Goal: Task Accomplishment & Management: Complete application form

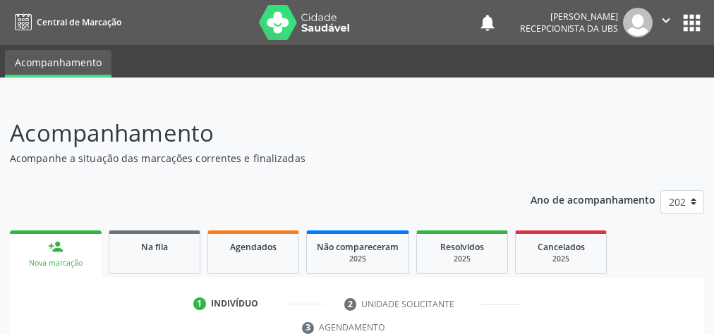
scroll to position [265, 0]
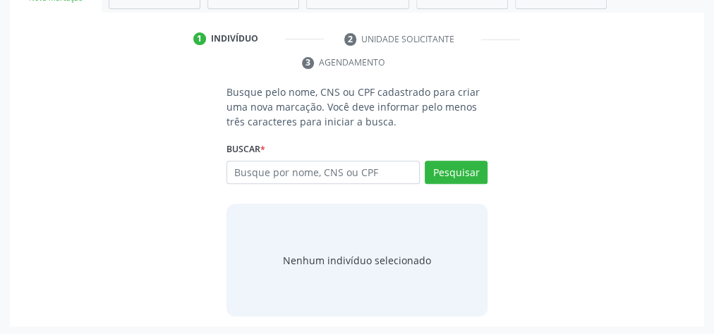
click at [41, 108] on div "Busque pelo nome, CNS ou CPF cadastrado para criar uma nova marcação. Você deve…" at bounding box center [357, 201] width 674 height 232
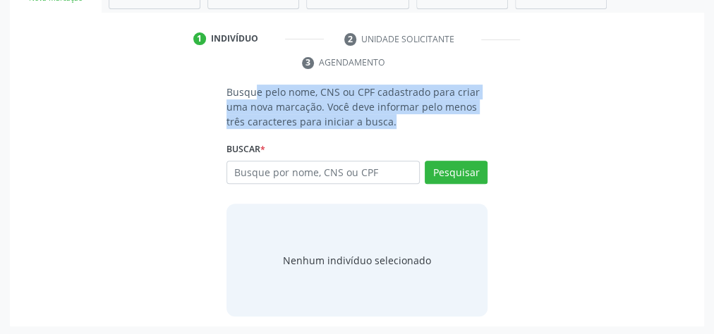
click at [41, 108] on div "Busque pelo nome, CNS ou CPF cadastrado para criar uma nova marcação. Você deve…" at bounding box center [357, 201] width 674 height 232
click at [40, 107] on div "Busque pelo nome, CNS ou CPF cadastrado para criar uma nova marcação. Você deve…" at bounding box center [357, 201] width 674 height 232
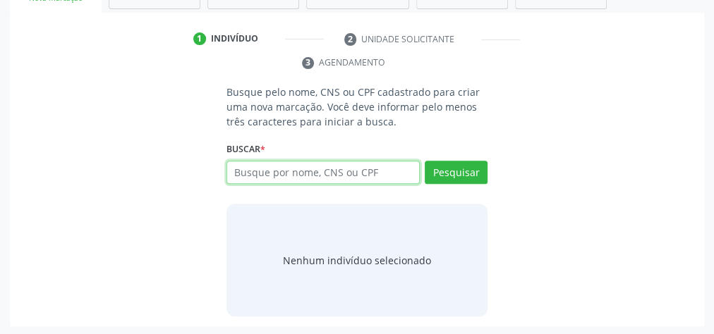
click at [329, 165] on input "text" at bounding box center [322, 173] width 193 height 24
click at [327, 165] on input "text" at bounding box center [322, 173] width 193 height 24
drag, startPoint x: 327, startPoint y: 165, endPoint x: 298, endPoint y: 169, distance: 29.2
click at [298, 169] on input "text" at bounding box center [322, 173] width 193 height 24
type input "00649729412"
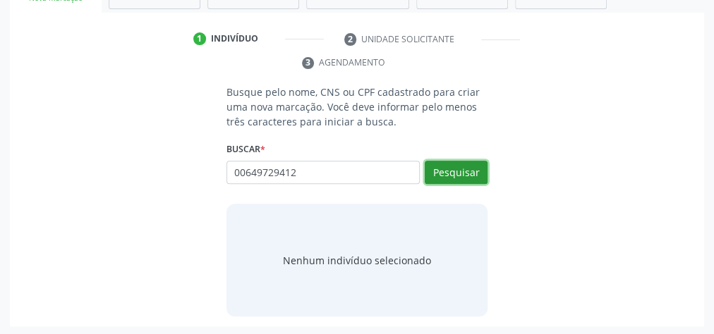
click at [477, 166] on button "Pesquisar" at bounding box center [456, 173] width 63 height 24
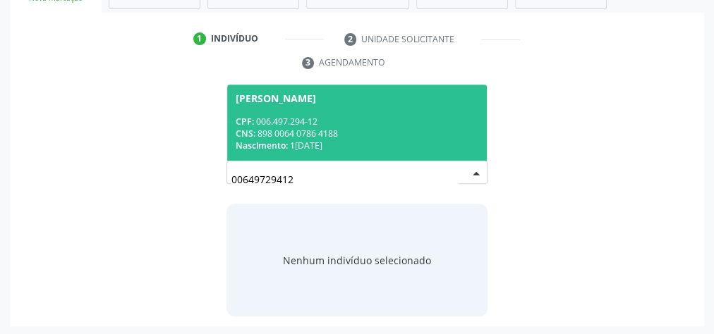
click at [389, 111] on span "David Gabriel Santos de Sousa CPF: 006.497.294-12 CNS: 898 0064 0786 4188 Nasci…" at bounding box center [357, 122] width 260 height 75
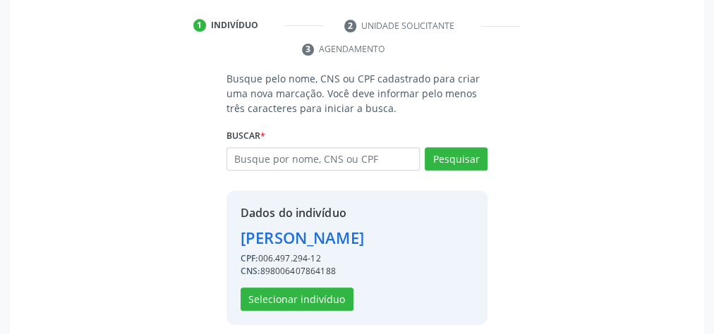
scroll to position [286, 0]
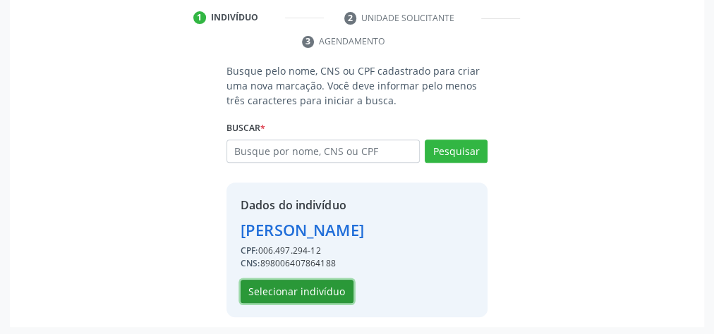
click at [305, 280] on button "Selecionar indivíduo" at bounding box center [296, 292] width 113 height 24
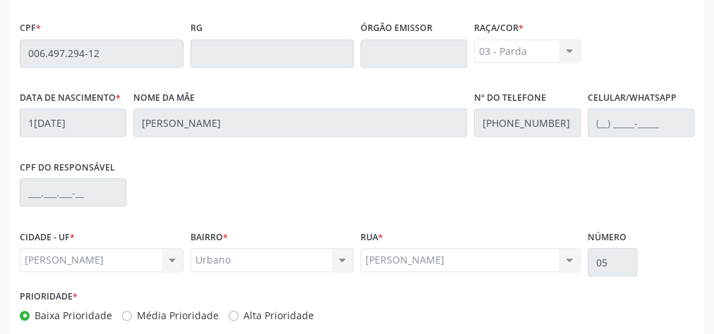
scroll to position [511, 0]
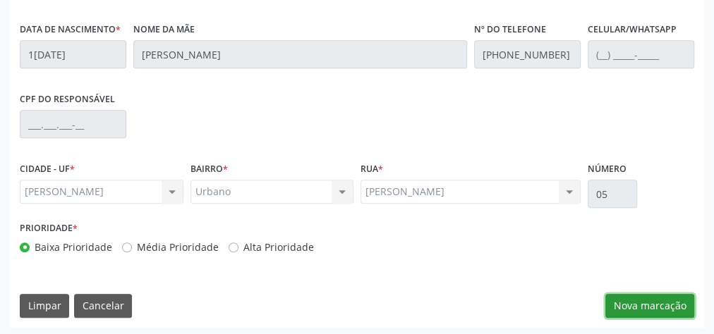
click at [650, 312] on button "Nova marcação" at bounding box center [649, 306] width 89 height 24
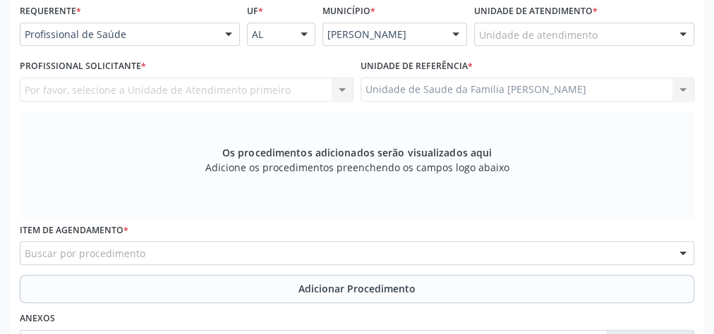
scroll to position [229, 0]
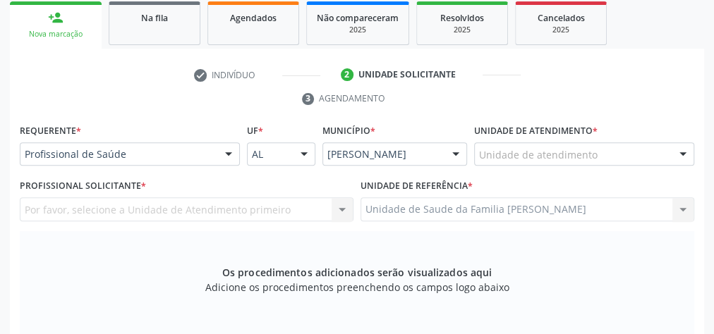
drag, startPoint x: 602, startPoint y: 138, endPoint x: 602, endPoint y: 152, distance: 14.8
click at [602, 139] on div "Unidade de atendimento * Unidade de atendimento Aeronave Baron 58 Aeronave Cess…" at bounding box center [584, 143] width 220 height 45
click at [602, 152] on div "Unidade de atendimento" at bounding box center [584, 154] width 220 height 24
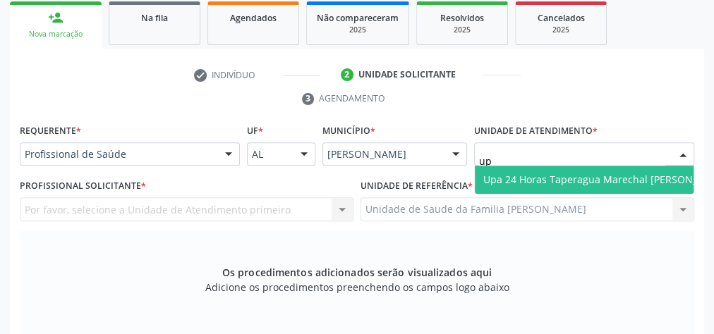
type input "upa"
click at [588, 178] on span "Upa 24 Horas Taperagua Marechal [PERSON_NAME]" at bounding box center [606, 179] width 246 height 13
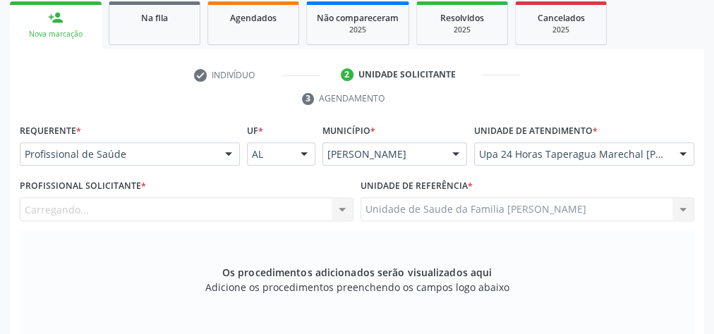
click at [263, 201] on div "Carregando... Nenhum resultado encontrado para: " " Não há nenhuma opção para s…" at bounding box center [187, 209] width 334 height 24
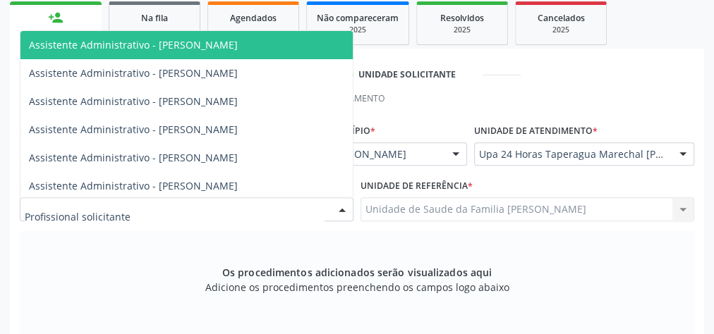
click at [257, 210] on div at bounding box center [187, 209] width 334 height 24
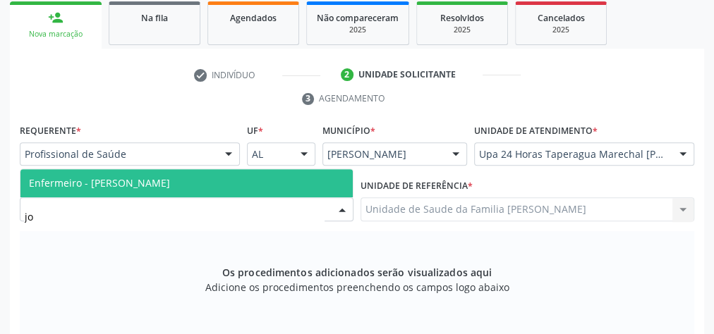
type input "j"
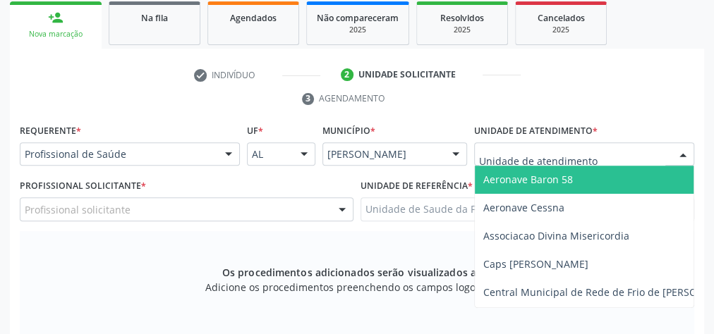
click at [681, 151] on div at bounding box center [682, 155] width 21 height 24
click at [663, 159] on input "text" at bounding box center [572, 161] width 186 height 28
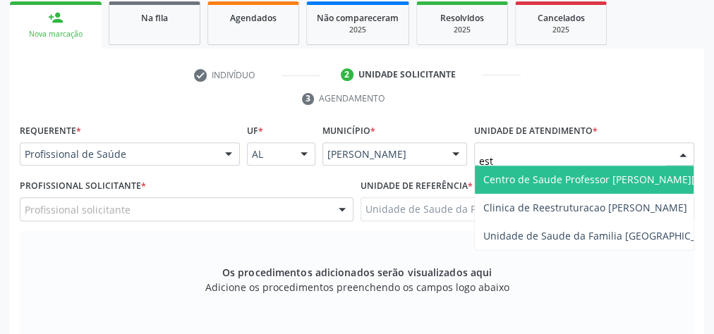
type input "esta"
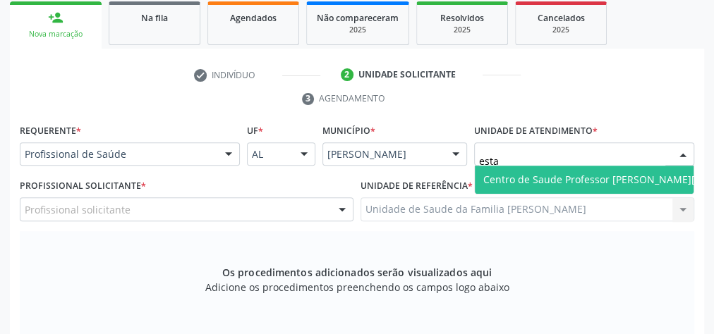
click at [642, 184] on span "Centro de Saude Professor [PERSON_NAME][GEOGRAPHIC_DATA]" at bounding box center [636, 179] width 307 height 13
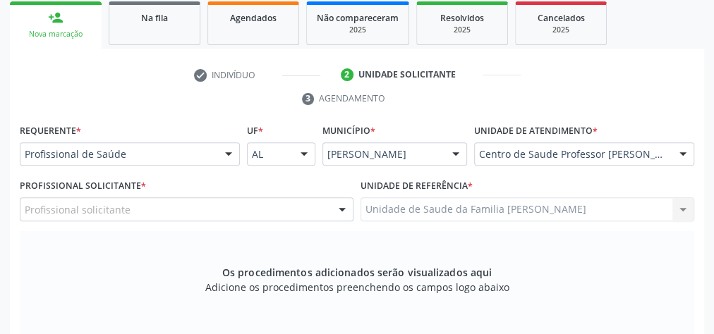
click at [339, 209] on div at bounding box center [341, 210] width 21 height 24
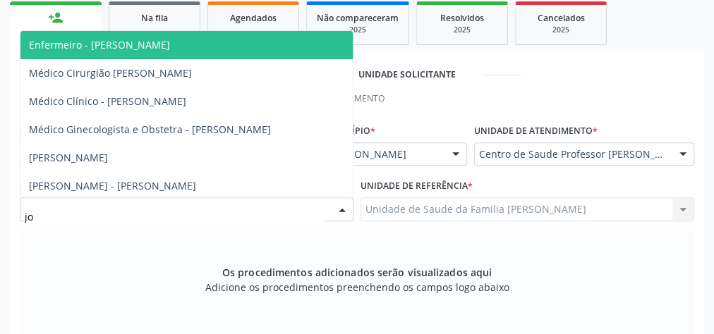
type input "j"
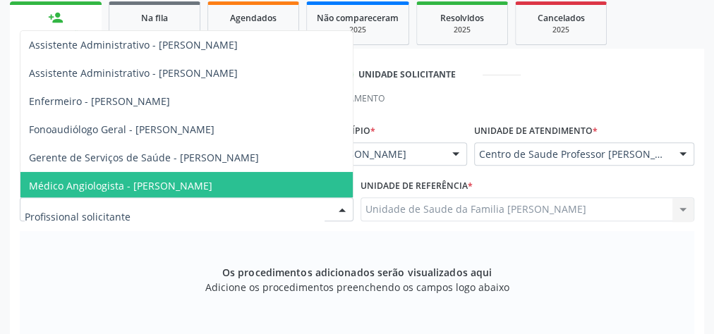
click at [669, 106] on ul "check Indivíduo 2 Unidade solicitante 3 Agendamento" at bounding box center [357, 86] width 694 height 47
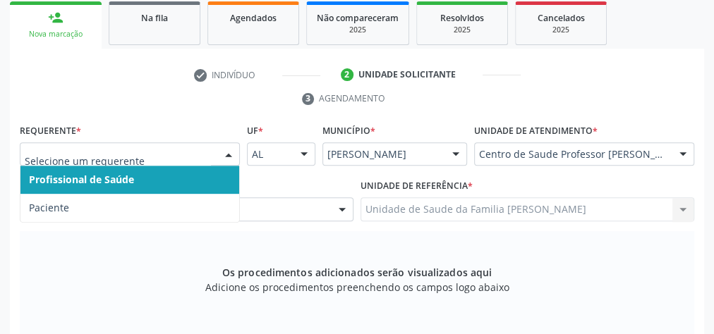
click at [231, 153] on div at bounding box center [228, 155] width 21 height 24
click at [228, 148] on div at bounding box center [228, 155] width 21 height 24
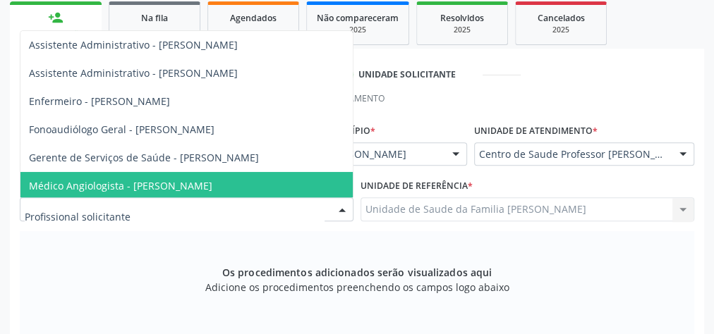
click at [344, 204] on div at bounding box center [341, 210] width 21 height 24
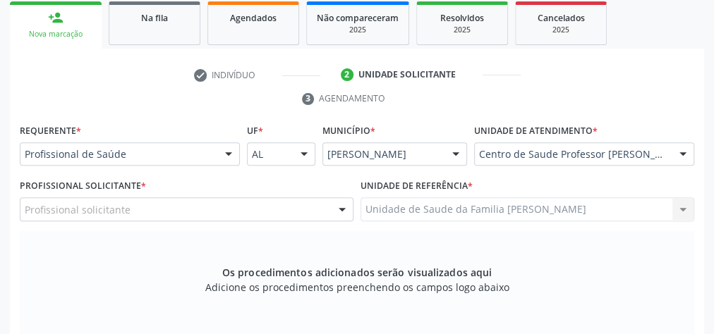
click at [344, 204] on div at bounding box center [341, 210] width 21 height 24
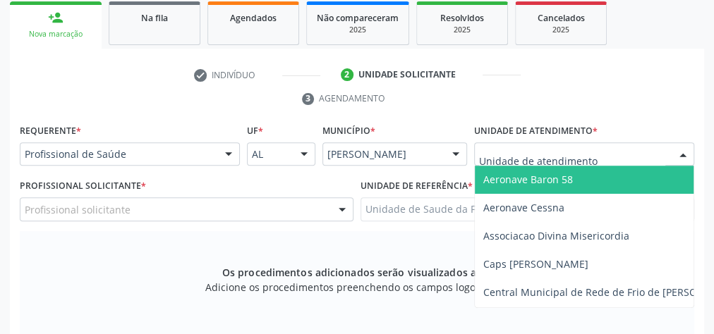
click at [681, 152] on div at bounding box center [682, 155] width 21 height 24
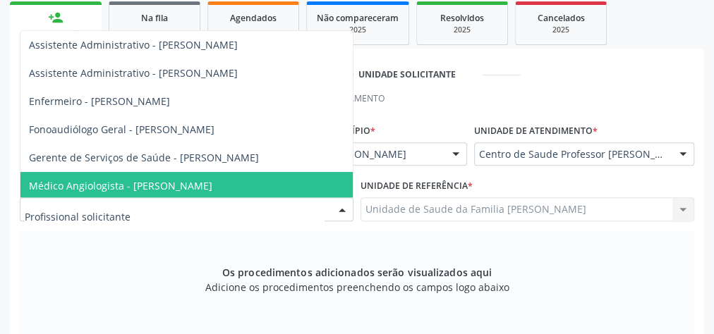
click at [331, 209] on div at bounding box center [341, 210] width 21 height 24
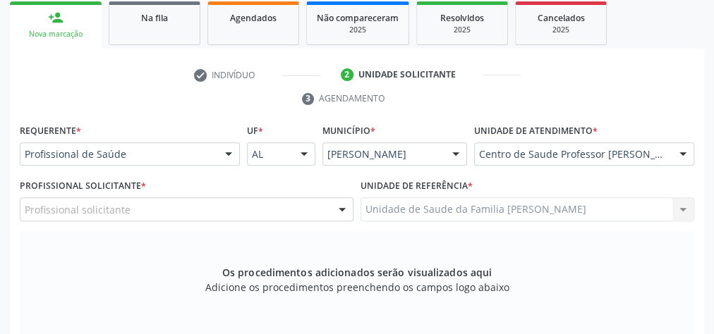
click at [236, 155] on div at bounding box center [228, 155] width 21 height 24
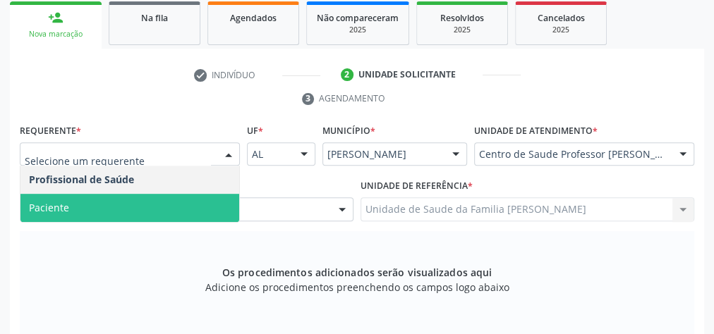
click at [170, 204] on span "Paciente" at bounding box center [129, 208] width 219 height 28
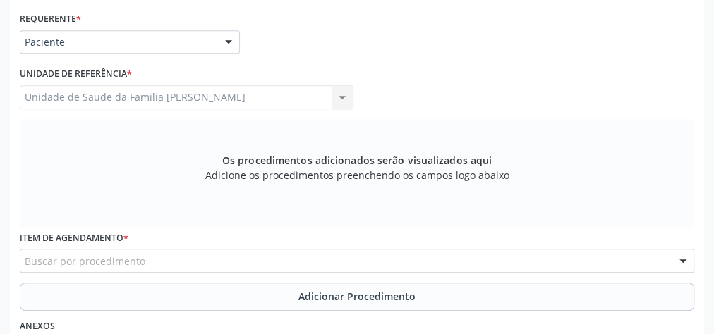
scroll to position [455, 0]
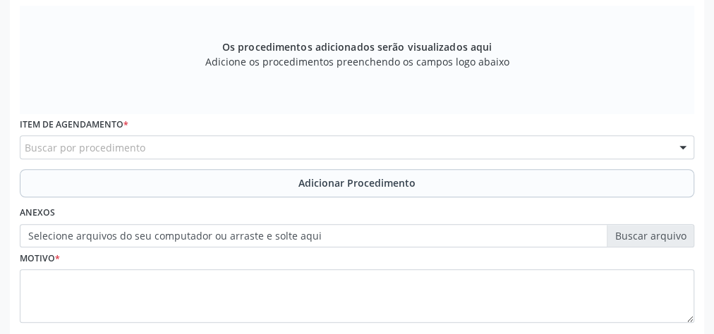
click at [292, 139] on div "Buscar por procedimento" at bounding box center [357, 147] width 674 height 24
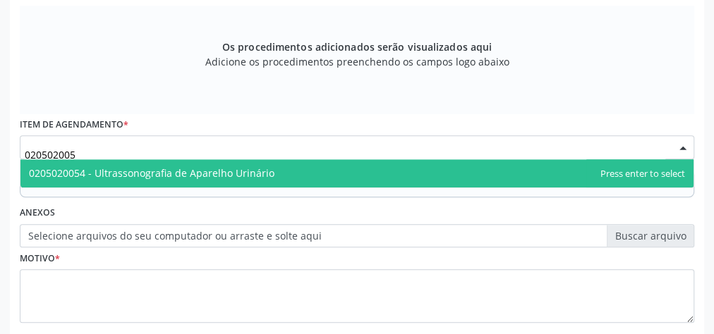
type input "0205020054"
click at [226, 173] on span "0205020054 - Ultrassonografia de Aparelho Urinário" at bounding box center [151, 172] width 245 height 13
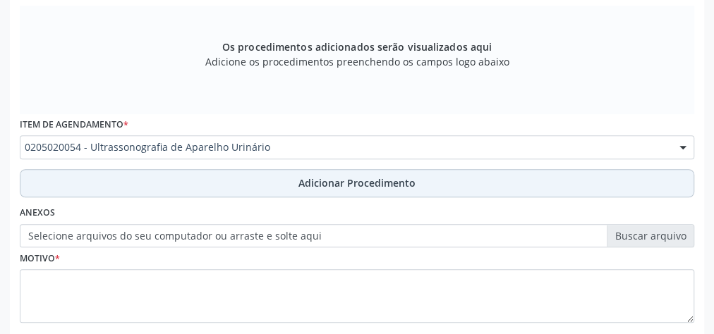
click at [356, 180] on span "Adicionar Procedimento" at bounding box center [356, 183] width 117 height 15
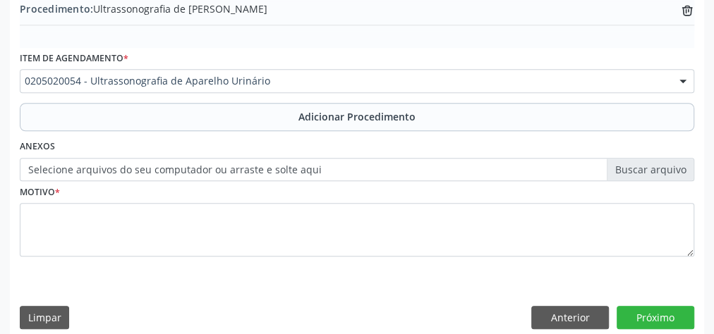
scroll to position [480, 0]
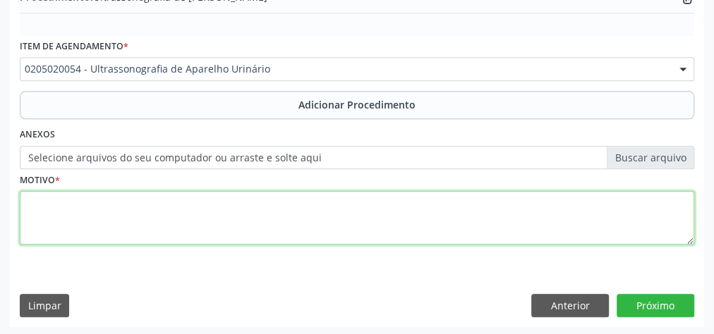
click at [240, 233] on textarea at bounding box center [357, 218] width 674 height 54
type textarea "d"
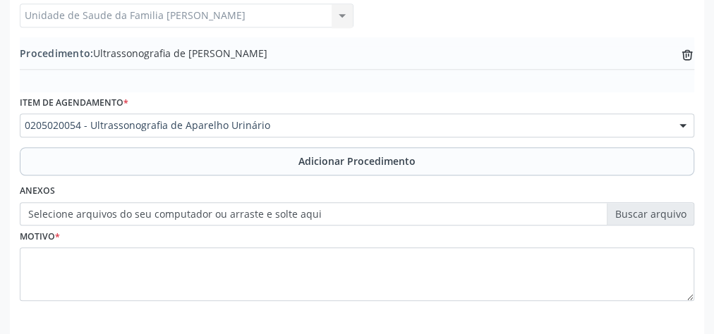
click at [637, 207] on label "Selecione arquivos do seu computador ou arraste e solte aqui" at bounding box center [357, 214] width 674 height 24
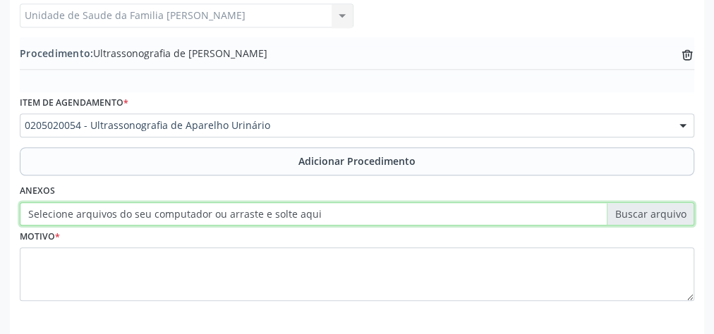
click at [637, 207] on input "Selecione arquivos do seu computador ou arraste e solte aqui" at bounding box center [357, 214] width 674 height 24
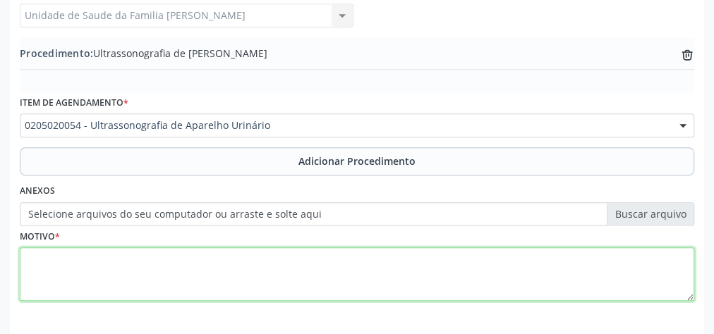
click at [238, 280] on textarea at bounding box center [357, 275] width 674 height 54
type textarea "d"
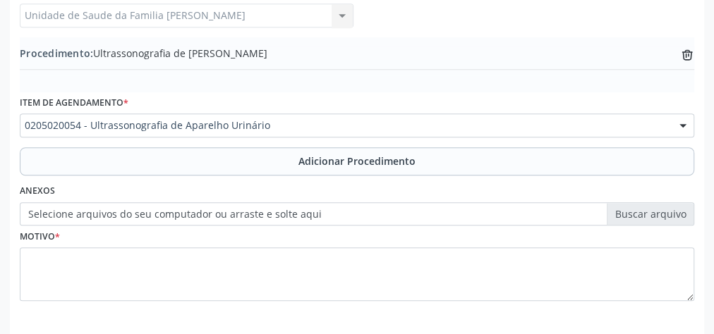
drag, startPoint x: 238, startPoint y: 279, endPoint x: 542, endPoint y: 99, distance: 352.8
click at [542, 99] on div "Item de agendamento * 0205020054 - Ultrassonografia de Aparelho Urinário 030407…" at bounding box center [357, 114] width 674 height 45
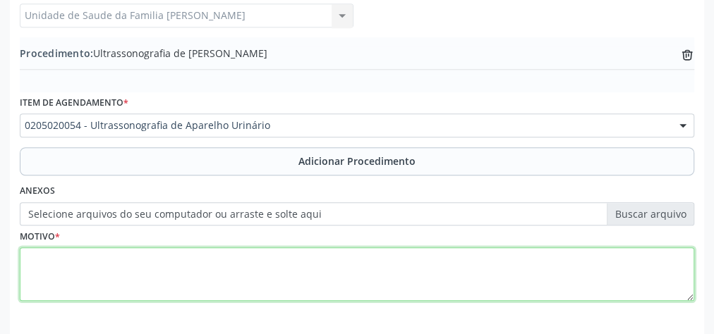
click at [193, 276] on textarea at bounding box center [357, 275] width 674 height 54
click at [57, 255] on textarea "dilotaso ureta disto" at bounding box center [357, 275] width 674 height 54
click at [44, 258] on textarea "dilotaco ureta disto" at bounding box center [357, 275] width 674 height 54
click at [138, 252] on textarea "dilataco ureta disto" at bounding box center [357, 275] width 674 height 54
type textarea "dilataco ureta disto"
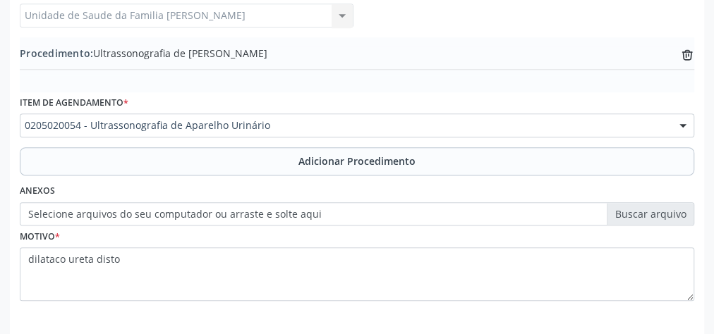
click at [646, 210] on label "Selecione arquivos do seu computador ou arraste e solte aqui" at bounding box center [357, 214] width 674 height 24
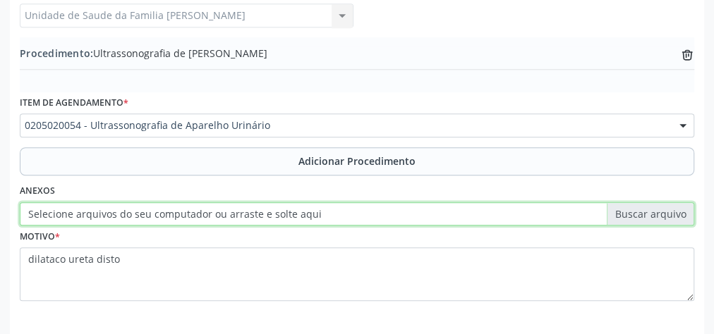
click at [646, 210] on input "Selecione arquivos do seu computador ou arraste e solte aqui" at bounding box center [357, 214] width 674 height 24
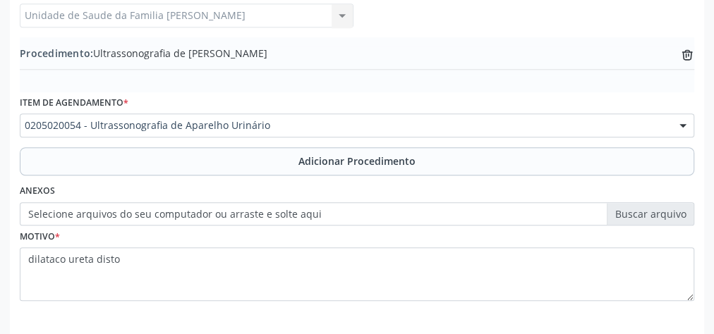
click at [635, 212] on label "Selecione arquivos do seu computador ou arraste e solte aqui" at bounding box center [357, 214] width 674 height 24
click at [635, 212] on input "Selecione arquivos do seu computador ou arraste e solte aqui" at bounding box center [357, 214] width 674 height 24
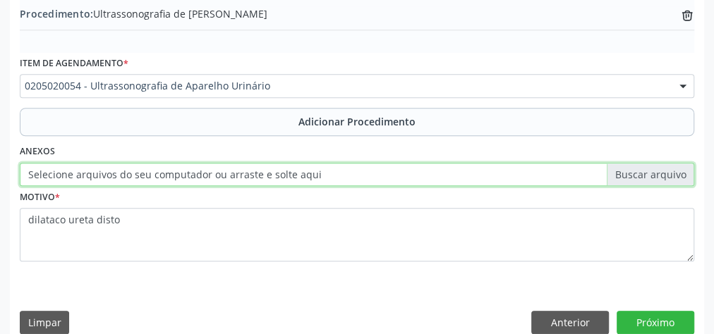
scroll to position [480, 0]
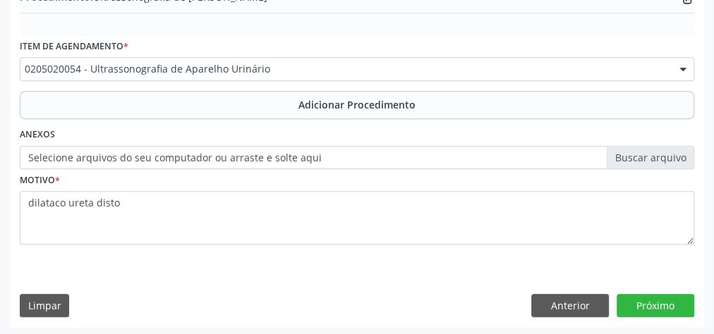
click at [671, 162] on label "Selecione arquivos do seu computador ou arraste e solte aqui" at bounding box center [357, 158] width 674 height 24
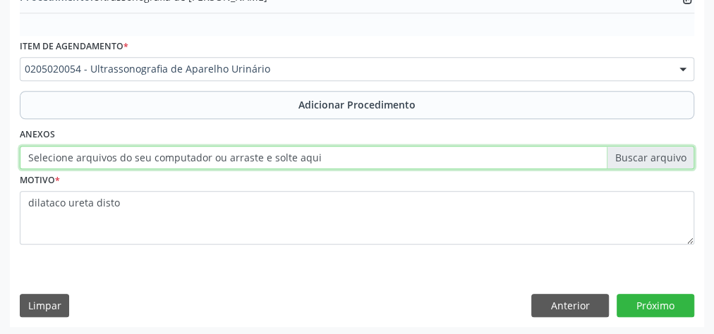
click at [671, 162] on input "Selecione arquivos do seu computador ou arraste e solte aqui" at bounding box center [357, 158] width 674 height 24
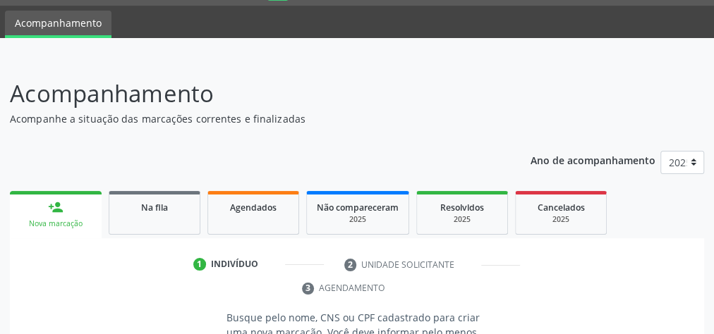
scroll to position [96, 0]
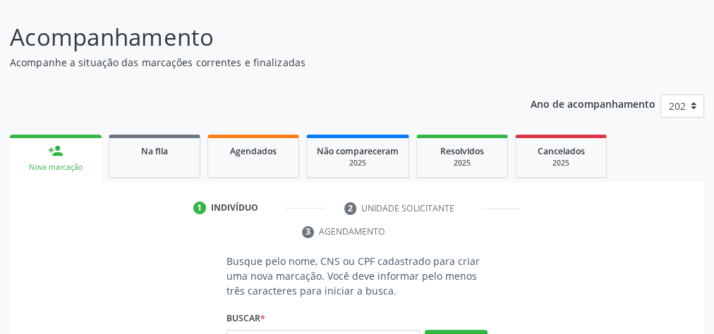
click at [193, 178] on ul "person_add Nova marcação Na fila Agendados Não compareceram 2025 Resolvidos 202…" at bounding box center [357, 156] width 694 height 51
click at [265, 149] on span "Agendados" at bounding box center [253, 151] width 47 height 12
click at [264, 149] on span "Agendados" at bounding box center [253, 151] width 47 height 12
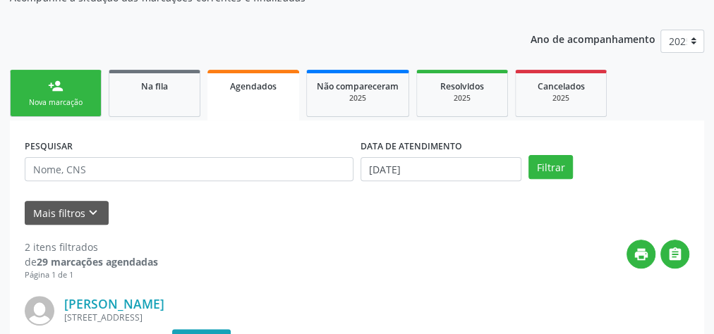
scroll to position [53, 0]
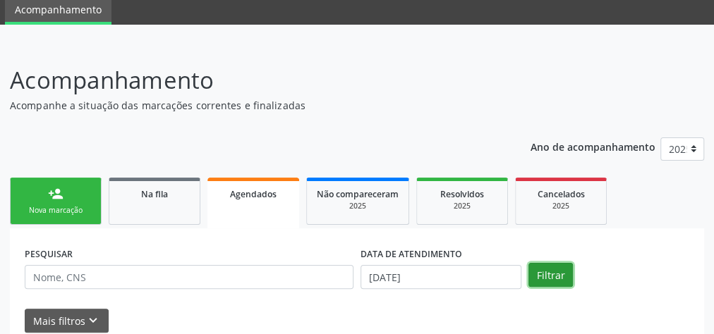
click at [555, 279] on button "Filtrar" at bounding box center [550, 275] width 44 height 24
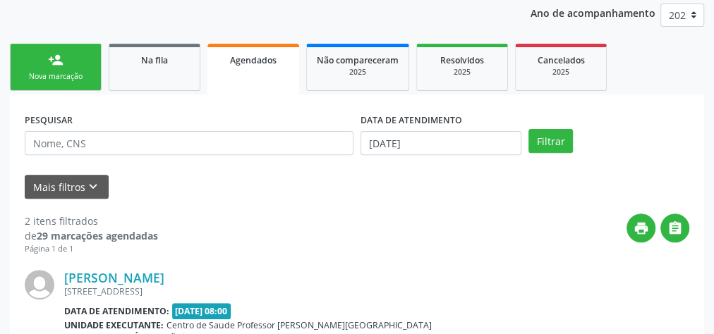
scroll to position [166, 0]
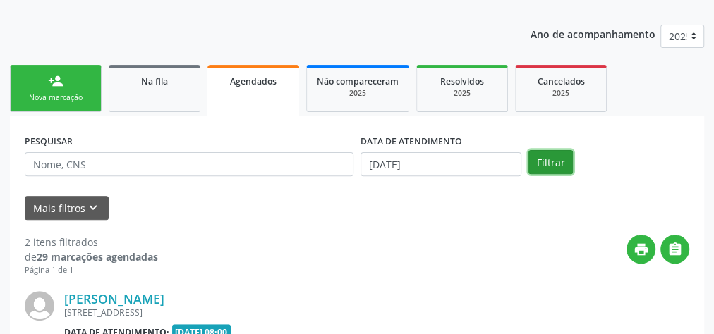
click at [547, 164] on button "Filtrar" at bounding box center [550, 162] width 44 height 24
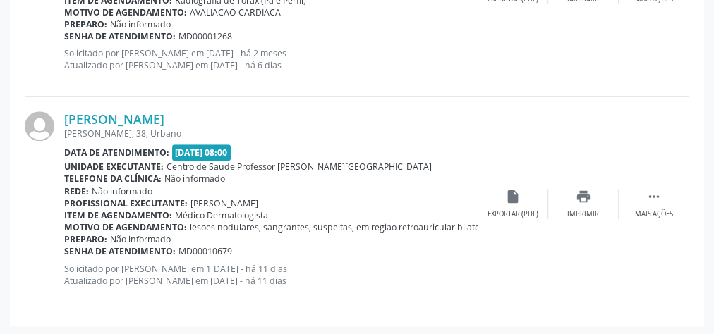
scroll to position [279, 0]
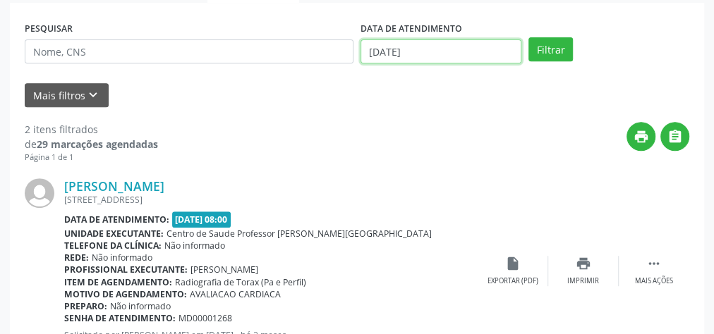
click at [375, 49] on input "29/09/2025" at bounding box center [440, 51] width 161 height 24
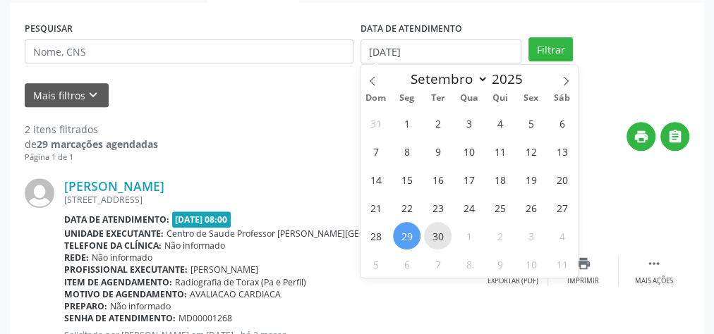
click at [434, 236] on span "30" at bounding box center [438, 236] width 28 height 28
type input "30/09/2025"
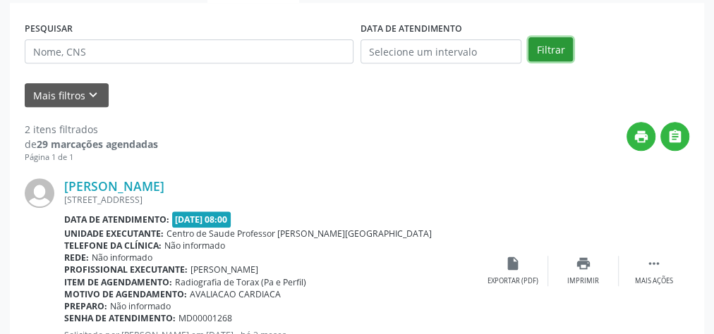
click at [549, 46] on button "Filtrar" at bounding box center [550, 49] width 44 height 24
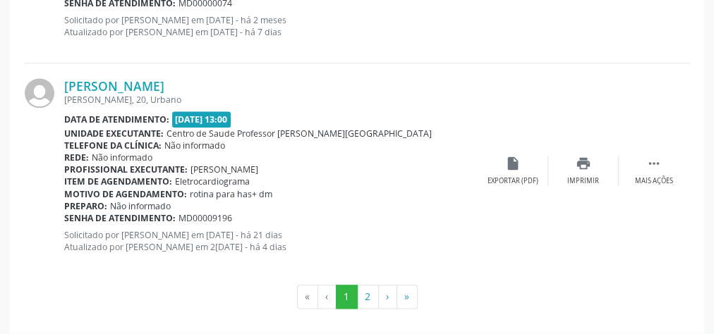
scroll to position [3382, 0]
click at [361, 288] on button "2" at bounding box center [368, 296] width 22 height 24
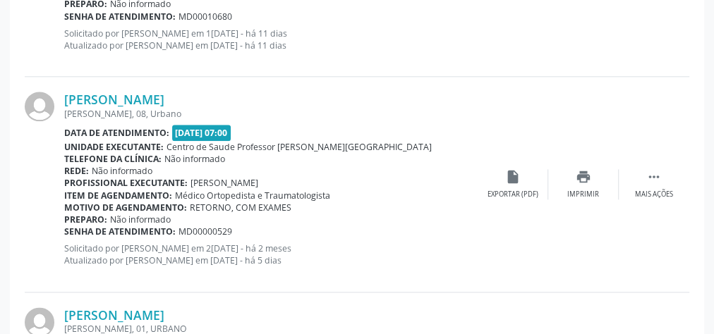
scroll to position [798, 0]
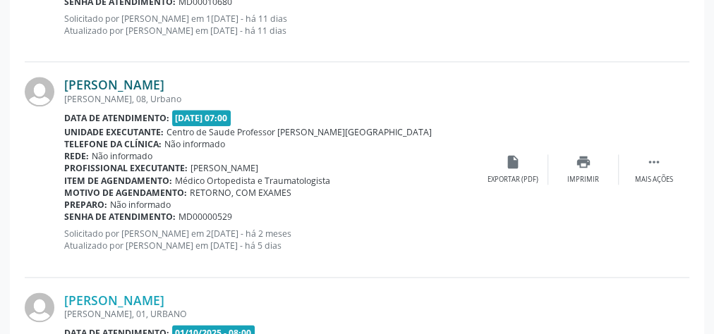
click at [133, 89] on link "Erivaldo da Silva" at bounding box center [114, 85] width 100 height 16
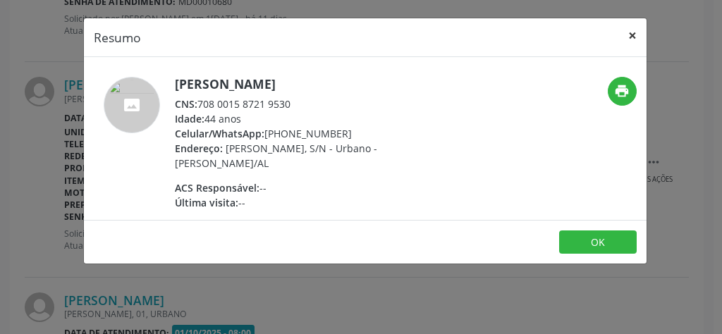
click at [640, 35] on button "×" at bounding box center [632, 35] width 28 height 35
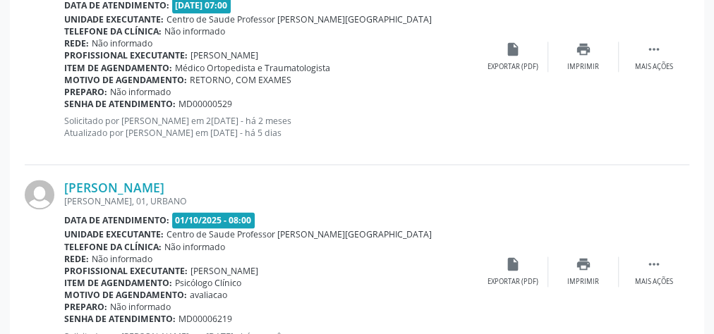
scroll to position [968, 0]
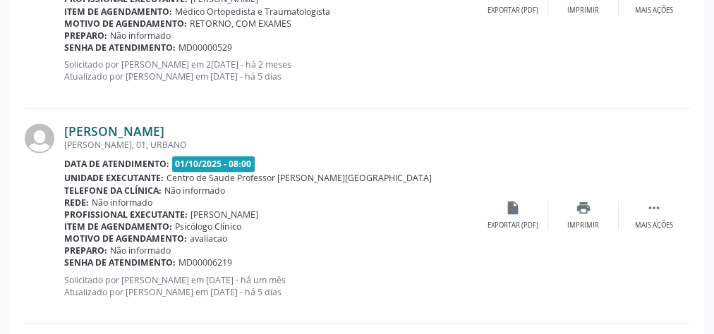
click at [164, 126] on link "José Roberto Anselmo da Silva Filho" at bounding box center [114, 131] width 100 height 16
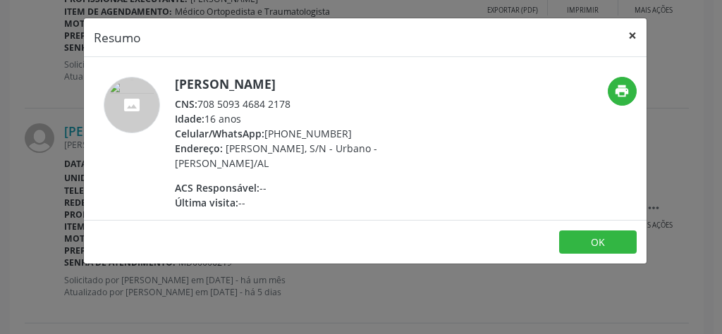
click at [635, 34] on button "×" at bounding box center [632, 35] width 28 height 35
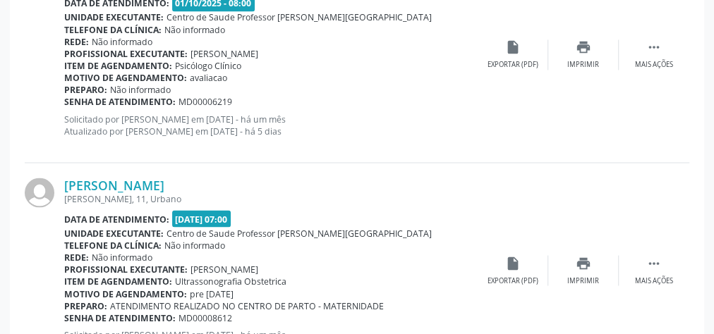
scroll to position [1193, 0]
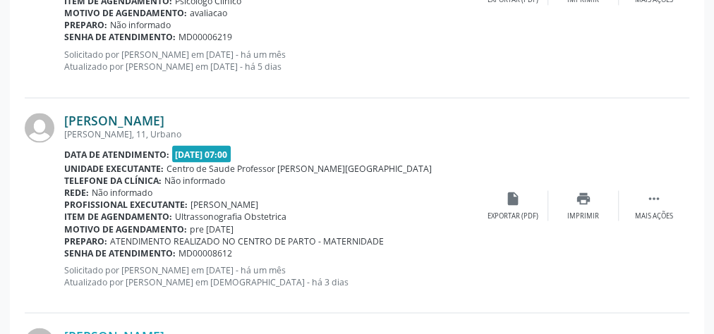
click at [124, 118] on link "Carolline dos Santos Andrade" at bounding box center [114, 121] width 100 height 16
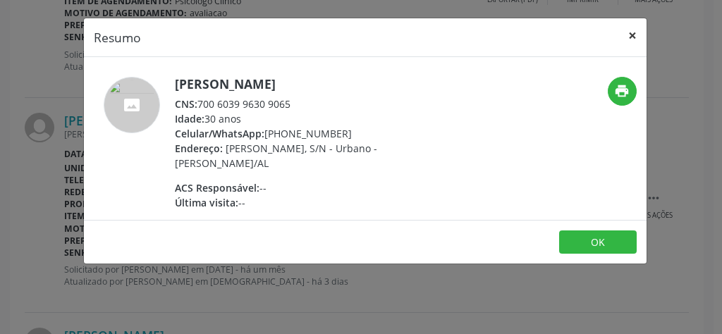
click at [640, 31] on button "×" at bounding box center [632, 35] width 28 height 35
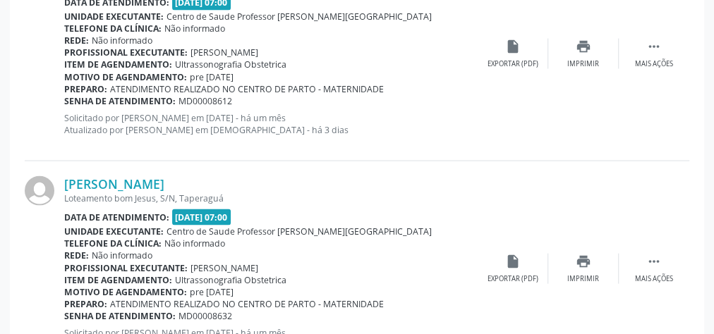
scroll to position [1363, 0]
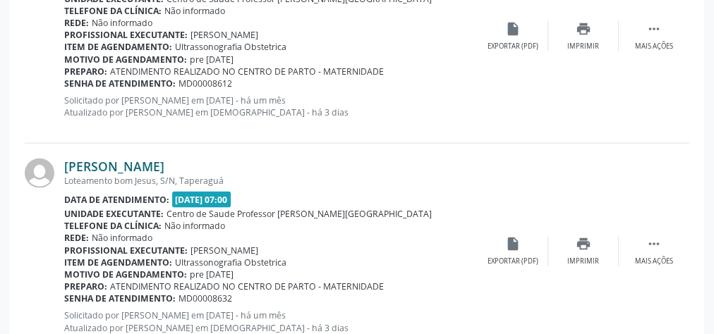
click at [153, 167] on link "Maria Santos da Silva" at bounding box center [114, 167] width 100 height 16
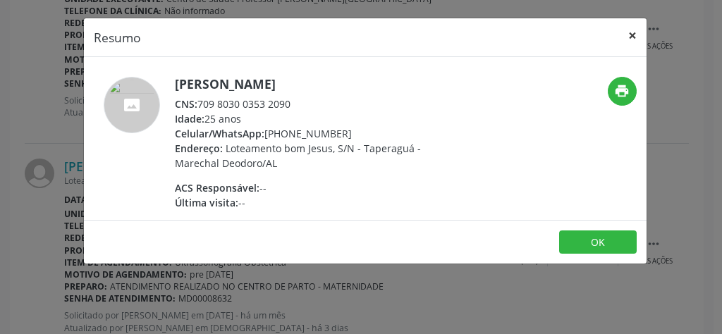
click at [643, 34] on button "×" at bounding box center [632, 35] width 28 height 35
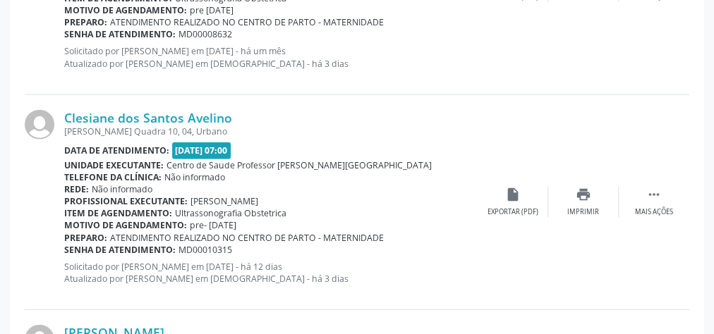
scroll to position [1645, 0]
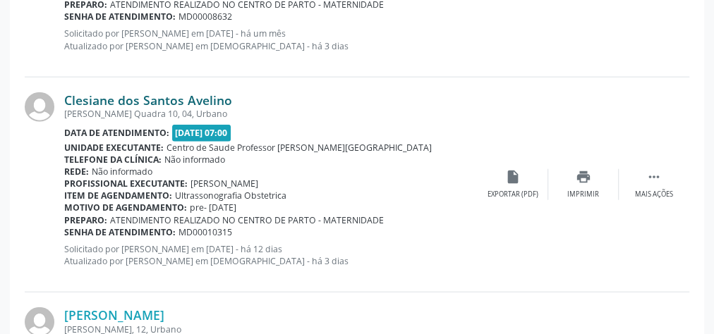
click at [115, 95] on link "Clesiane dos Santos Avelino" at bounding box center [148, 100] width 168 height 16
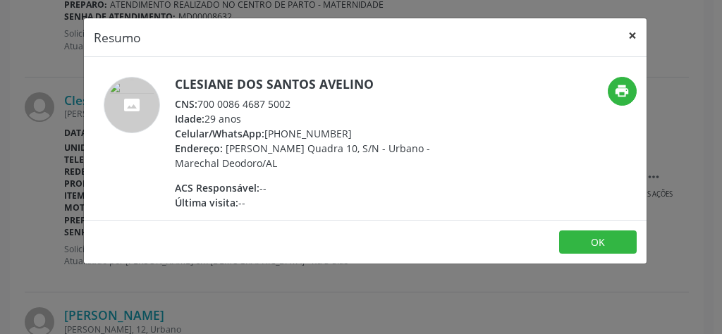
click at [638, 33] on button "×" at bounding box center [632, 35] width 28 height 35
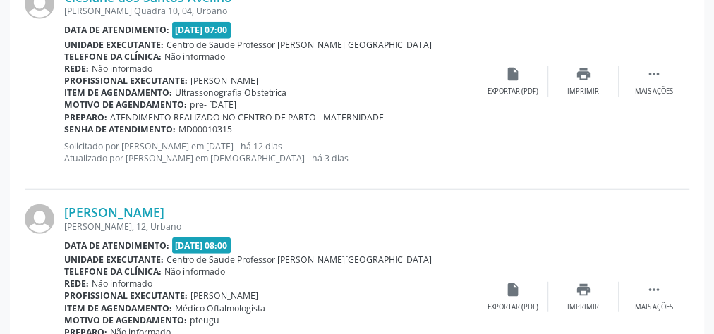
scroll to position [1757, 0]
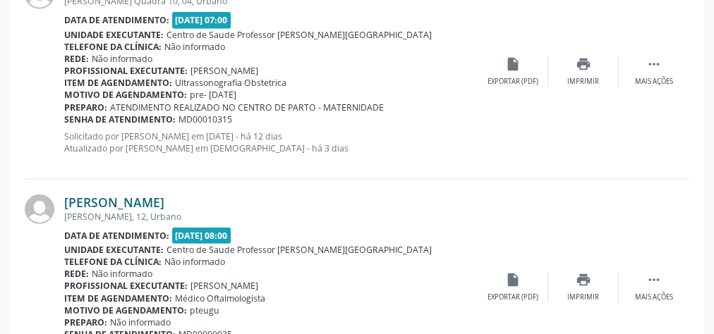
click at [147, 202] on link "Iolanda dos Santos Ribeiro" at bounding box center [114, 203] width 100 height 16
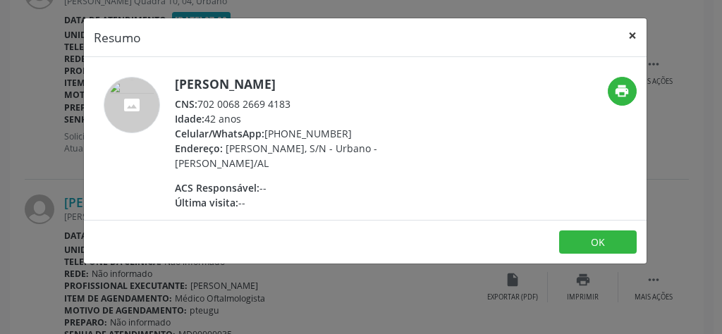
click at [638, 34] on button "×" at bounding box center [632, 35] width 28 height 35
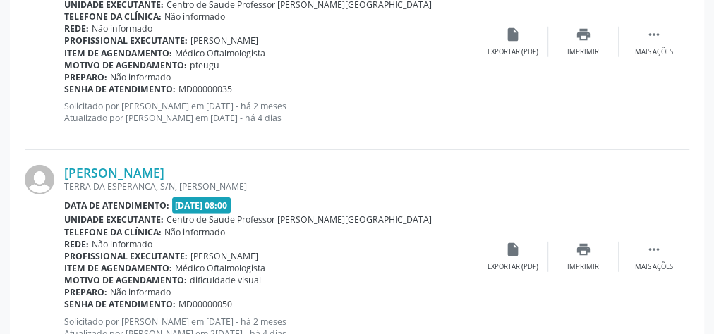
scroll to position [2096, 0]
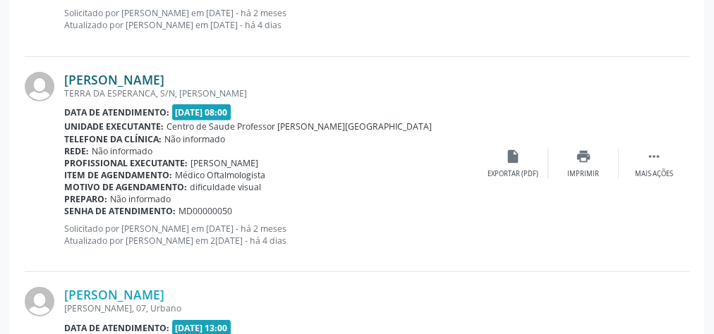
click at [126, 72] on link "Jose Claudio da Silva" at bounding box center [114, 80] width 100 height 16
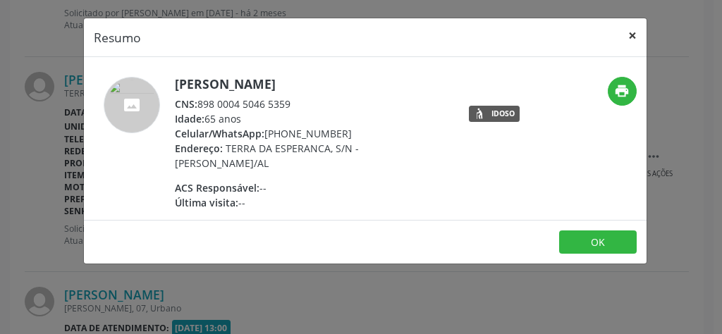
click at [636, 37] on button "×" at bounding box center [632, 35] width 28 height 35
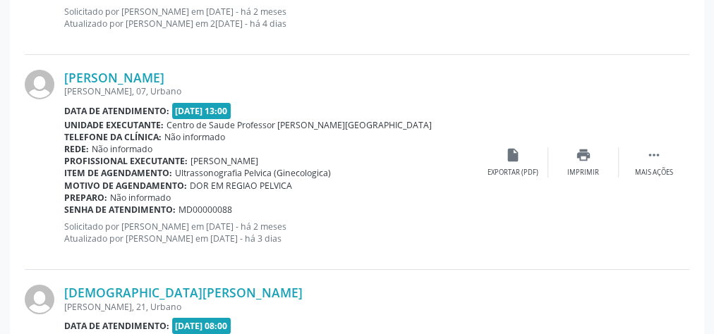
scroll to position [2322, 0]
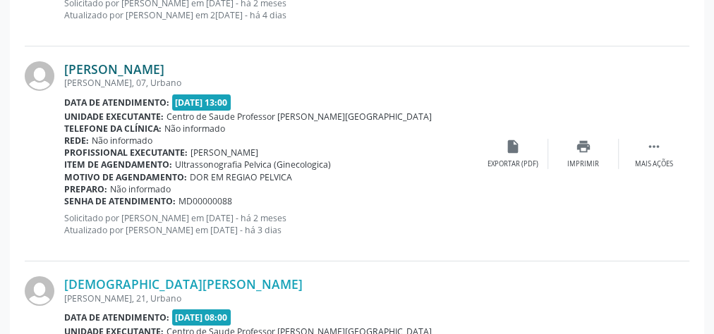
click at [130, 63] on link "Ana Maria Domingos" at bounding box center [114, 69] width 100 height 16
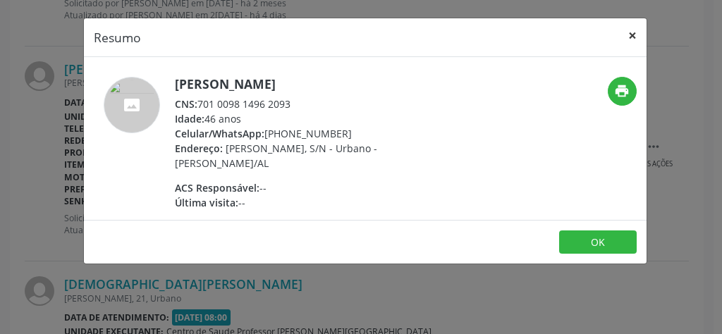
click at [640, 33] on button "×" at bounding box center [632, 35] width 28 height 35
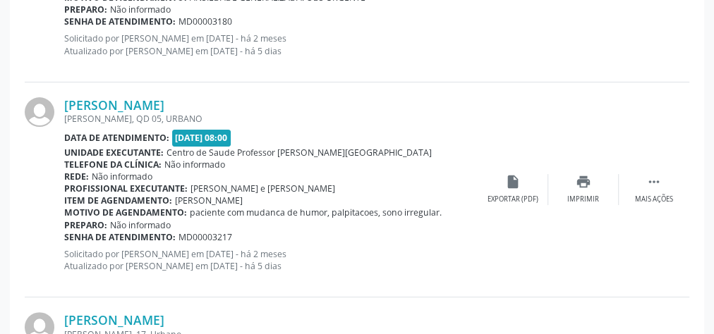
scroll to position [2717, 0]
click at [148, 97] on link "Ana Clara Santos de Oliveira" at bounding box center [114, 105] width 100 height 16
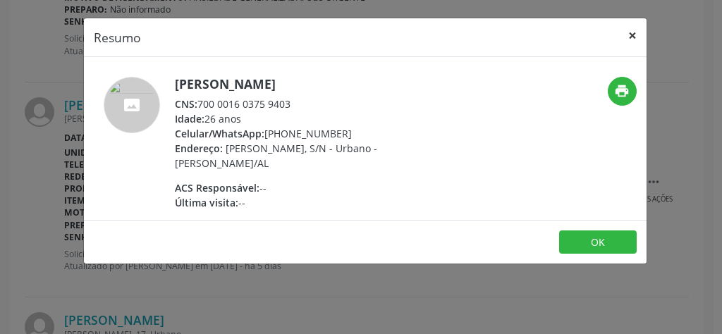
click at [633, 33] on button "×" at bounding box center [632, 35] width 28 height 35
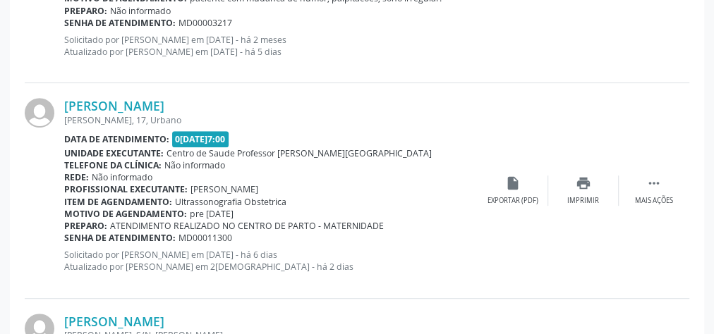
scroll to position [2942, 0]
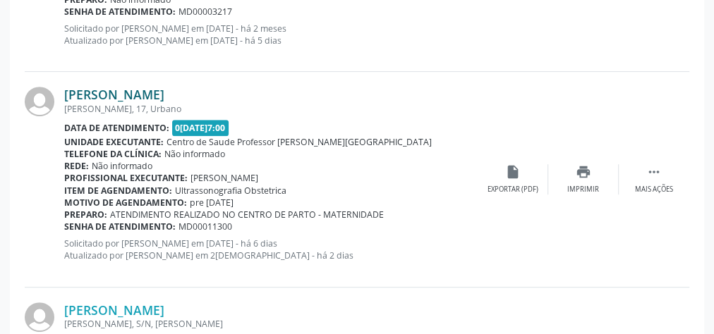
click at [164, 87] on link "Beatriz Soares Albuquerque Alves de Almeida" at bounding box center [114, 95] width 100 height 16
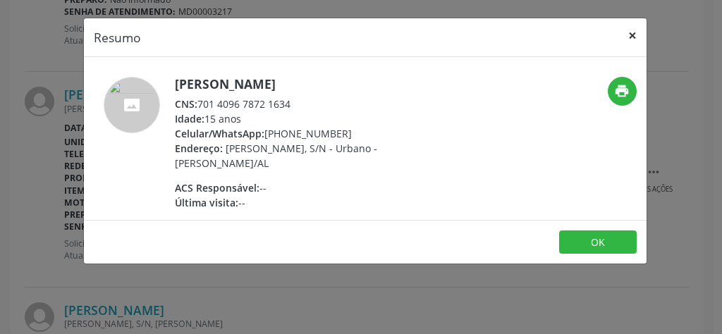
click at [631, 28] on button "×" at bounding box center [632, 35] width 28 height 35
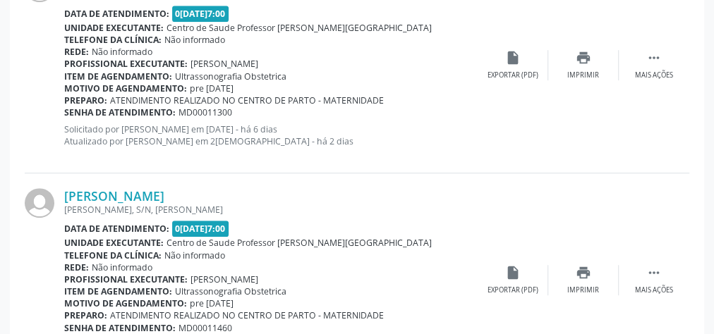
scroll to position [3111, 0]
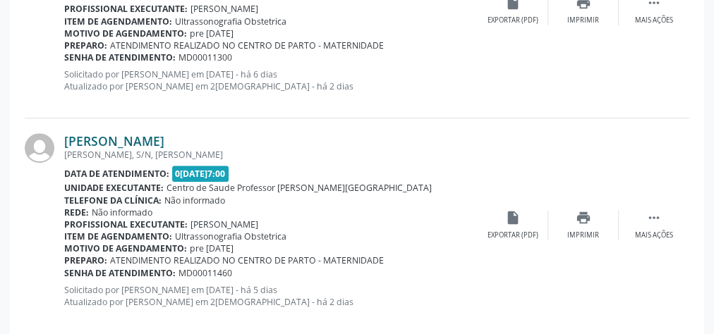
click at [159, 133] on link "Jaqueline Jesus Oliveira Borges" at bounding box center [114, 141] width 100 height 16
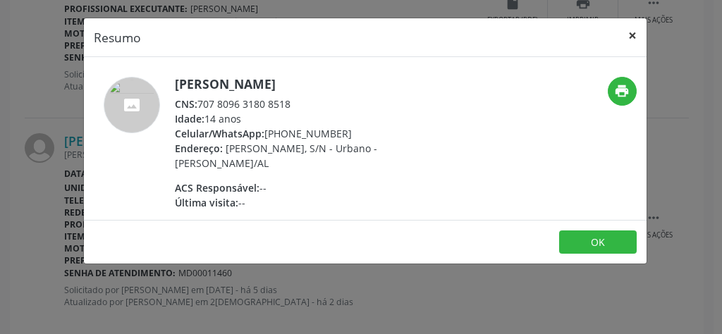
click at [639, 37] on button "×" at bounding box center [632, 35] width 28 height 35
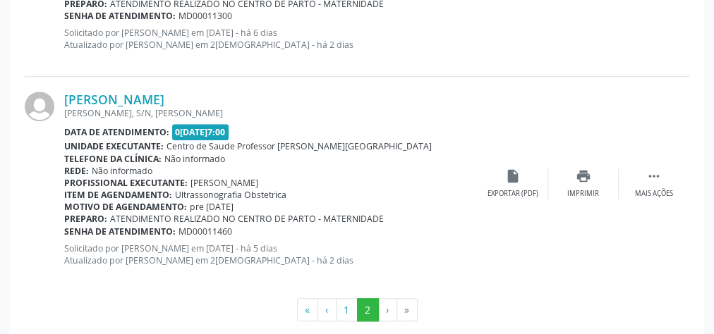
scroll to position [3168, 0]
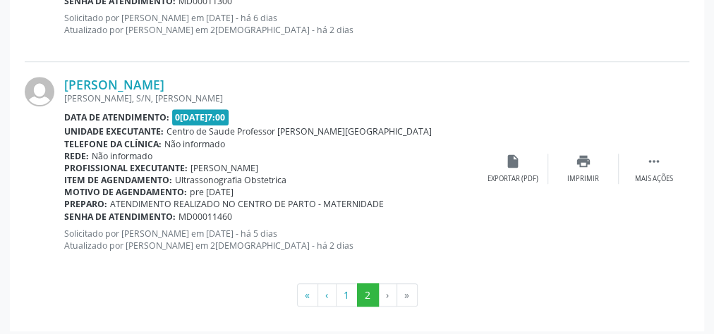
click at [384, 294] on li "›" at bounding box center [388, 296] width 18 height 24
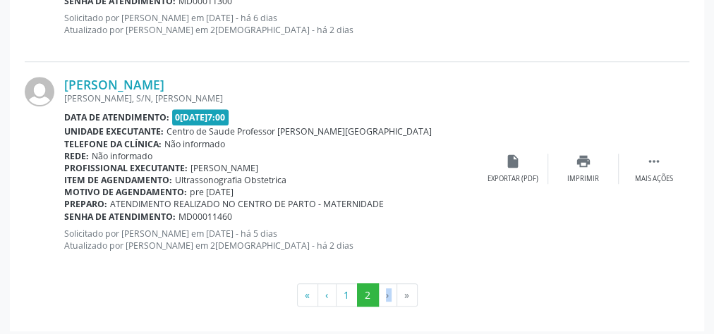
click at [384, 294] on li "›" at bounding box center [388, 296] width 18 height 24
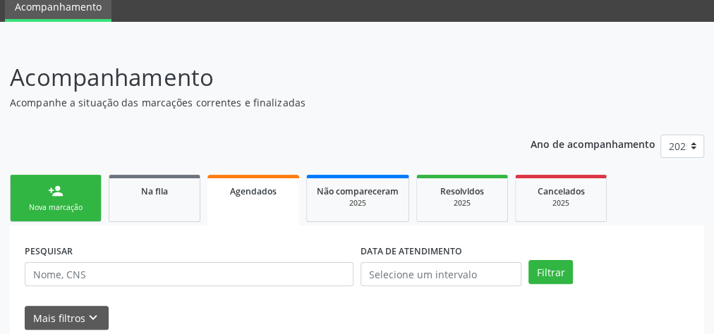
scroll to position [0, 0]
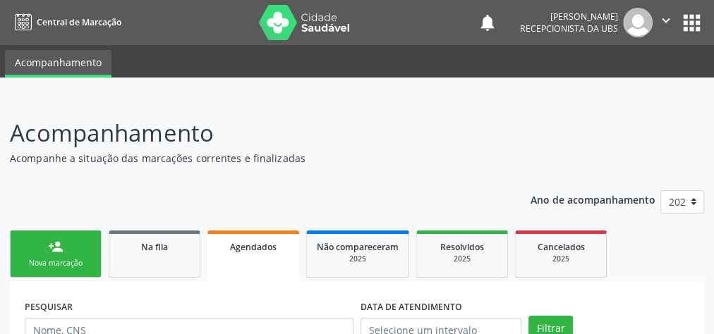
click at [71, 262] on div "Nova marcação" at bounding box center [55, 263] width 71 height 11
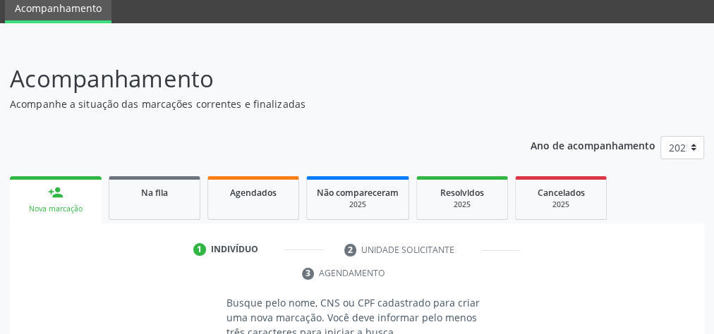
scroll to position [226, 0]
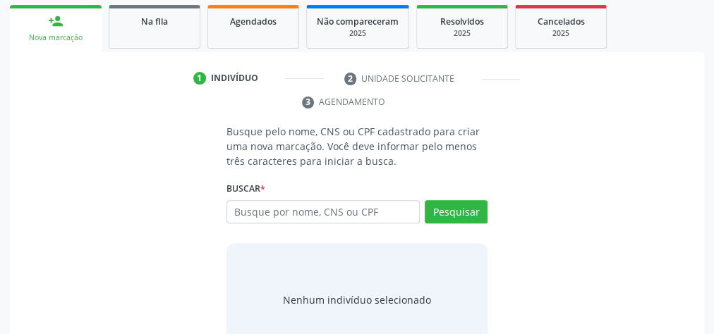
click at [79, 37] on div "Nova marcação" at bounding box center [56, 37] width 72 height 11
click at [249, 38] on link "Agendados" at bounding box center [253, 27] width 92 height 44
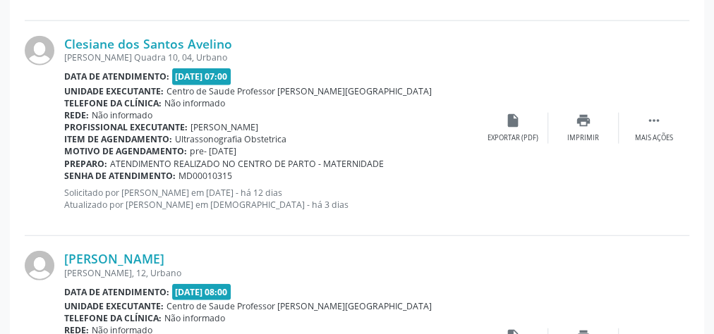
scroll to position [1645, 0]
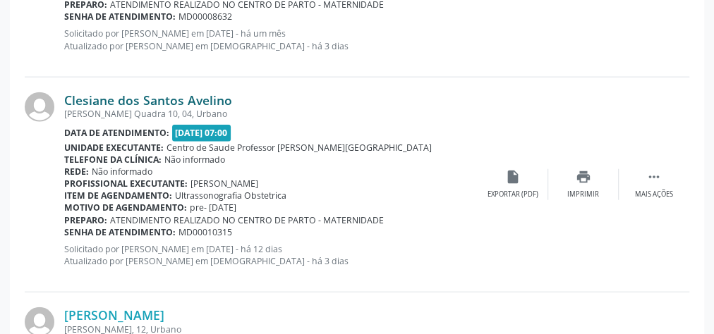
click at [150, 99] on link "Clesiane dos Santos Avelino" at bounding box center [148, 100] width 168 height 16
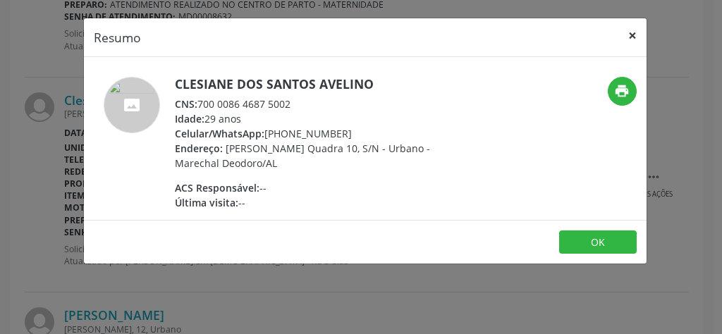
click at [630, 35] on button "×" at bounding box center [632, 35] width 28 height 35
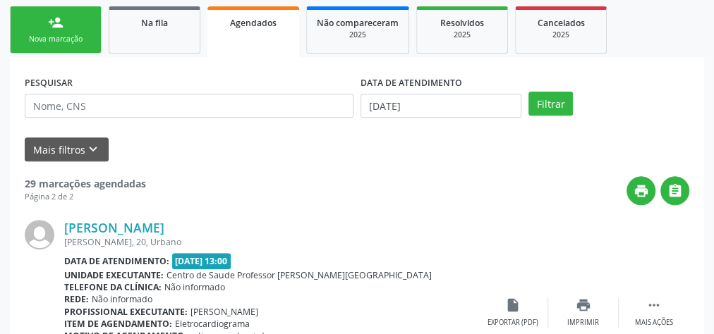
scroll to position [226, 0]
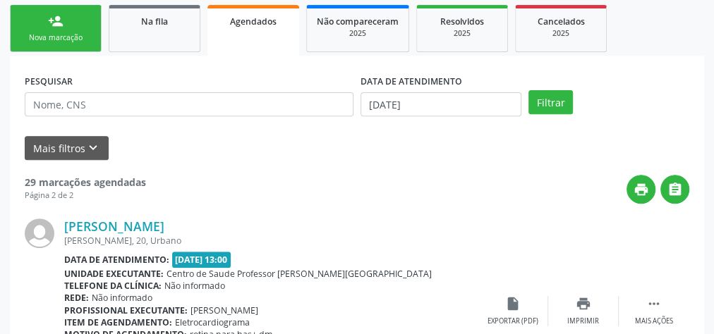
click at [71, 37] on div "Nova marcação" at bounding box center [55, 37] width 71 height 11
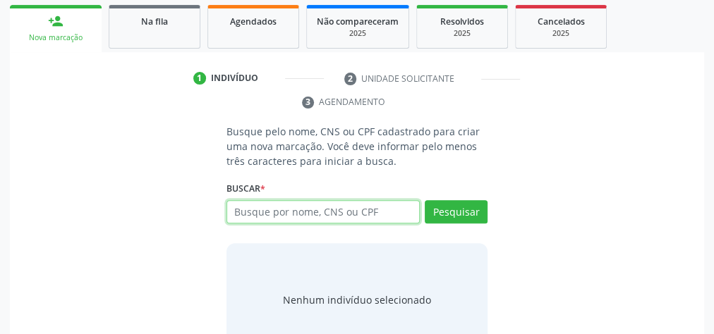
click at [368, 218] on input "text" at bounding box center [322, 212] width 193 height 24
type input "07000833408"
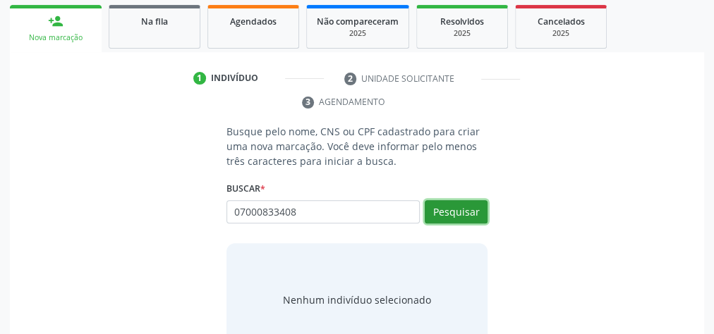
click at [465, 213] on button "Pesquisar" at bounding box center [456, 212] width 63 height 24
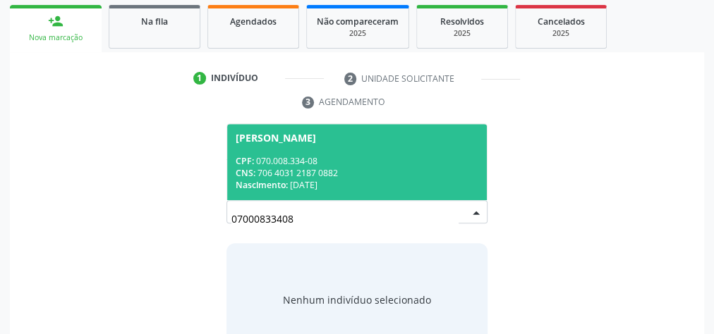
click at [307, 186] on div "Nascimento: 03/09/1973" at bounding box center [357, 185] width 243 height 12
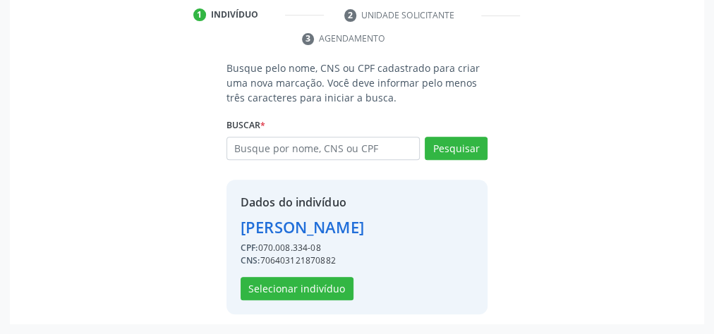
scroll to position [310, 0]
click at [281, 286] on button "Selecionar indivíduo" at bounding box center [296, 289] width 113 height 24
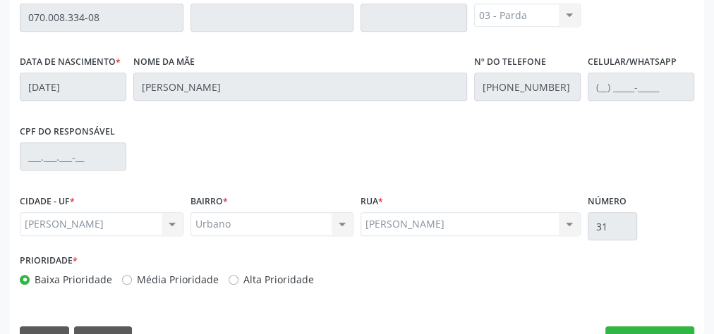
scroll to position [511, 0]
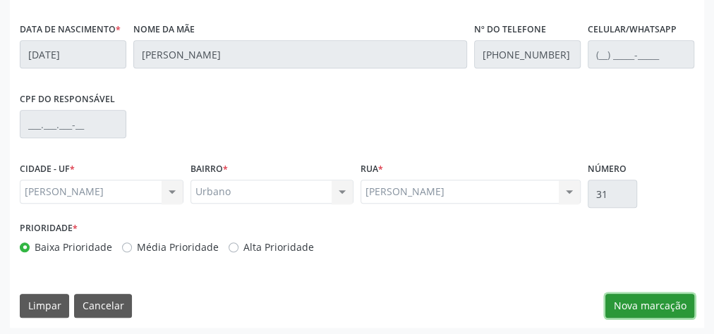
click at [636, 306] on button "Nova marcação" at bounding box center [649, 306] width 89 height 24
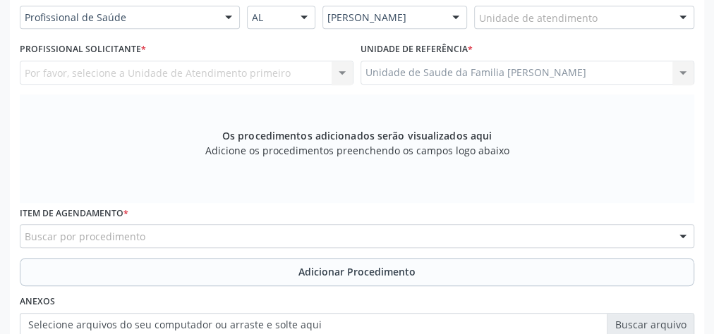
scroll to position [229, 0]
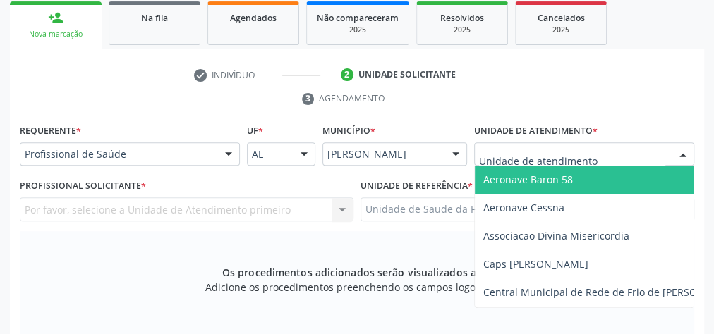
click at [605, 151] on div at bounding box center [584, 154] width 220 height 24
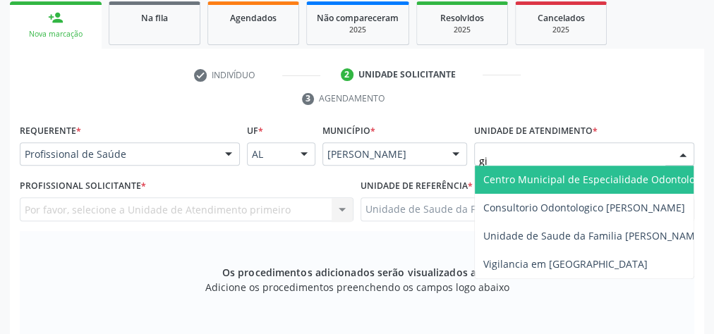
type input "gis"
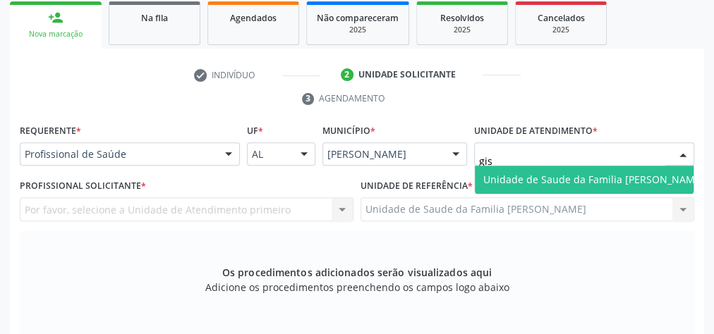
click at [599, 179] on span "Unidade de Saude da Familia [PERSON_NAME]" at bounding box center [593, 179] width 221 height 13
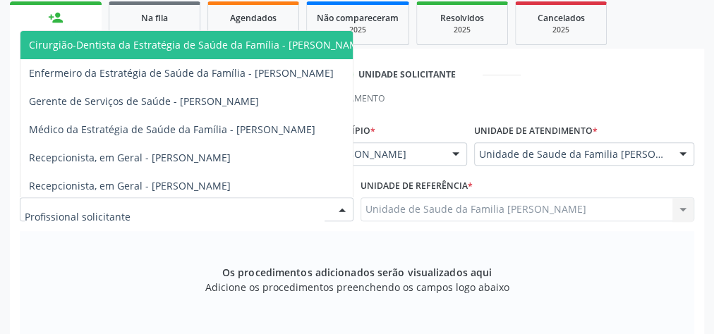
click at [338, 205] on div at bounding box center [341, 210] width 21 height 24
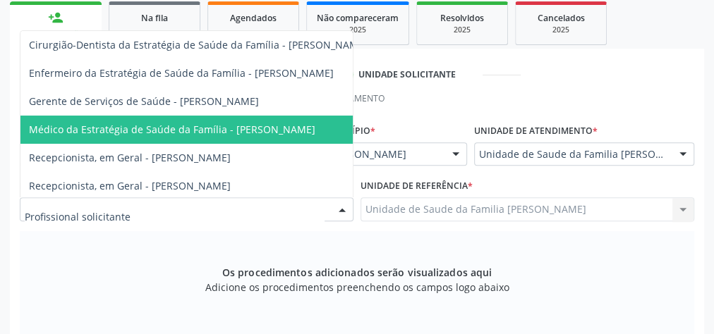
click at [295, 132] on span "Médico da Estratégia de Saúde da Família - Elenice Leite Alves Gomes" at bounding box center [172, 129] width 286 height 13
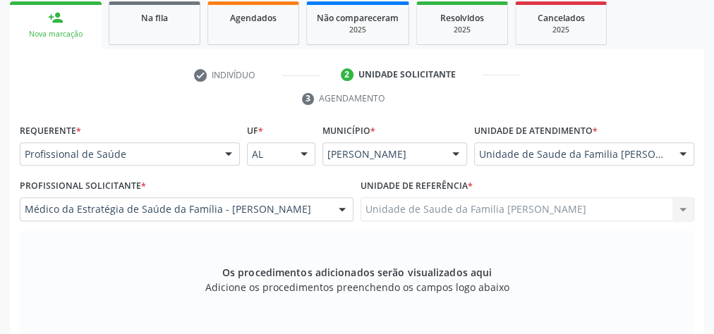
scroll to position [455, 0]
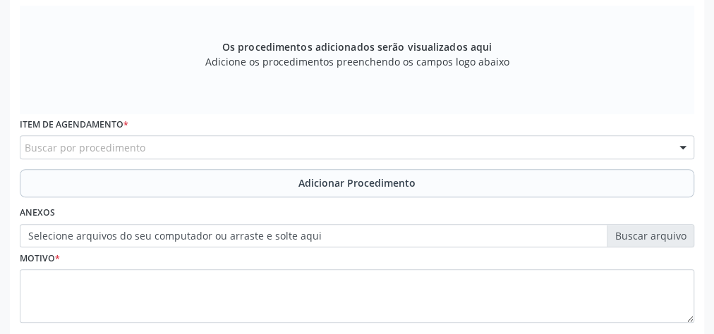
click at [327, 147] on div "Buscar por procedimento" at bounding box center [357, 147] width 674 height 24
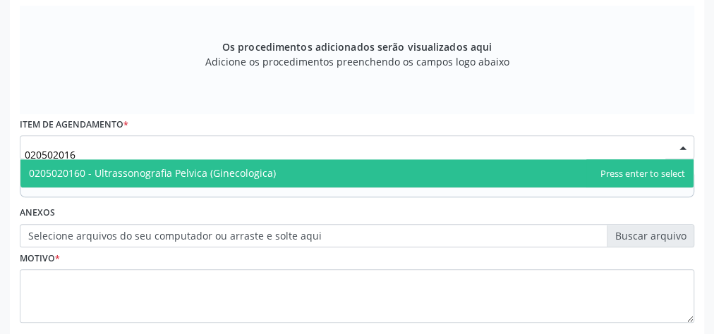
type input "0205020160"
click at [245, 159] on span "0205020160 - Ultrassonografia Pelvica (Ginecologica)" at bounding box center [356, 173] width 673 height 28
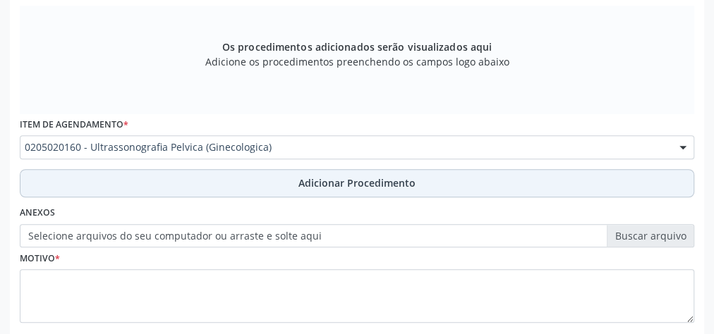
click at [328, 176] on span "Adicionar Procedimento" at bounding box center [356, 183] width 117 height 15
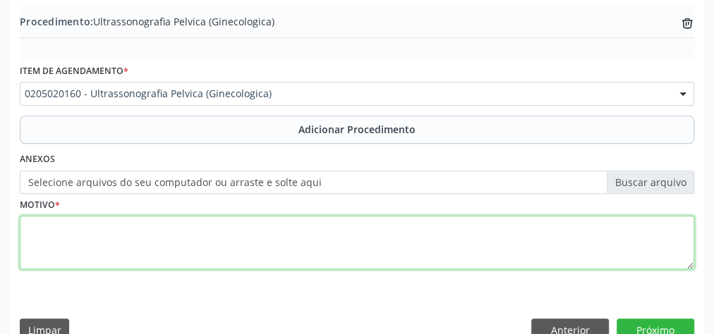
click at [296, 252] on textarea at bounding box center [357, 243] width 674 height 54
click at [130, 224] on textarea "historia de cisto ovarioano," at bounding box center [357, 243] width 674 height 54
click at [177, 221] on textarea "historia de cisto ovariano," at bounding box center [357, 243] width 674 height 54
type textarea "historia de cisto ovariano, histerectomizada."
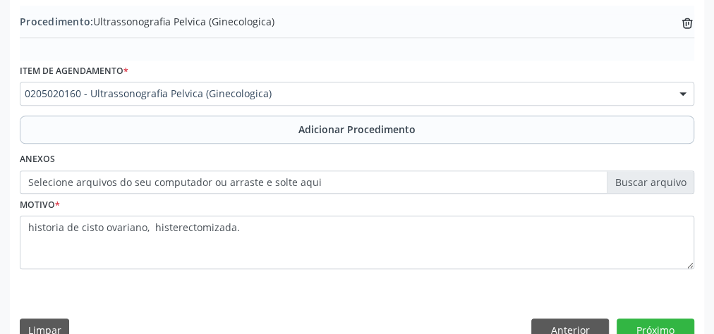
click at [640, 179] on label "Selecione arquivos do seu computador ou arraste e solte aqui" at bounding box center [357, 183] width 674 height 24
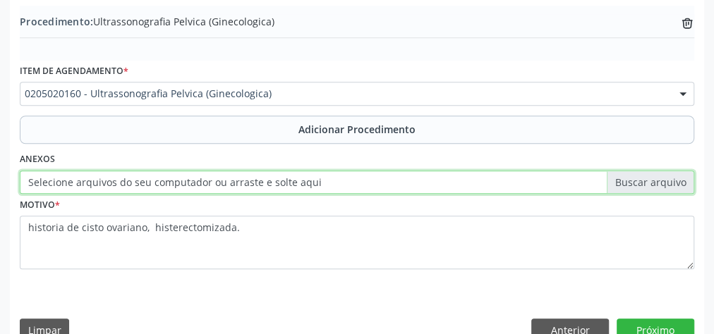
click at [640, 179] on input "Selecione arquivos do seu computador ou arraste e solte aqui" at bounding box center [357, 183] width 674 height 24
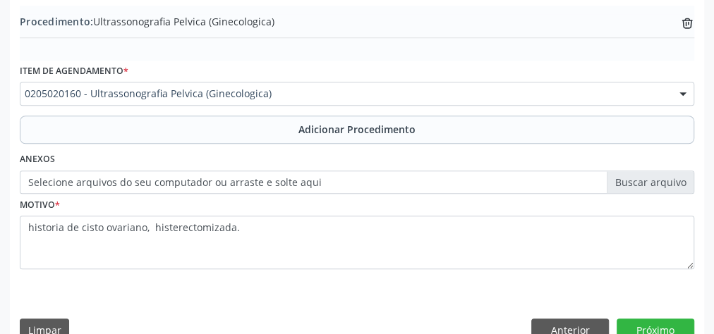
click at [663, 183] on label "Selecione arquivos do seu computador ou arraste e solte aqui" at bounding box center [357, 183] width 674 height 24
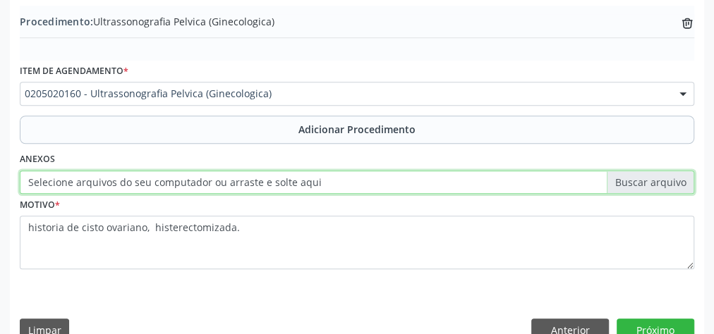
click at [663, 183] on input "Selecione arquivos do seu computador ou arraste e solte aqui" at bounding box center [357, 183] width 674 height 24
type input "C:\fakepath\IMG_20250708_0005.jpg"
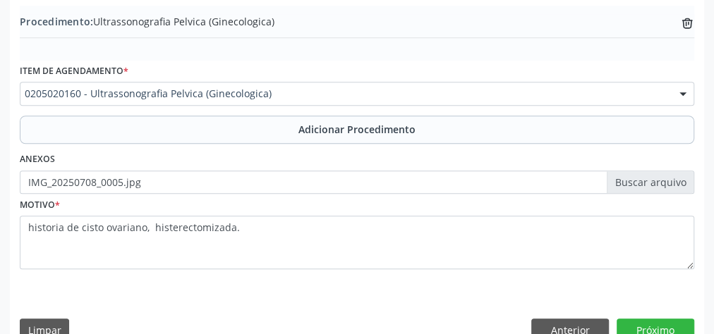
click at [647, 178] on label "IMG_20250708_0005.jpg" at bounding box center [357, 183] width 674 height 24
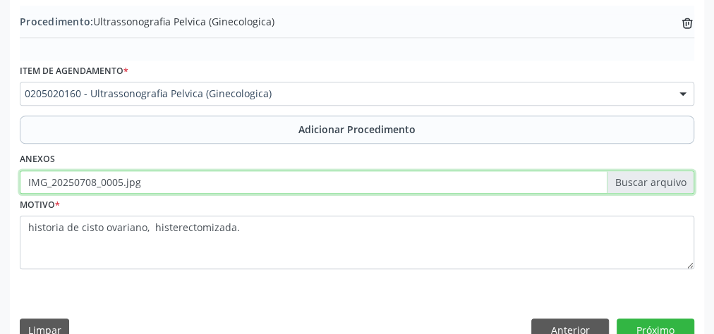
click at [647, 178] on input "IMG_20250708_0005.jpg" at bounding box center [357, 183] width 674 height 24
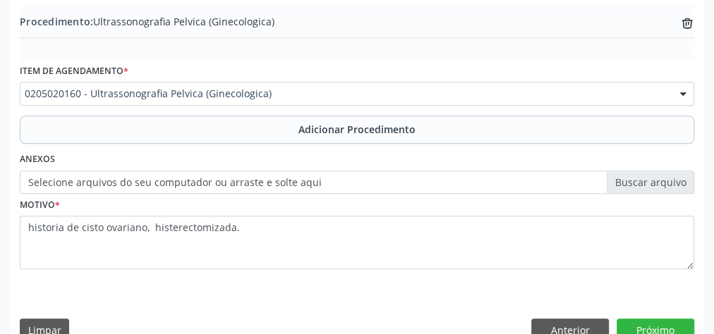
click at [647, 181] on label "Selecione arquivos do seu computador ou arraste e solte aqui" at bounding box center [357, 183] width 674 height 24
click at [647, 181] on input "Selecione arquivos do seu computador ou arraste e solte aqui" at bounding box center [357, 183] width 674 height 24
click at [647, 181] on label "Selecione arquivos do seu computador ou arraste e solte aqui" at bounding box center [357, 183] width 674 height 24
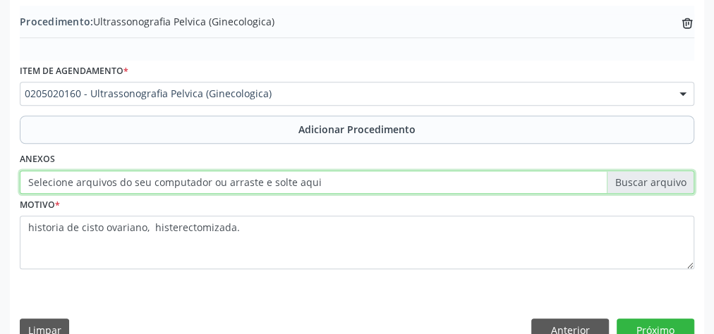
click at [647, 181] on input "Selecione arquivos do seu computador ou arraste e solte aqui" at bounding box center [357, 183] width 674 height 24
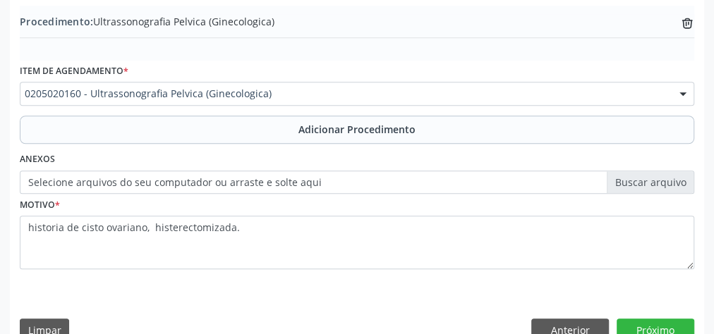
click at [669, 180] on label "Selecione arquivos do seu computador ou arraste e solte aqui" at bounding box center [357, 183] width 674 height 24
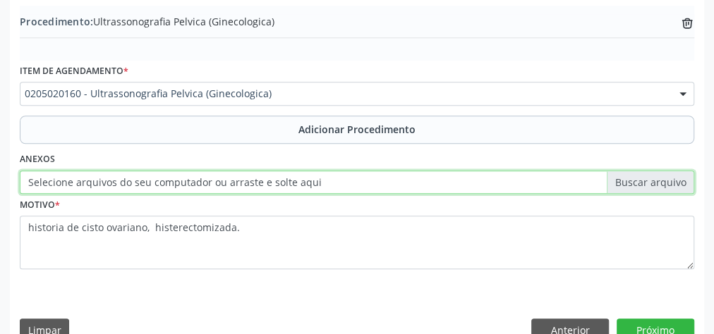
click at [669, 180] on input "Selecione arquivos do seu computador ou arraste e solte aqui" at bounding box center [357, 183] width 674 height 24
type input "C:\fakepath\ultrasson.jpeg"
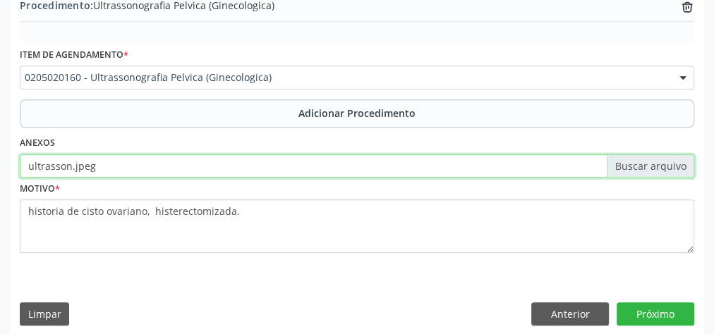
scroll to position [480, 0]
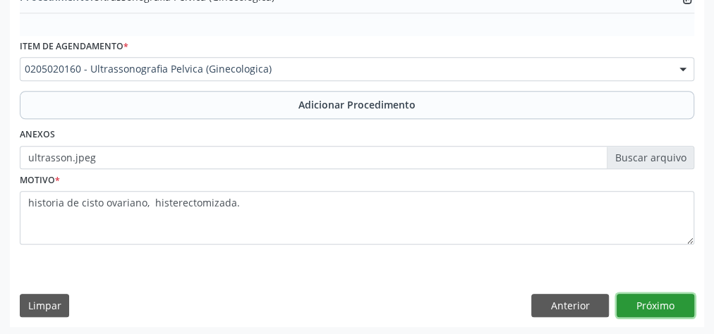
click at [661, 300] on button "Próximo" at bounding box center [655, 306] width 78 height 24
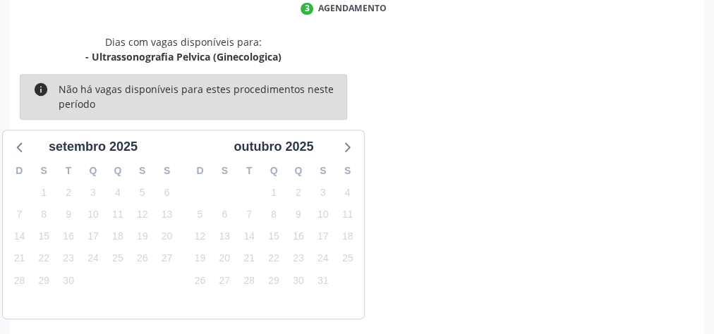
scroll to position [374, 0]
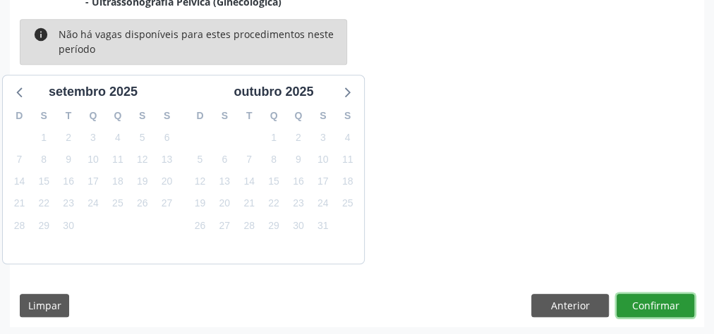
click at [661, 300] on button "Confirmar" at bounding box center [655, 306] width 78 height 24
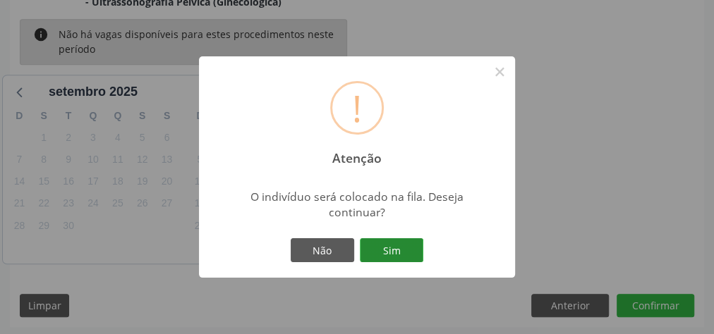
click at [404, 242] on button "Sim" at bounding box center [391, 250] width 63 height 24
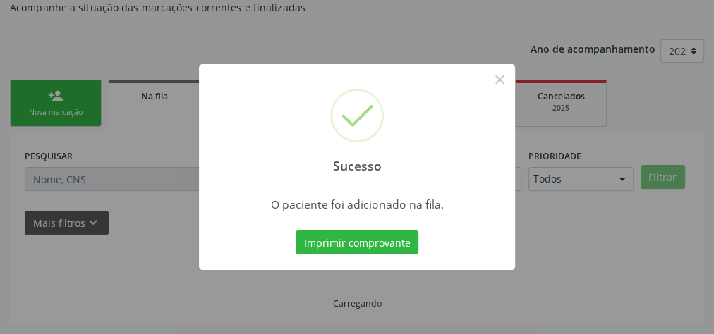
scroll to position [150, 0]
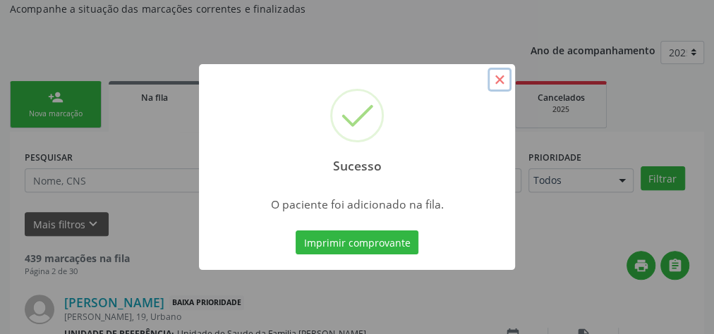
click at [500, 75] on button "×" at bounding box center [499, 80] width 24 height 24
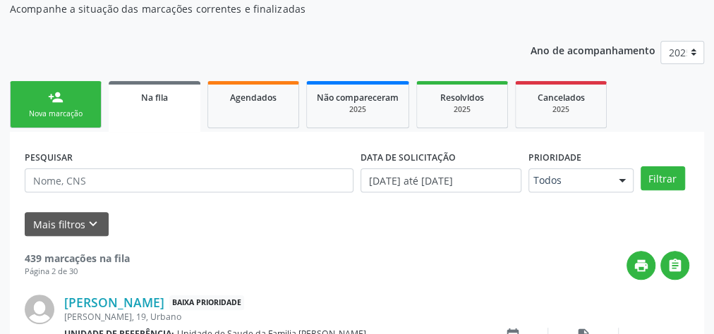
click at [72, 121] on link "person_add Nova marcação" at bounding box center [56, 104] width 92 height 47
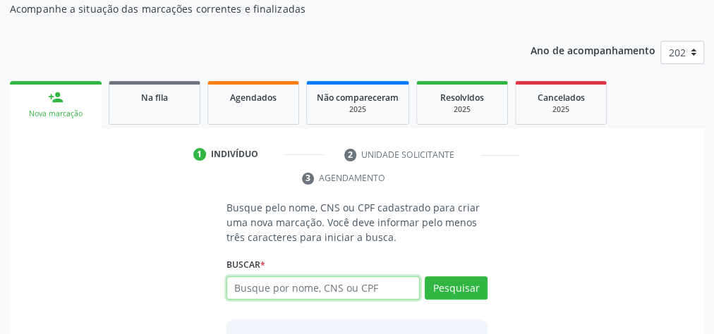
click at [304, 289] on input "text" at bounding box center [322, 288] width 193 height 24
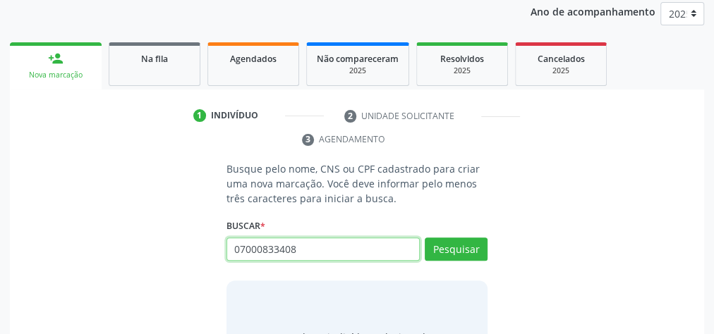
scroll to position [206, 0]
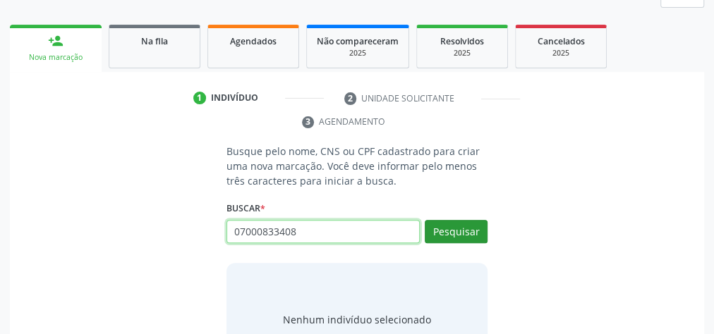
type input "07000833408"
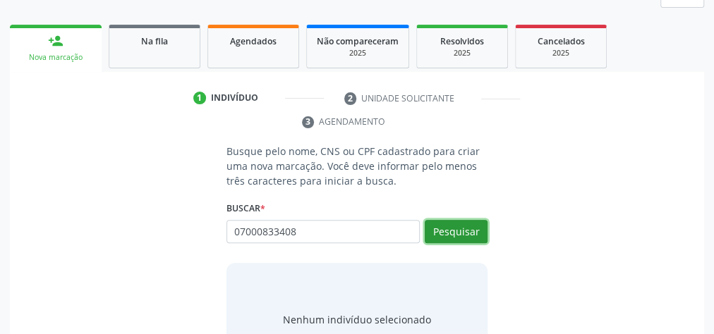
click at [443, 233] on button "Pesquisar" at bounding box center [456, 232] width 63 height 24
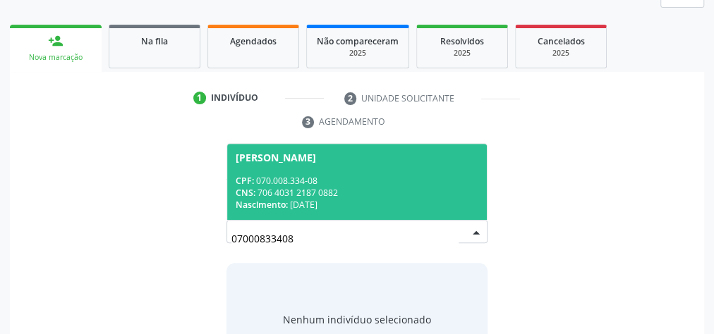
click at [291, 176] on div "CPF: 070.008.334-08" at bounding box center [357, 181] width 243 height 12
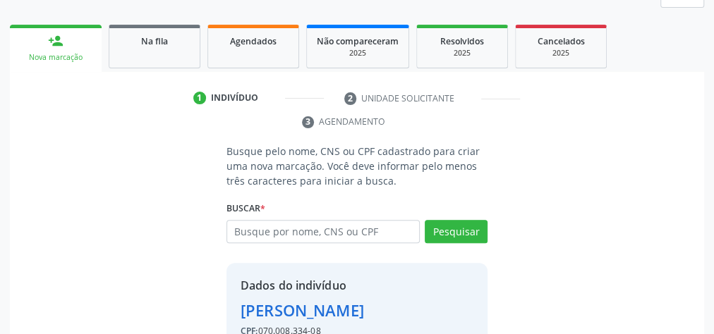
scroll to position [310, 0]
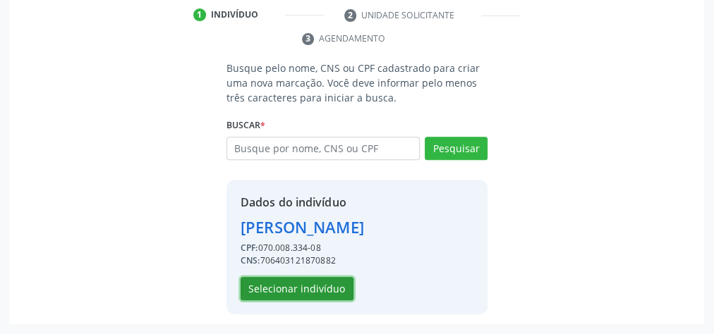
click at [315, 278] on button "Selecionar indivíduo" at bounding box center [296, 289] width 113 height 24
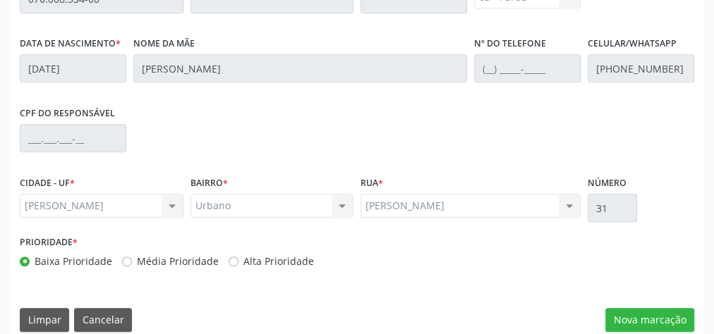
scroll to position [511, 0]
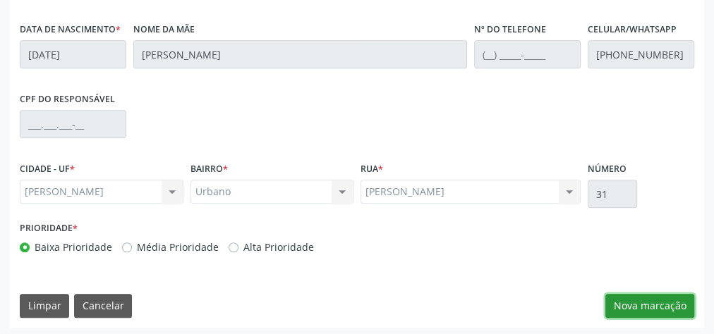
click at [635, 310] on button "Nova marcação" at bounding box center [649, 306] width 89 height 24
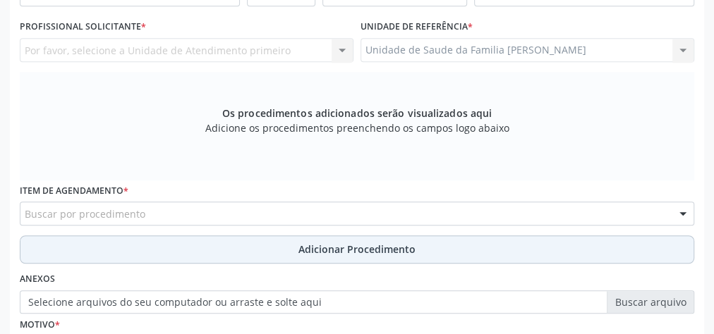
scroll to position [342, 0]
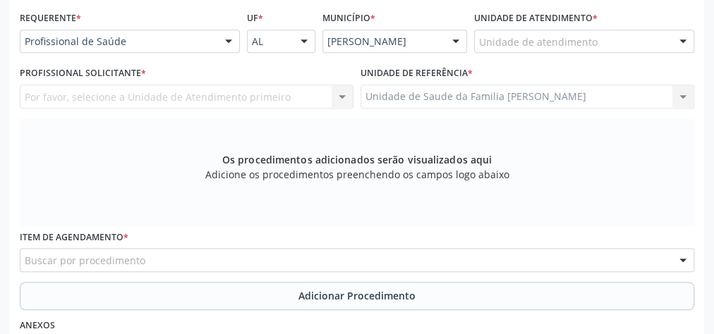
click at [604, 37] on div "Unidade de atendimento" at bounding box center [584, 42] width 220 height 24
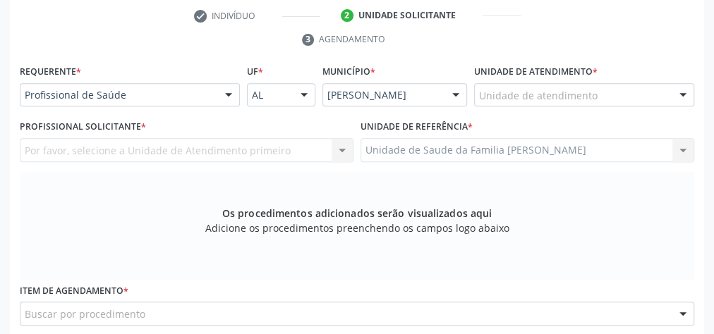
scroll to position [229, 0]
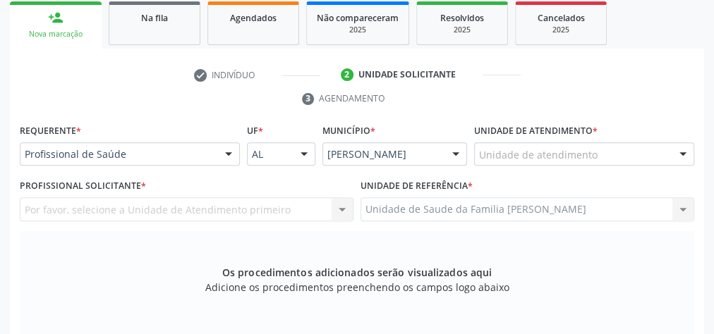
click at [633, 153] on div "Unidade de atendimento" at bounding box center [584, 154] width 220 height 24
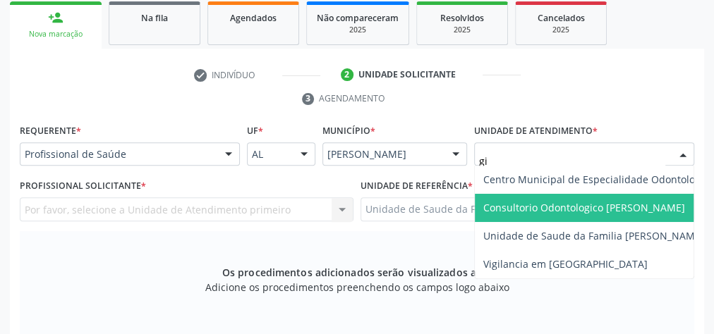
type input "gis"
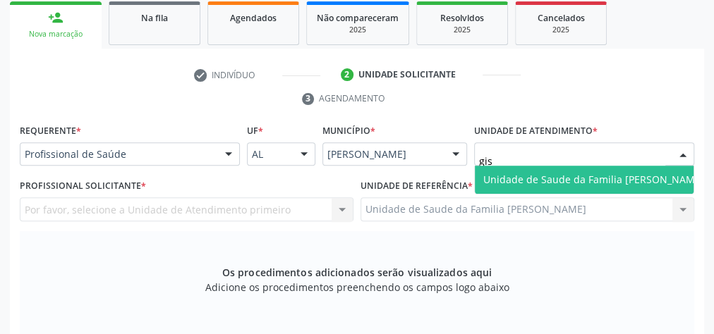
click at [627, 173] on span "Unidade de Saude da Familia [PERSON_NAME]" at bounding box center [593, 179] width 221 height 13
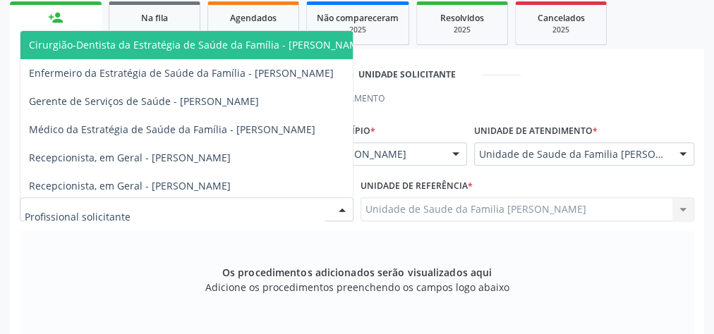
click at [345, 212] on div at bounding box center [341, 210] width 21 height 24
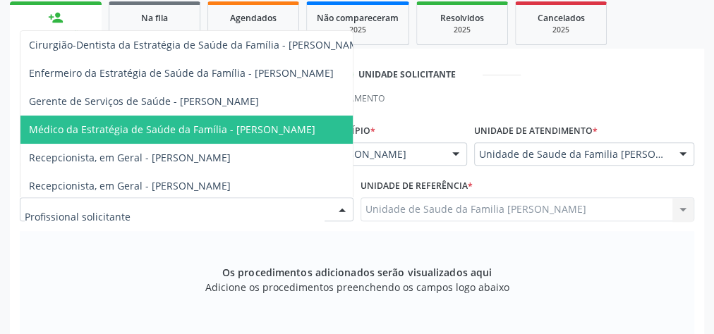
click at [311, 123] on span "Médico da Estratégia de Saúde da Família - Elenice Leite Alves Gomes" at bounding box center [172, 129] width 286 height 13
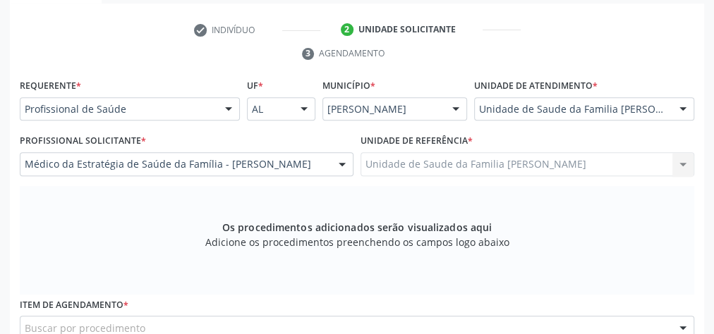
scroll to position [398, 0]
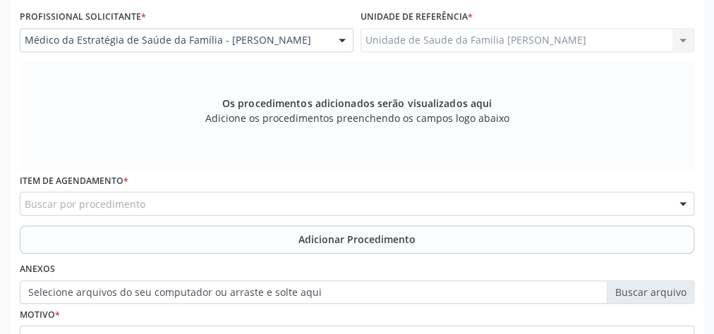
click at [441, 205] on div "Buscar por procedimento" at bounding box center [357, 204] width 674 height 24
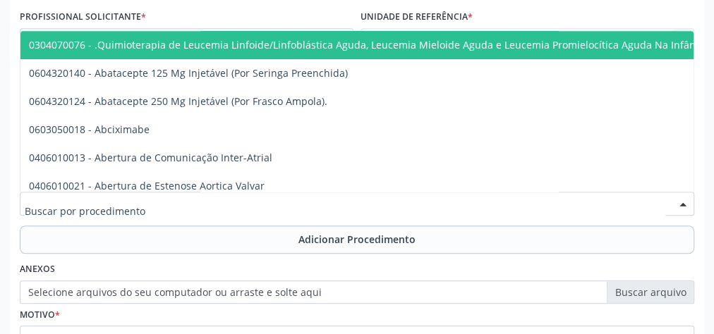
click at [441, 205] on input "text" at bounding box center [345, 211] width 640 height 28
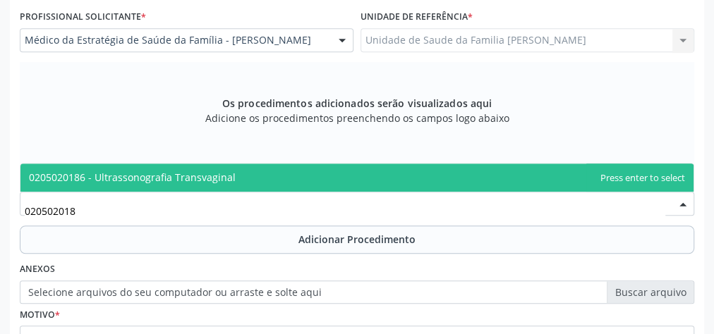
type input "0205020186"
click at [225, 176] on span "0205020186 - Ultrassonografia Transvaginal" at bounding box center [132, 177] width 207 height 13
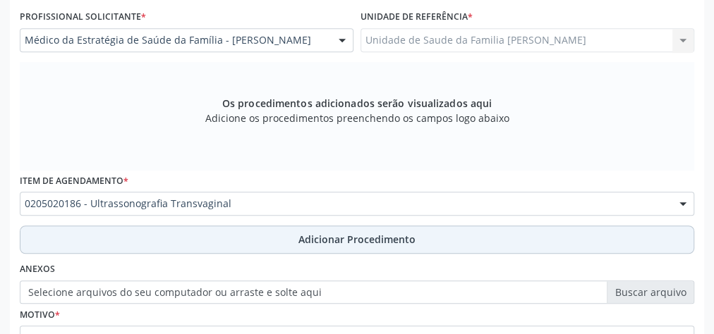
click at [380, 228] on button "Adicionar Procedimento" at bounding box center [357, 240] width 674 height 28
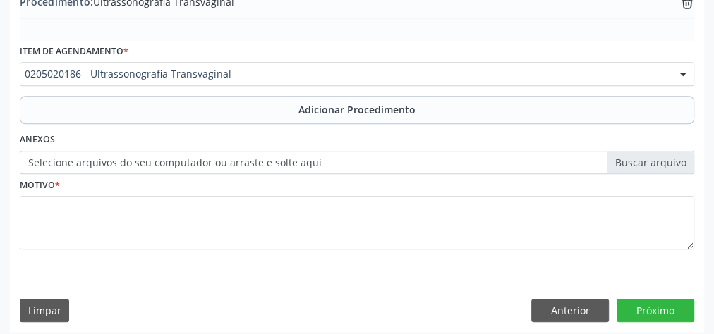
scroll to position [480, 0]
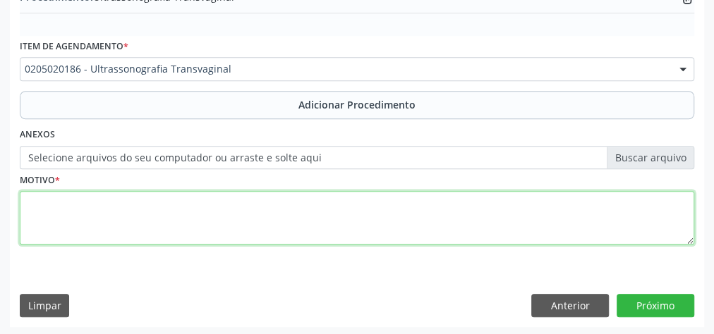
click at [266, 212] on textarea at bounding box center [357, 218] width 674 height 54
type textarea "dor pelvica, historia de cisto ovariano, histerectomizada."
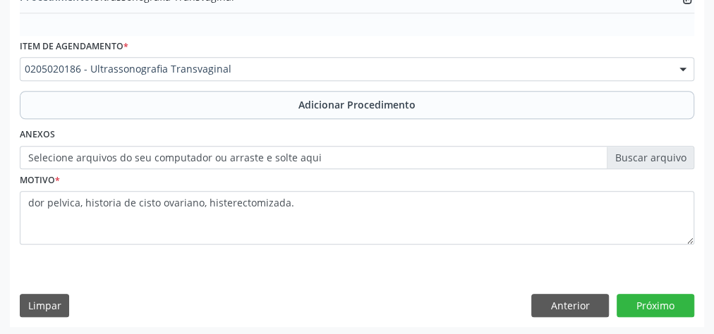
click at [645, 156] on label "Selecione arquivos do seu computador ou arraste e solte aqui" at bounding box center [357, 158] width 674 height 24
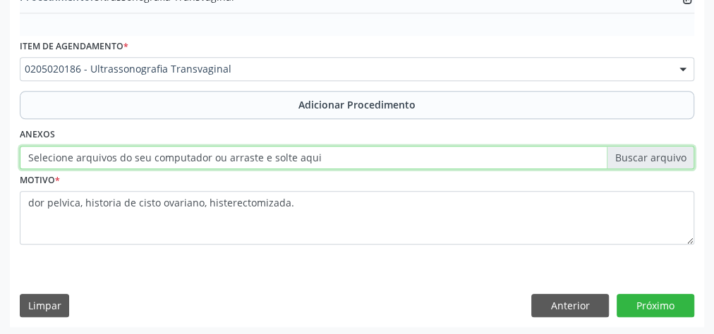
click at [645, 156] on input "Selecione arquivos do seu computador ou arraste e solte aqui" at bounding box center [357, 158] width 674 height 24
type input "C:\fakepath\pelvica.jpeg"
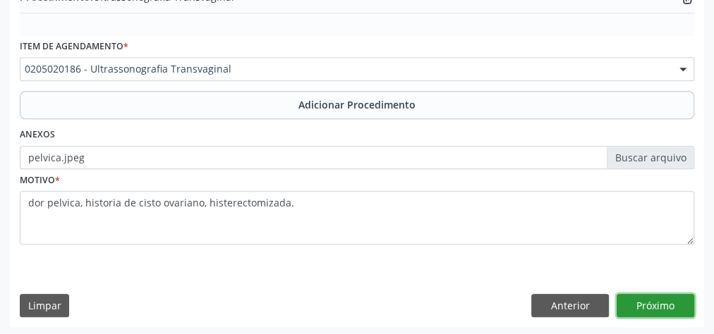
click at [659, 309] on button "Próximo" at bounding box center [655, 306] width 78 height 24
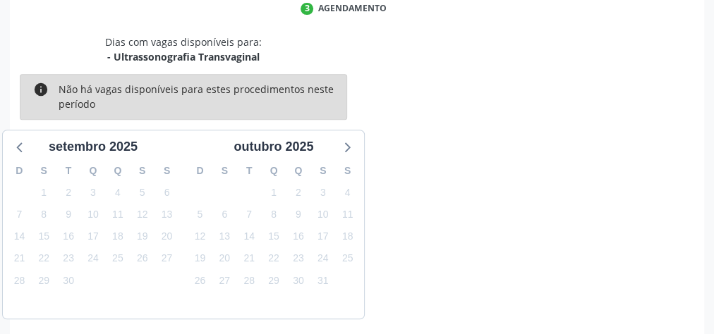
scroll to position [374, 0]
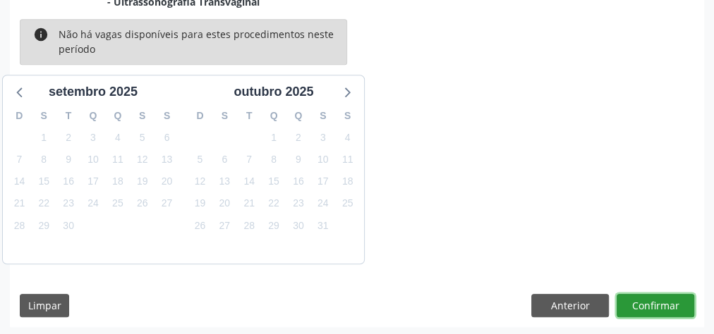
click at [659, 309] on button "Confirmar" at bounding box center [655, 306] width 78 height 24
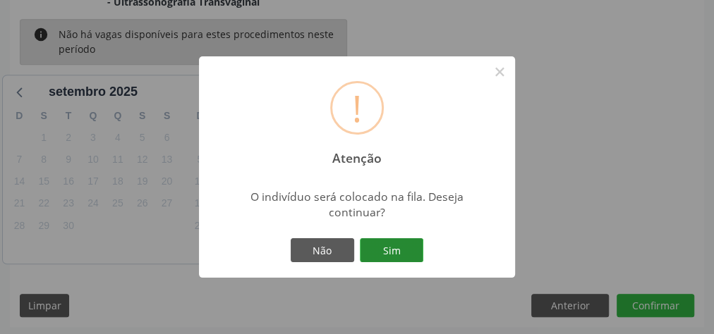
click at [389, 249] on button "Sim" at bounding box center [391, 250] width 63 height 24
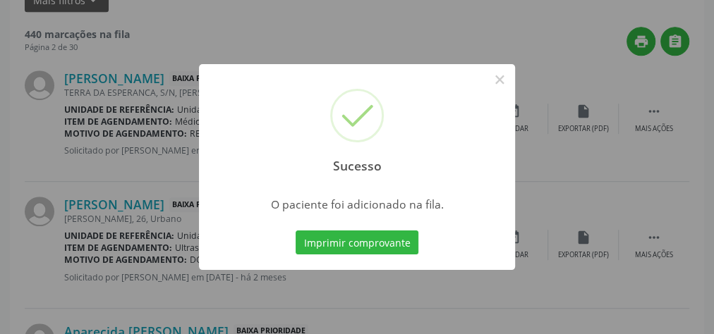
scroll to position [150, 0]
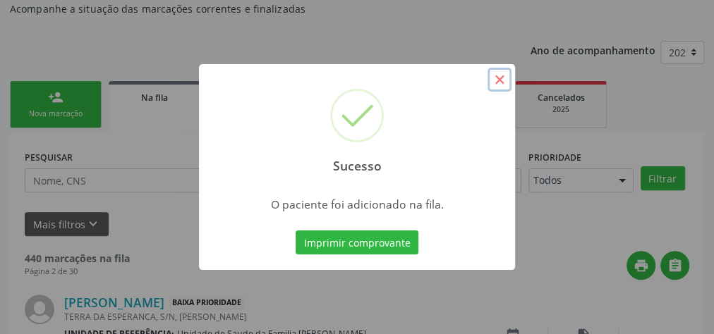
click at [499, 85] on button "×" at bounding box center [499, 80] width 24 height 24
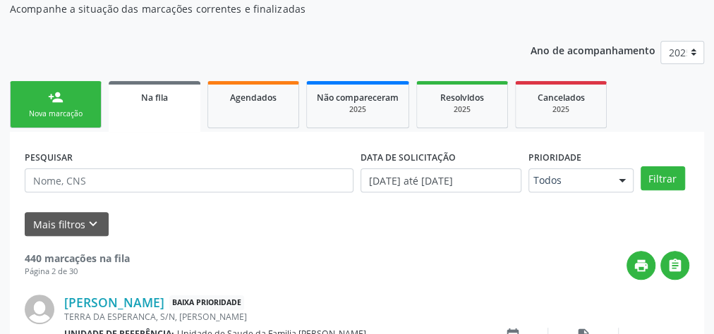
click at [57, 105] on link "person_add Nova marcação" at bounding box center [56, 104] width 92 height 47
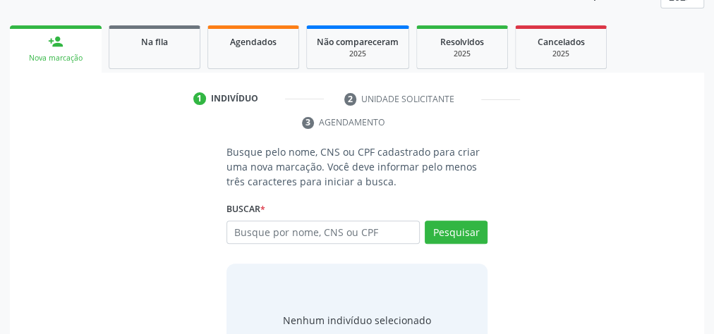
scroll to position [265, 0]
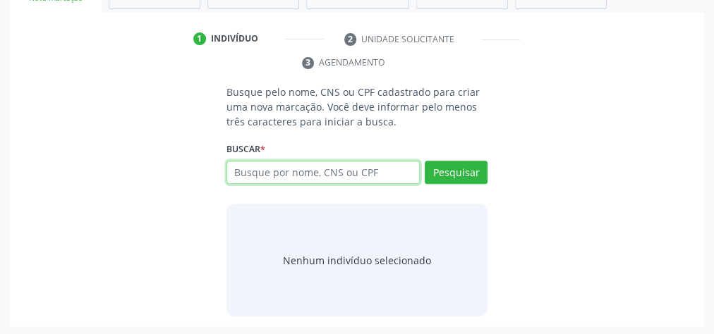
click at [356, 162] on input "text" at bounding box center [322, 173] width 193 height 24
type input "06981317460"
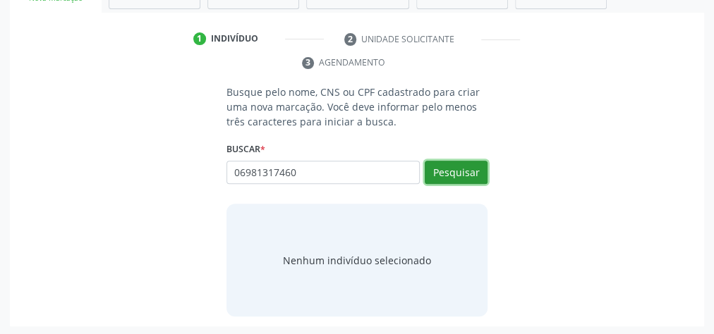
click at [462, 171] on button "Pesquisar" at bounding box center [456, 173] width 63 height 24
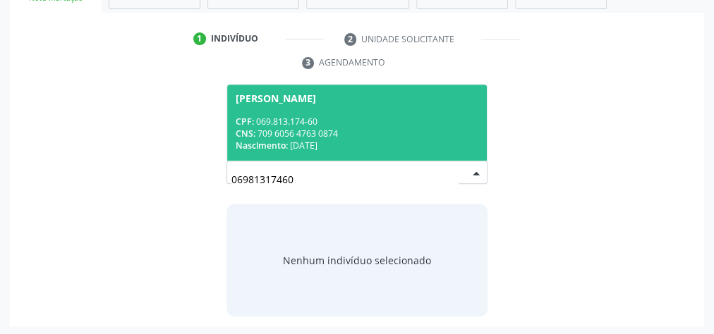
click at [359, 145] on div "Nascimento: 16/07/1976" at bounding box center [357, 146] width 243 height 12
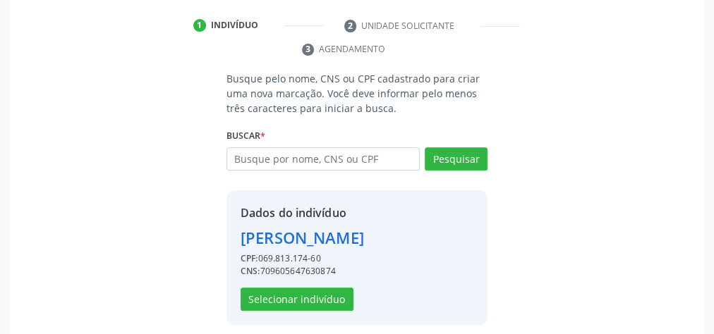
scroll to position [286, 0]
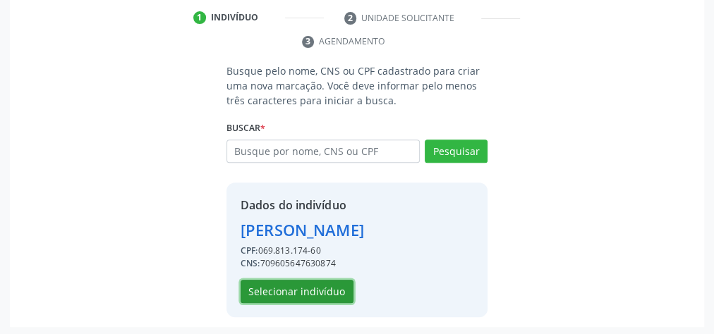
click at [301, 290] on button "Selecionar indivíduo" at bounding box center [296, 292] width 113 height 24
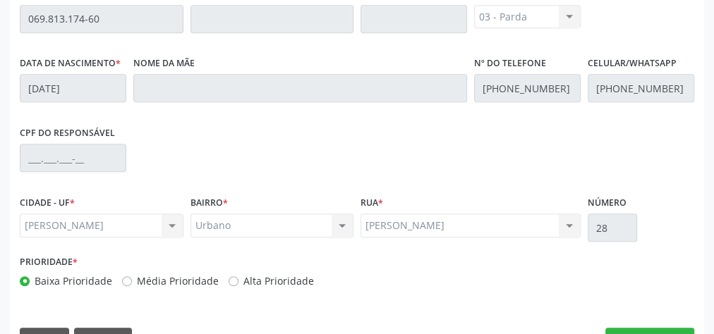
scroll to position [511, 0]
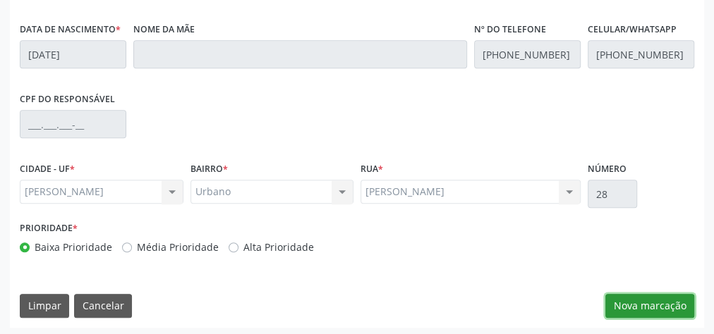
click at [618, 296] on button "Nova marcação" at bounding box center [649, 306] width 89 height 24
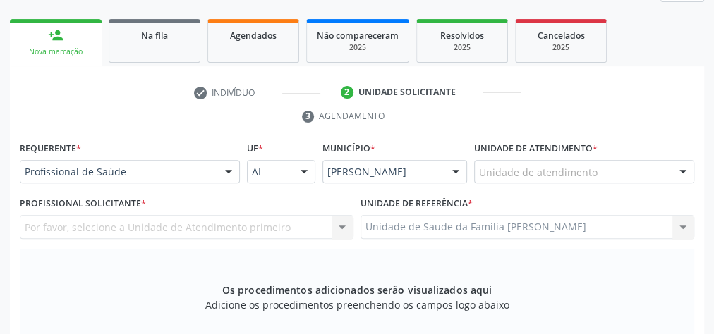
scroll to position [229, 0]
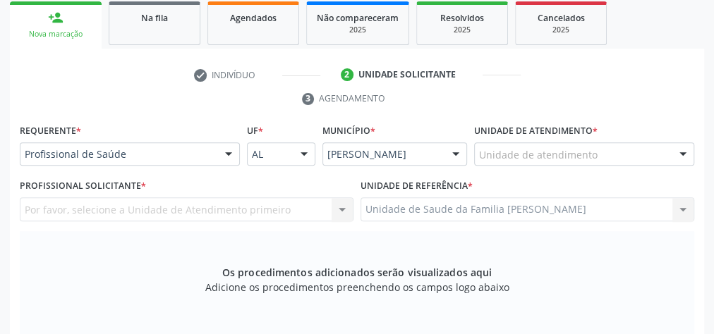
click at [626, 156] on div "Unidade de atendimento" at bounding box center [584, 154] width 220 height 24
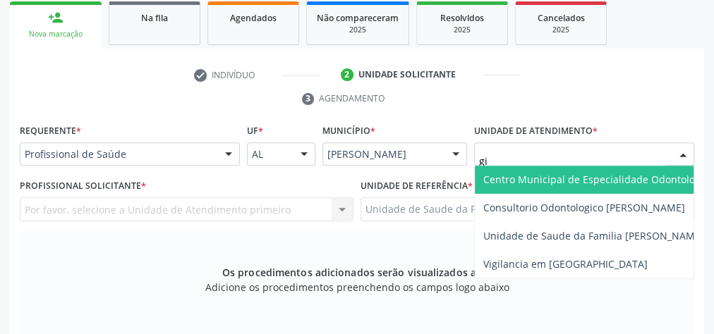
type input "gis"
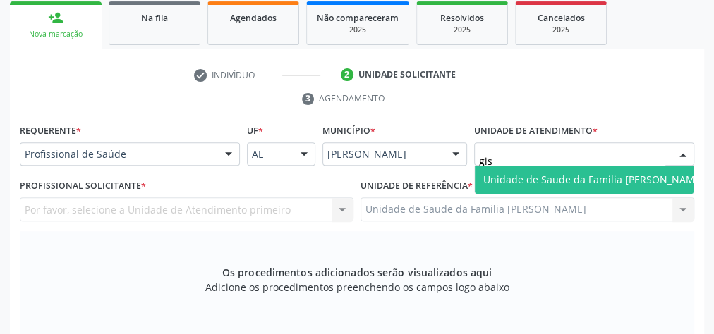
click at [617, 178] on span "Unidade de Saude da Familia [PERSON_NAME]" at bounding box center [593, 179] width 221 height 13
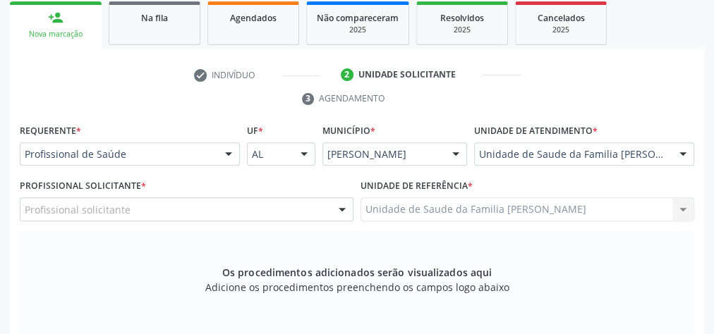
click at [339, 214] on div at bounding box center [341, 210] width 21 height 24
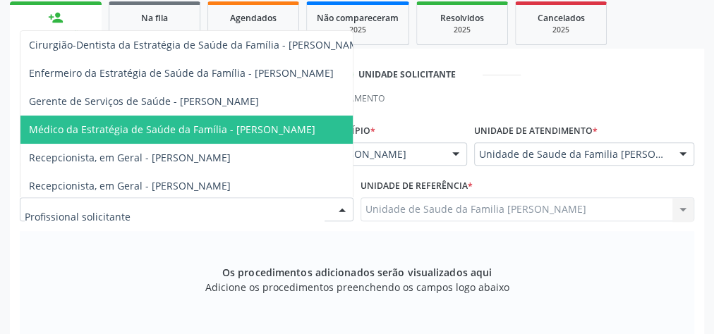
click at [296, 128] on span "Médico da Estratégia de Saúde da Família - Elenice Leite Alves Gomes" at bounding box center [172, 129] width 286 height 13
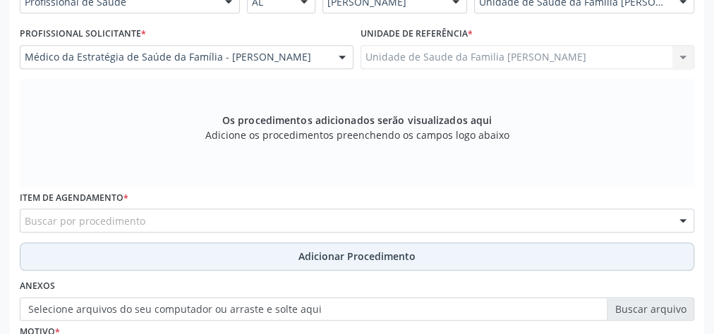
scroll to position [398, 0]
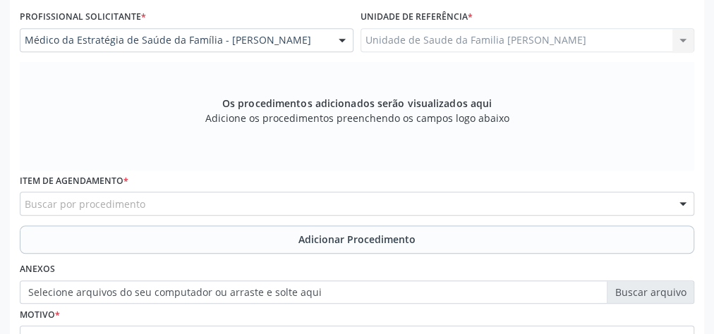
click at [681, 205] on div at bounding box center [682, 205] width 21 height 24
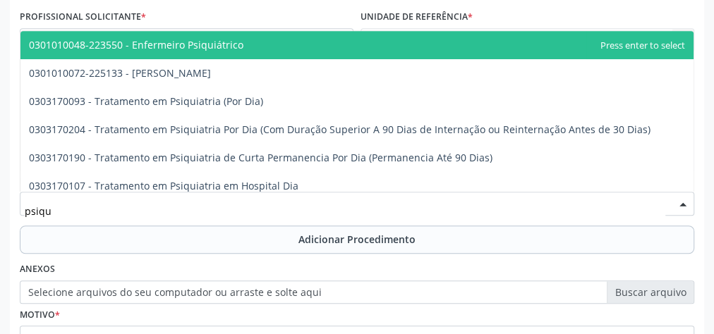
type input "psiqui"
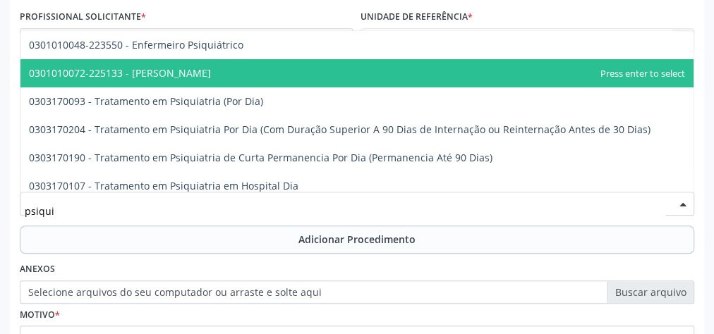
click at [181, 68] on span "0301010072-225133 - Médico Psiquiatra" at bounding box center [120, 72] width 182 height 13
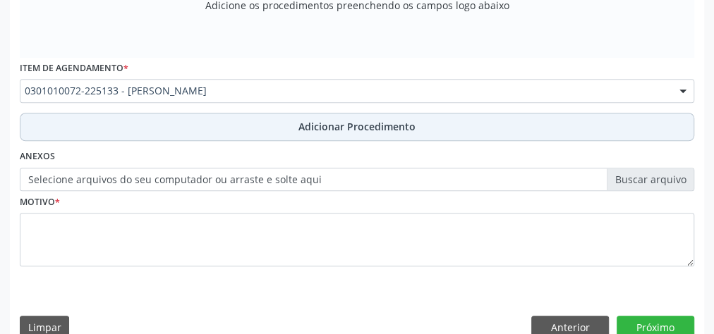
click at [350, 119] on span "Adicionar Procedimento" at bounding box center [356, 126] width 117 height 15
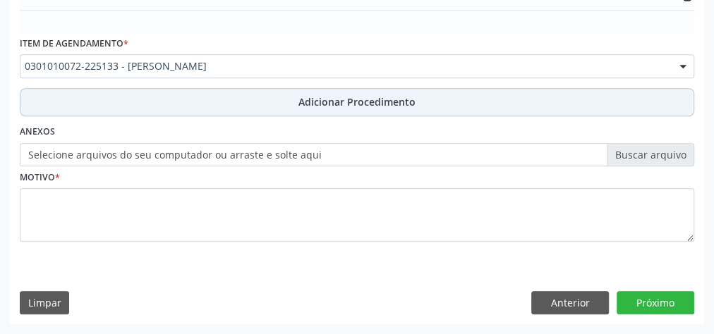
scroll to position [458, 0]
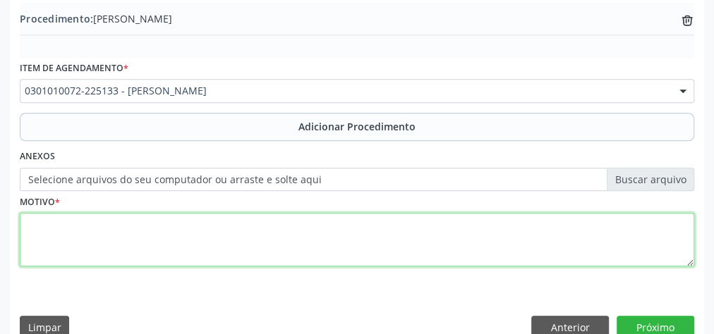
click at [311, 236] on textarea at bounding box center [357, 240] width 674 height 54
click at [137, 221] on textarea "foi medicada no hosp. portugal ramalho" at bounding box center [357, 240] width 674 height 54
click at [178, 224] on textarea "foi medicada no hosp. Portugal ramalho" at bounding box center [357, 240] width 674 height 54
click at [228, 222] on textarea "foi medicada no hosp. Portugal Ramalho" at bounding box center [357, 240] width 674 height 54
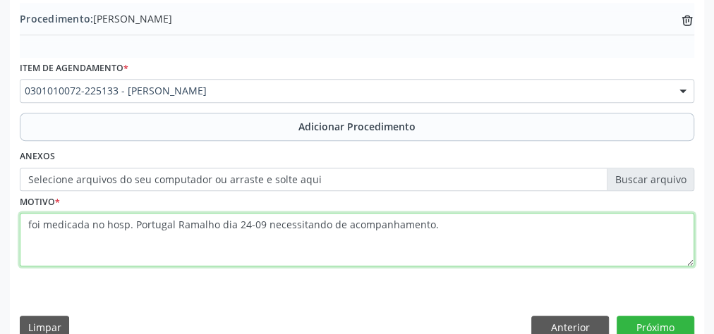
type textarea "foi medicada no hosp. Portugal Ramalho dia 24-09 necessitando de acompanhamento."
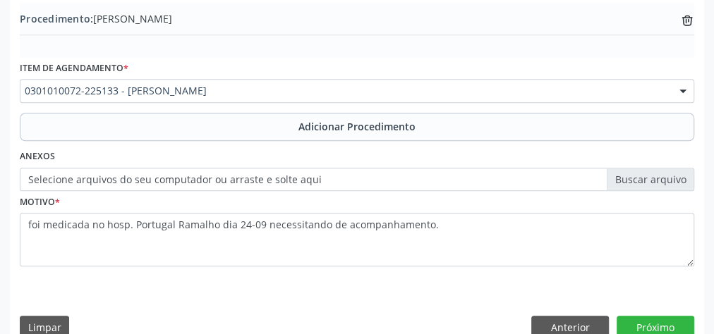
click at [673, 183] on label "Selecione arquivos do seu computador ou arraste e solte aqui" at bounding box center [357, 180] width 674 height 24
click at [673, 183] on input "Selecione arquivos do seu computador ou arraste e solte aqui" at bounding box center [357, 180] width 674 height 24
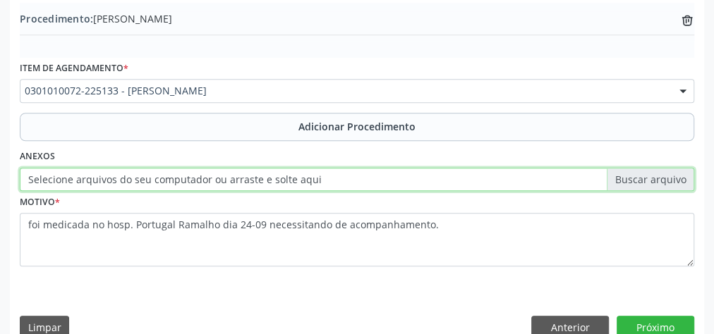
type input "C:\fakepath\psiquiatra.jpeg"
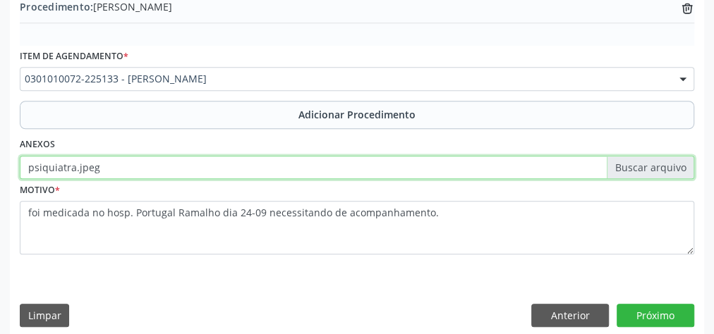
scroll to position [480, 0]
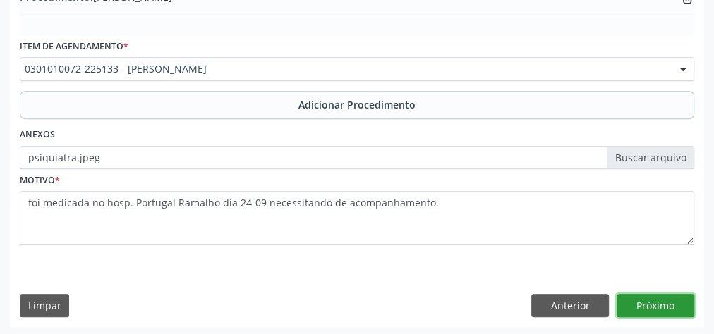
click at [659, 294] on button "Próximo" at bounding box center [655, 306] width 78 height 24
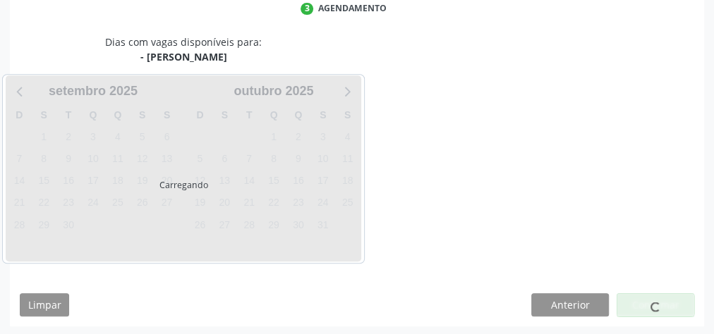
scroll to position [374, 0]
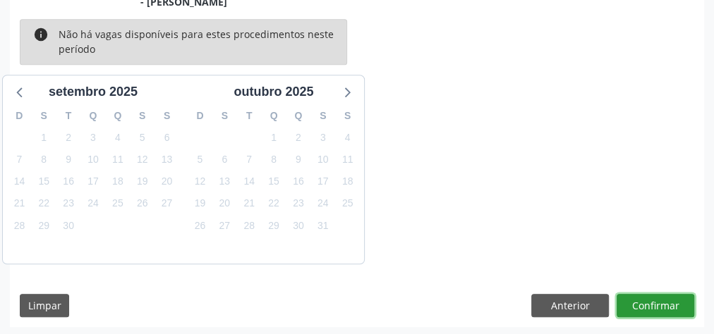
click at [657, 296] on button "Confirmar" at bounding box center [655, 306] width 78 height 24
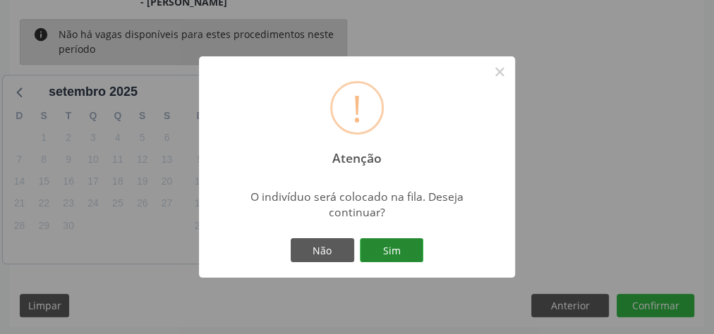
click at [413, 249] on button "Sim" at bounding box center [391, 250] width 63 height 24
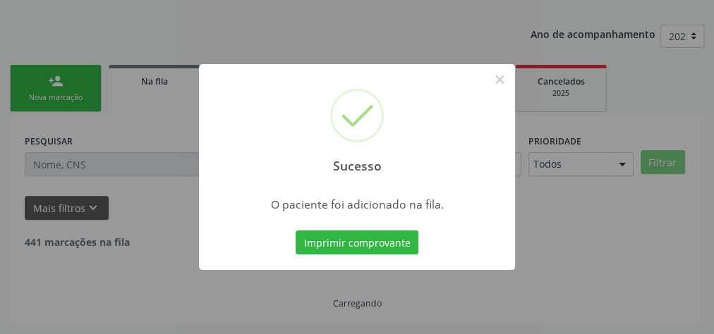
scroll to position [150, 0]
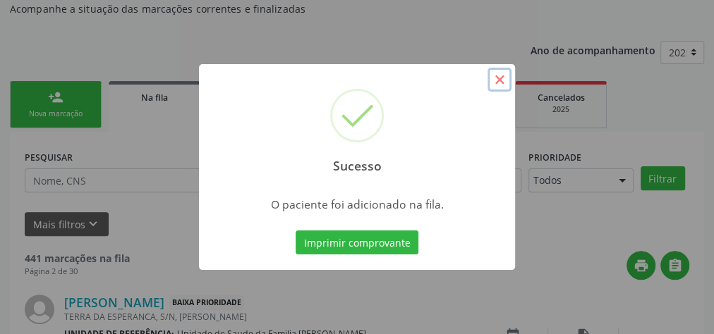
click at [504, 77] on button "×" at bounding box center [499, 80] width 24 height 24
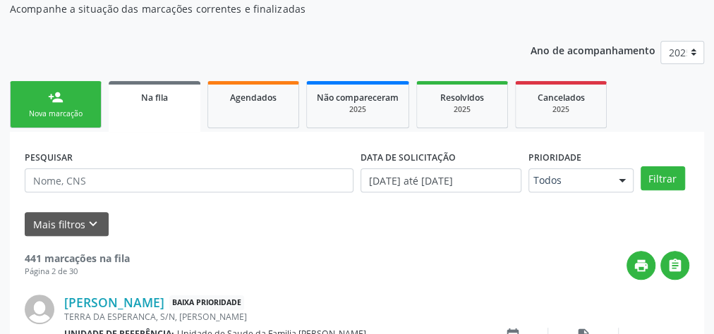
click at [46, 109] on div "Nova marcação" at bounding box center [55, 114] width 71 height 11
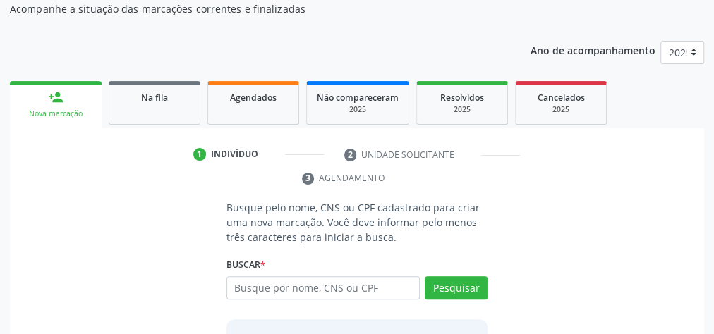
click at [46, 109] on div "Nova marcação" at bounding box center [56, 114] width 72 height 11
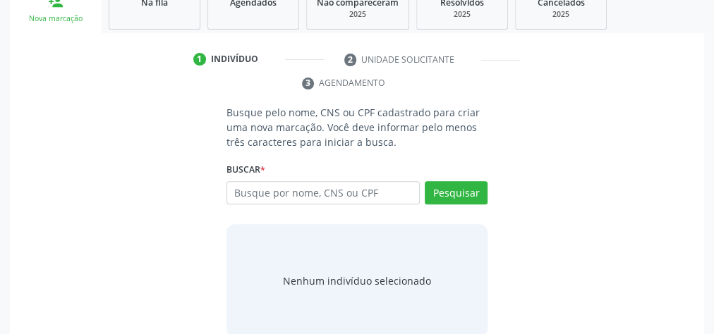
scroll to position [262, 0]
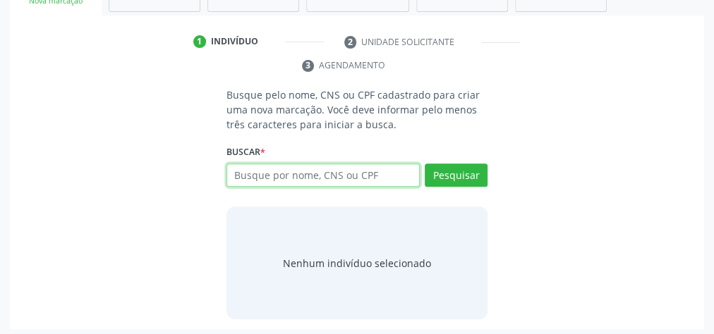
click at [300, 182] on input "text" at bounding box center [322, 176] width 193 height 24
type input "13375812400"
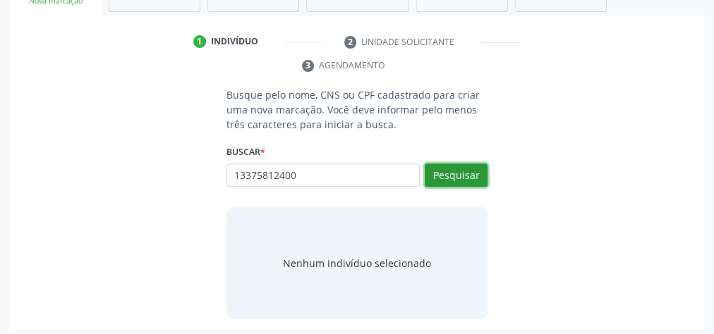
click at [450, 178] on button "Pesquisar" at bounding box center [456, 176] width 63 height 24
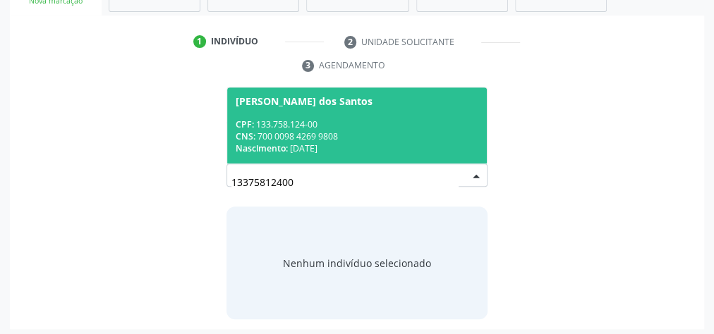
click at [360, 114] on span "Bruno Messias dos Santos CPF: 133.758.124-00 CNS: 700 0098 4269 9808 Nascimento…" at bounding box center [357, 124] width 260 height 75
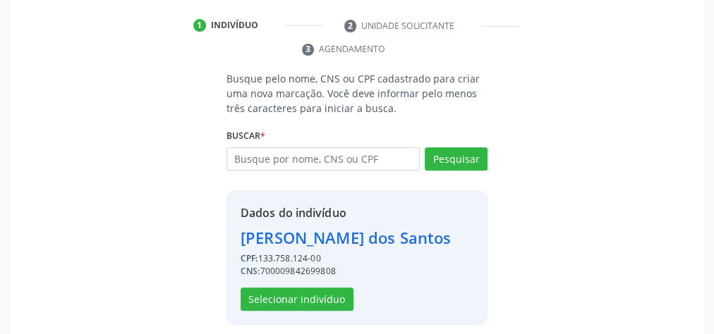
scroll to position [286, 0]
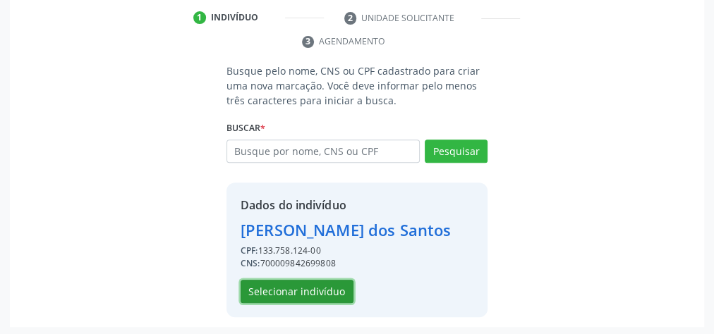
click at [312, 291] on button "Selecionar indivíduo" at bounding box center [296, 292] width 113 height 24
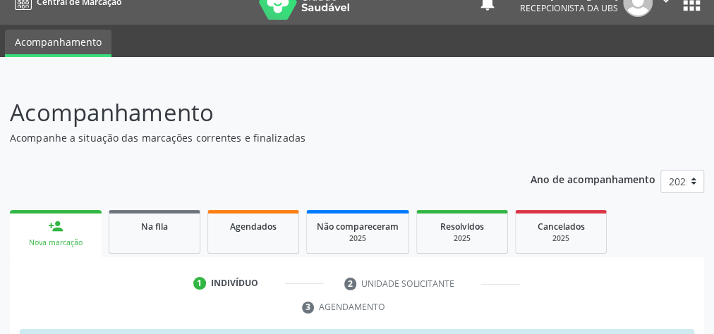
scroll to position [0, 0]
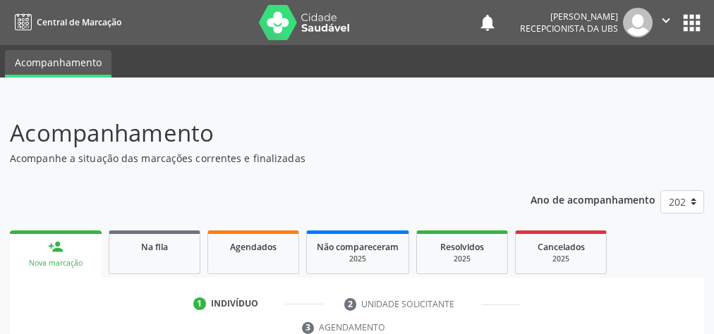
scroll to position [265, 0]
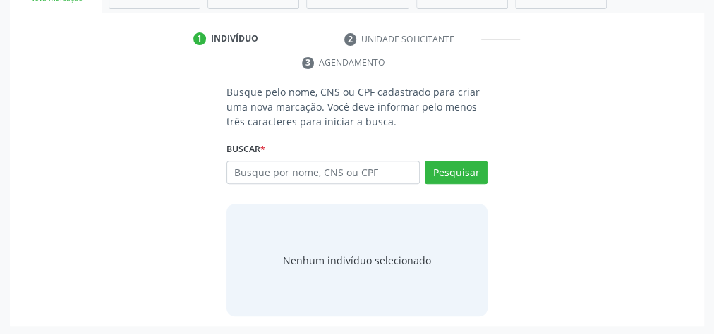
click at [353, 170] on input "text" at bounding box center [322, 173] width 193 height 24
type input "98588010410"
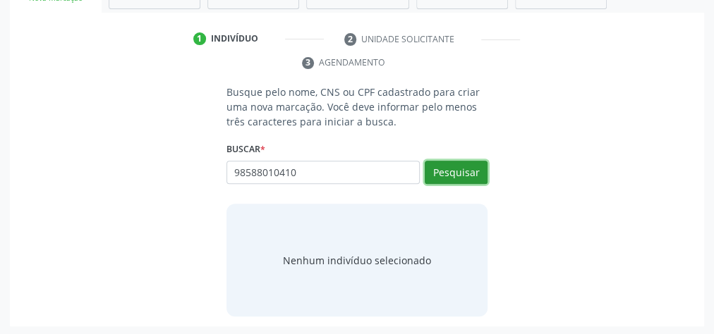
click at [439, 176] on button "Pesquisar" at bounding box center [456, 173] width 63 height 24
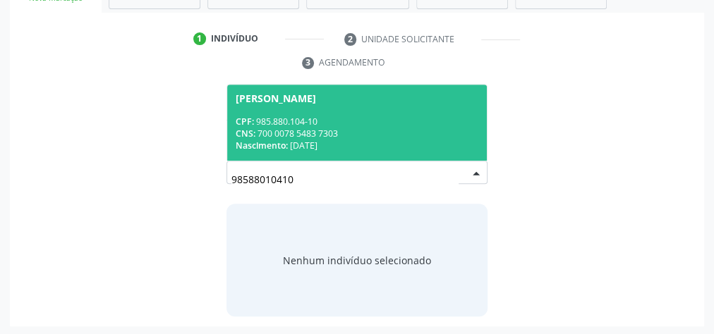
click at [376, 137] on div "CNS: 700 0078 5483 7303" at bounding box center [357, 134] width 243 height 12
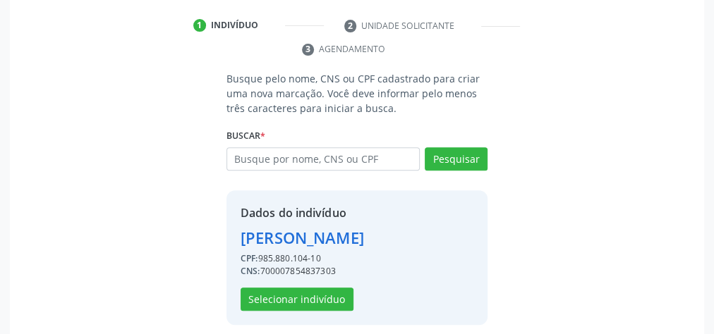
scroll to position [286, 0]
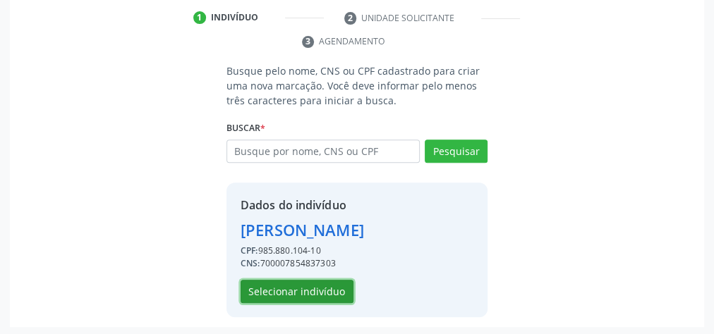
click at [324, 292] on button "Selecionar indivíduo" at bounding box center [296, 292] width 113 height 24
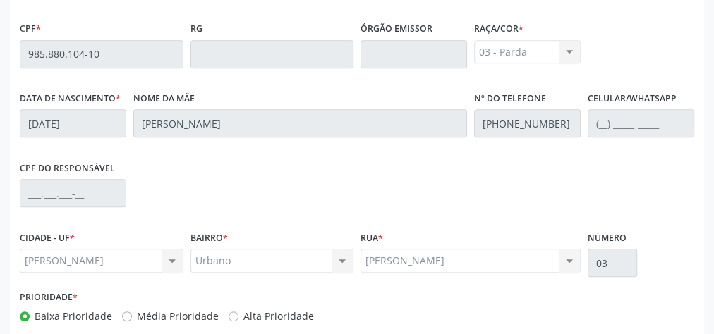
scroll to position [511, 0]
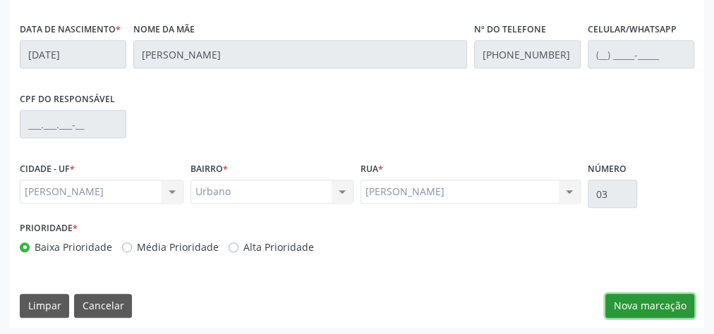
click at [657, 303] on button "Nova marcação" at bounding box center [649, 306] width 89 height 24
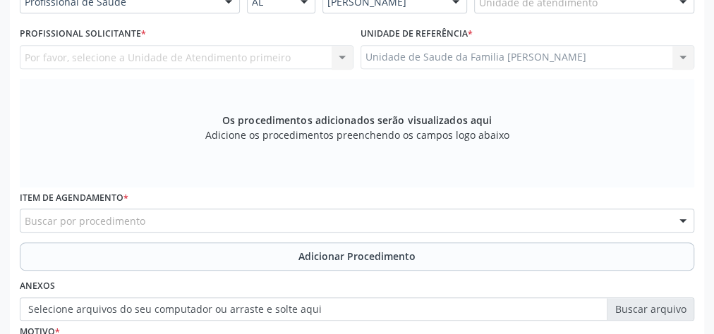
scroll to position [286, 0]
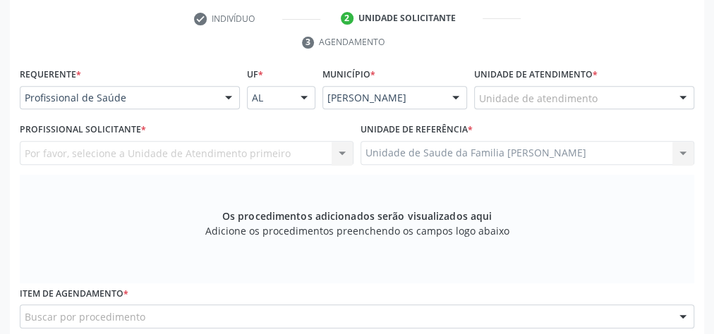
click at [599, 98] on div "Unidade de atendimento" at bounding box center [584, 98] width 220 height 24
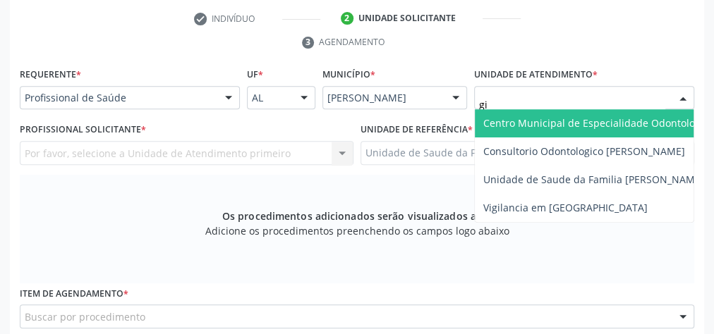
type input "gis"
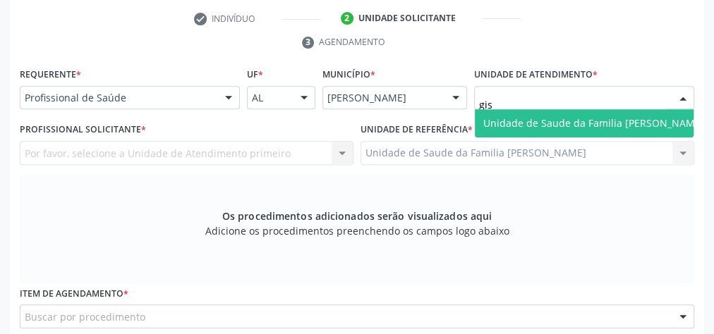
click at [563, 118] on span "Unidade de Saude da Familia [PERSON_NAME]" at bounding box center [593, 122] width 221 height 13
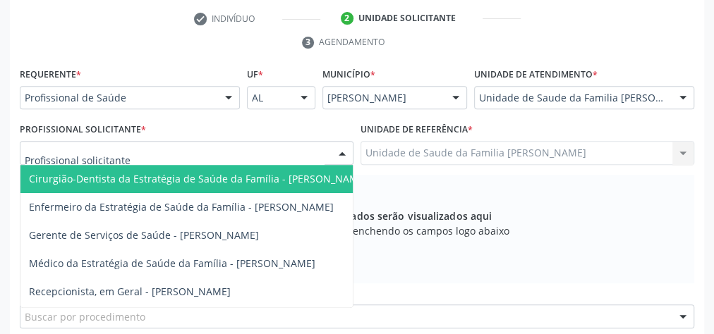
click at [340, 154] on div at bounding box center [341, 154] width 21 height 24
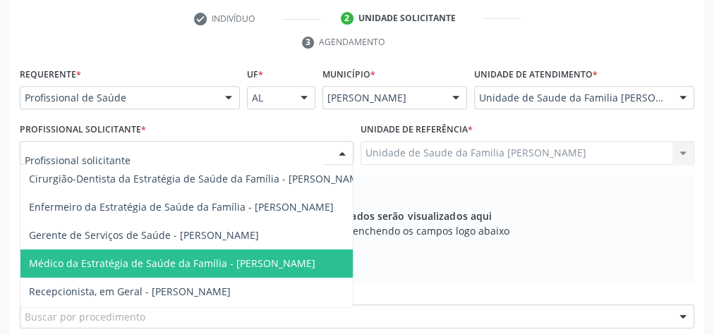
click at [297, 257] on span "Médico da Estratégia de Saúde da Família - [PERSON_NAME]" at bounding box center [172, 263] width 286 height 13
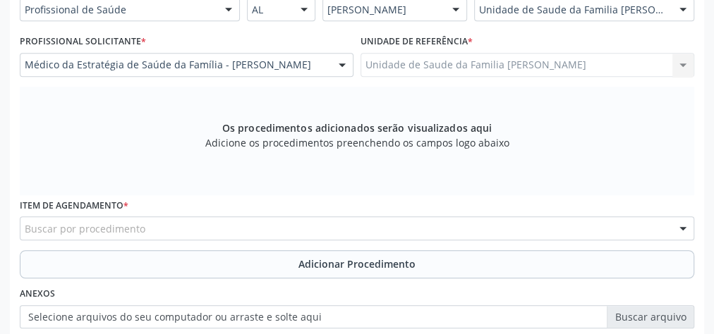
scroll to position [455, 0]
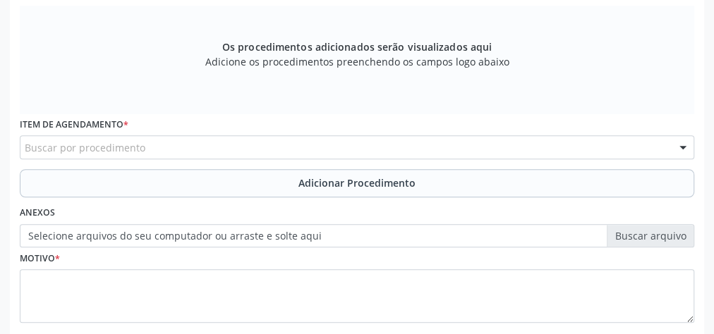
click at [305, 146] on div "Buscar por procedimento" at bounding box center [357, 147] width 674 height 24
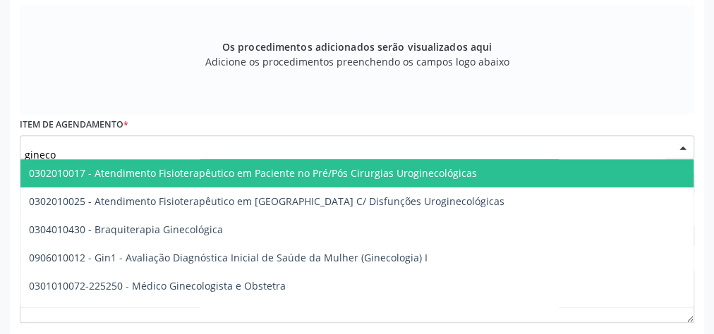
type input "ginecol"
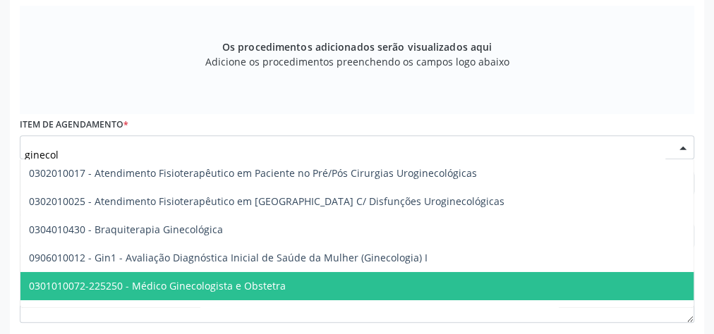
click at [244, 279] on span "0301010072-225250 - Médico Ginecologista e Obstetra" at bounding box center [157, 285] width 257 height 13
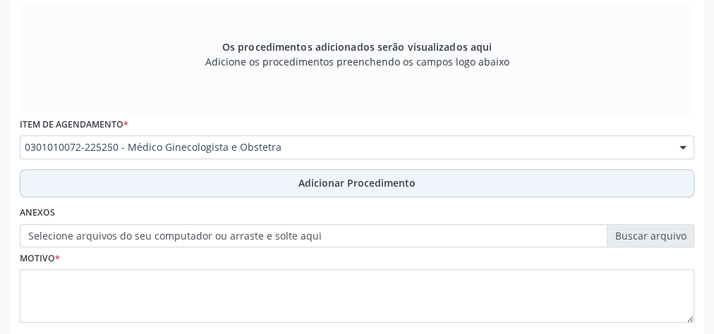
click at [334, 178] on span "Adicionar Procedimento" at bounding box center [356, 183] width 117 height 15
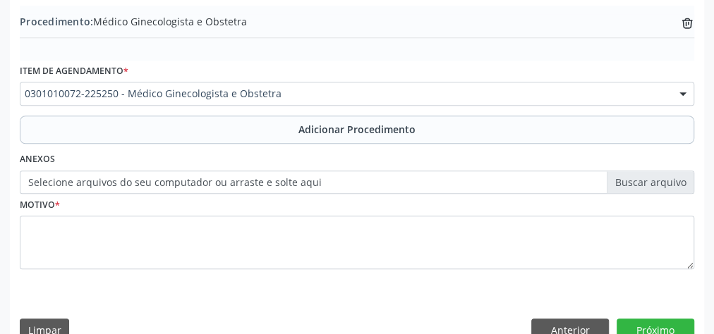
scroll to position [480, 0]
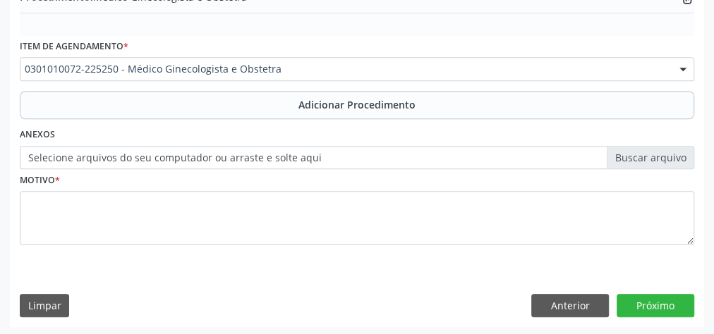
click at [640, 149] on label "Selecione arquivos do seu computador ou arraste e solte aqui" at bounding box center [357, 158] width 674 height 24
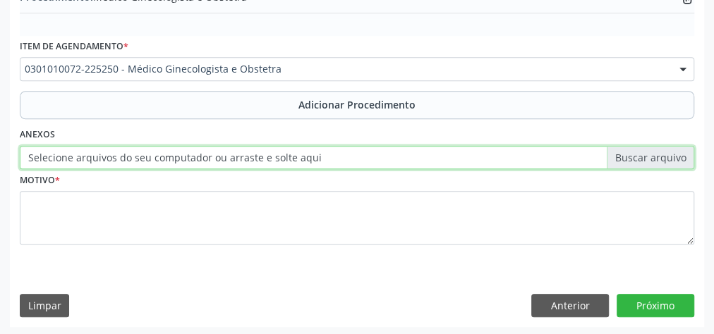
click at [640, 149] on input "Selecione arquivos do seu computador ou arraste e solte aqui" at bounding box center [357, 158] width 674 height 24
type input "C:\fakepath\ginecologista obst.jpeg"
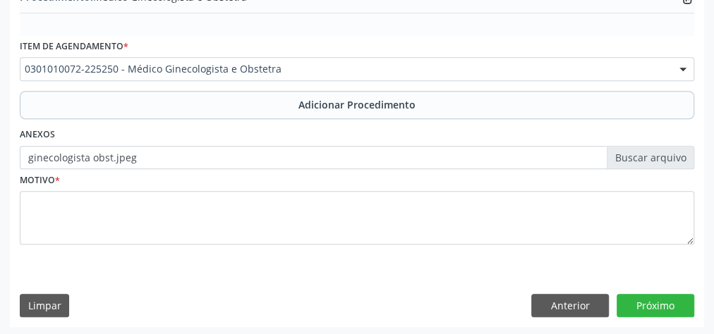
click at [408, 169] on div "Motivo *" at bounding box center [357, 206] width 674 height 75
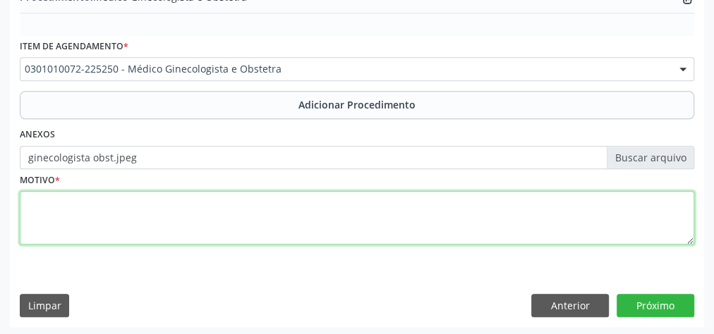
click at [407, 220] on textarea at bounding box center [357, 218] width 674 height 54
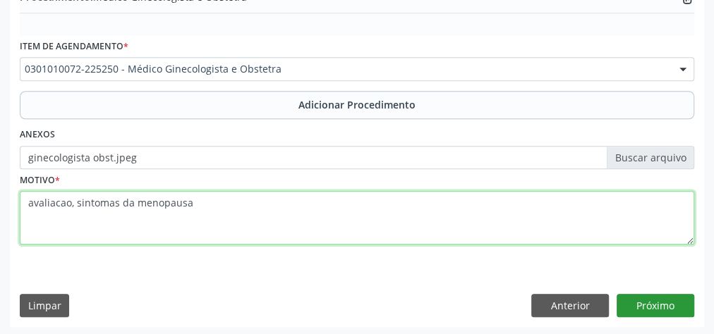
type textarea "avaliacao, sintomas da menopausa"
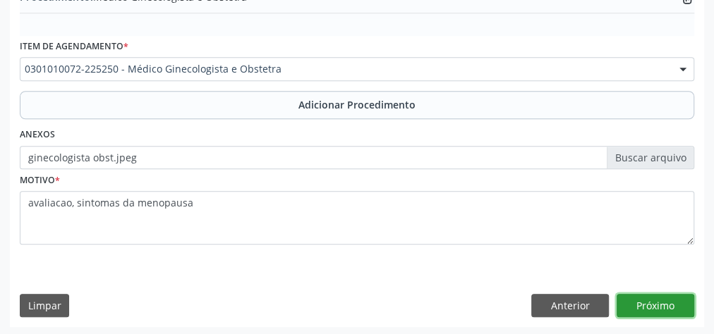
click at [669, 300] on button "Próximo" at bounding box center [655, 306] width 78 height 24
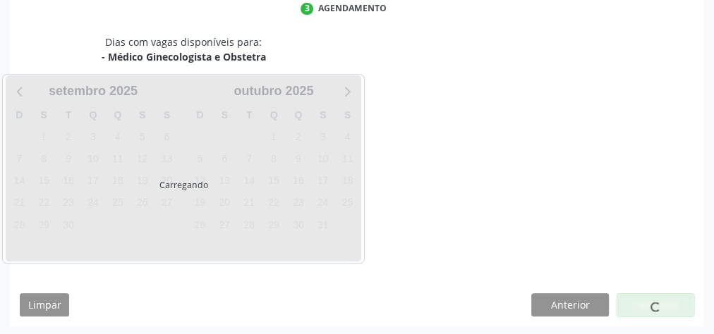
scroll to position [374, 0]
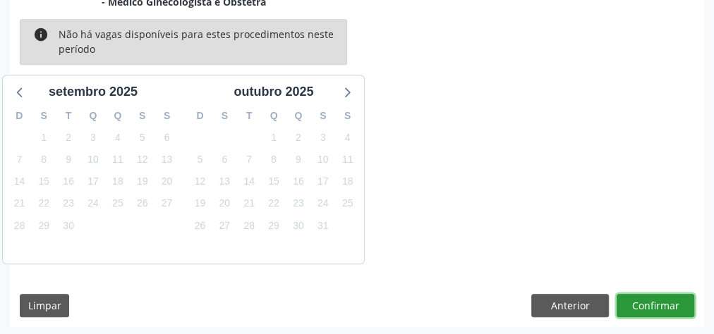
click at [669, 300] on button "Confirmar" at bounding box center [655, 306] width 78 height 24
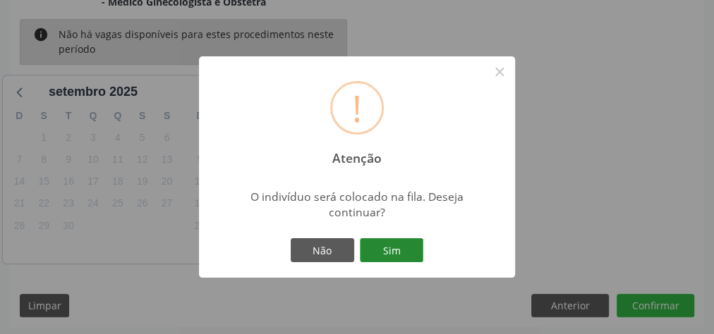
click at [389, 252] on button "Sim" at bounding box center [391, 250] width 63 height 24
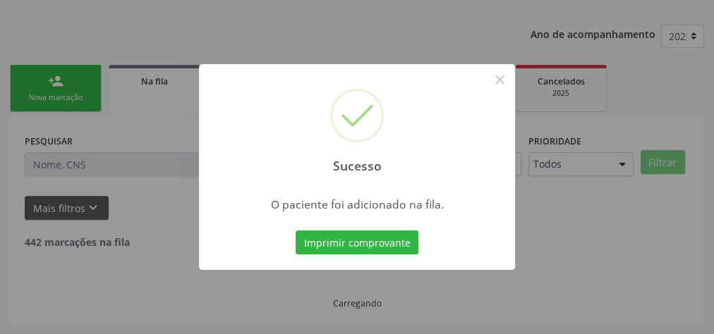
scroll to position [150, 0]
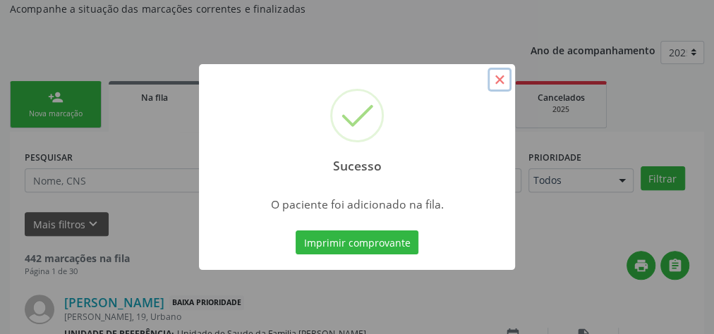
click at [494, 84] on button "×" at bounding box center [499, 80] width 24 height 24
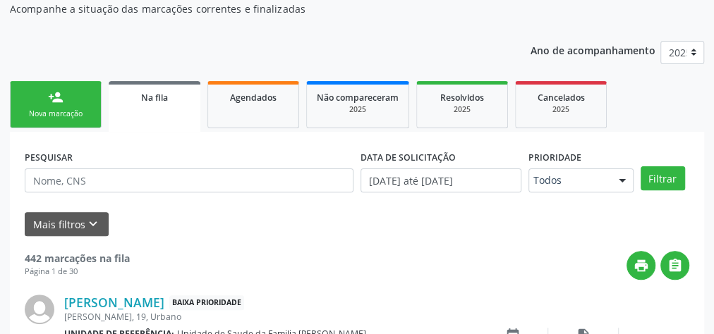
click at [76, 115] on div "Nova marcação" at bounding box center [55, 114] width 71 height 11
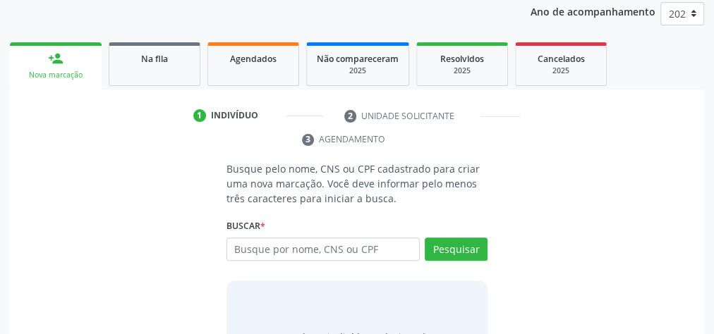
scroll to position [206, 0]
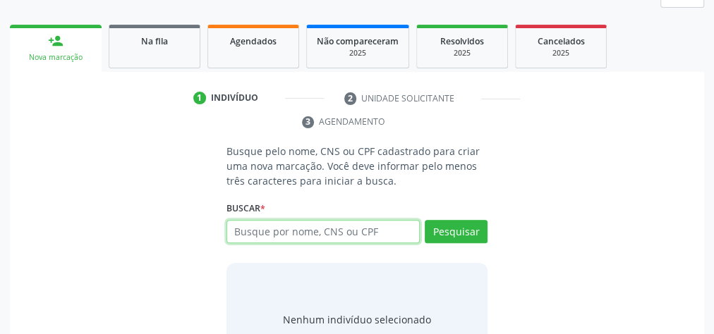
click at [282, 233] on input "text" at bounding box center [322, 232] width 193 height 24
type input "708006331486720"
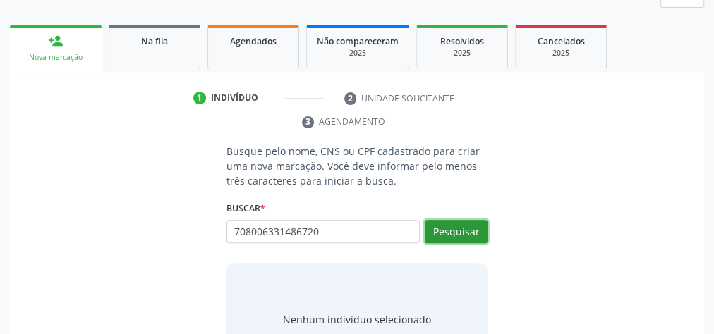
click at [451, 231] on button "Pesquisar" at bounding box center [456, 232] width 63 height 24
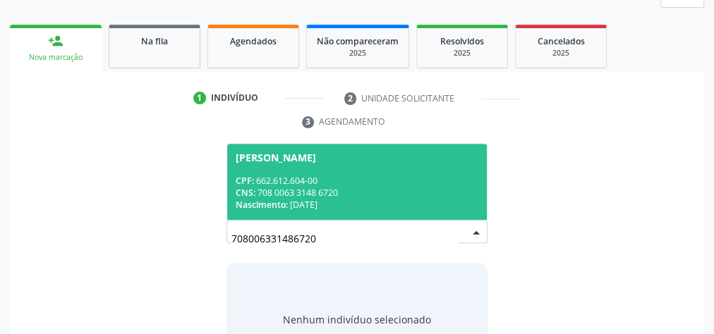
click at [410, 207] on div "Nascimento: 01/02/1968" at bounding box center [357, 205] width 243 height 12
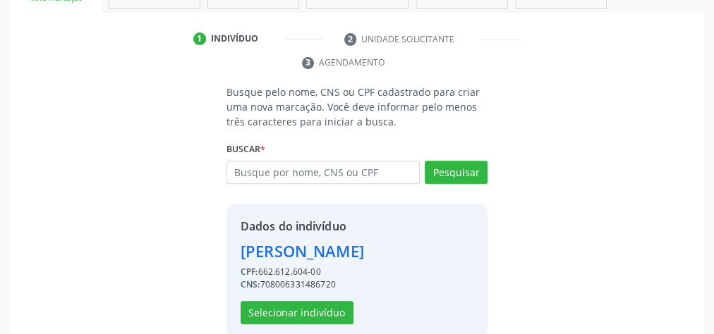
scroll to position [286, 0]
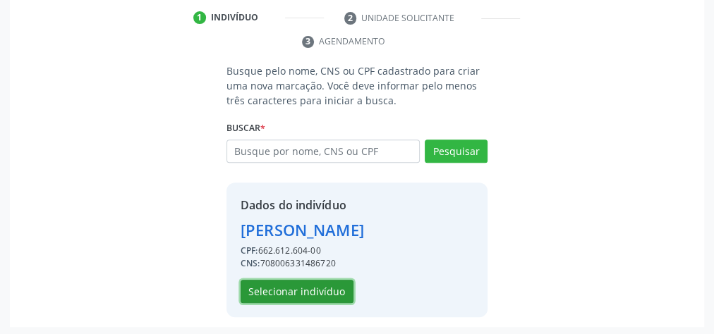
click at [288, 287] on button "Selecionar indivíduo" at bounding box center [296, 292] width 113 height 24
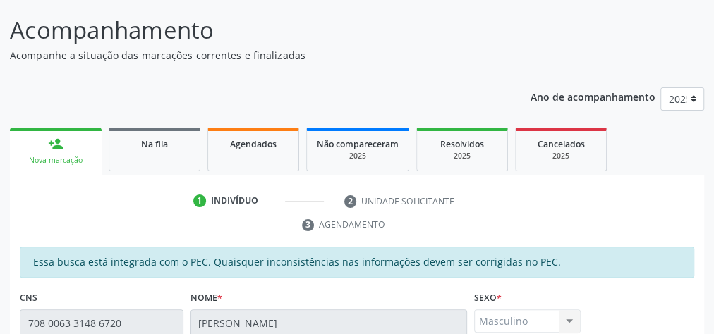
scroll to position [4, 0]
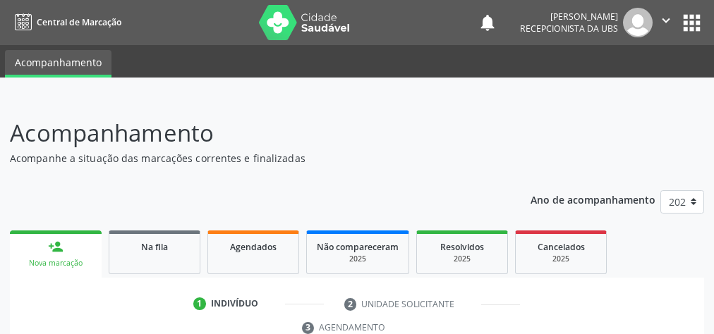
scroll to position [265, 0]
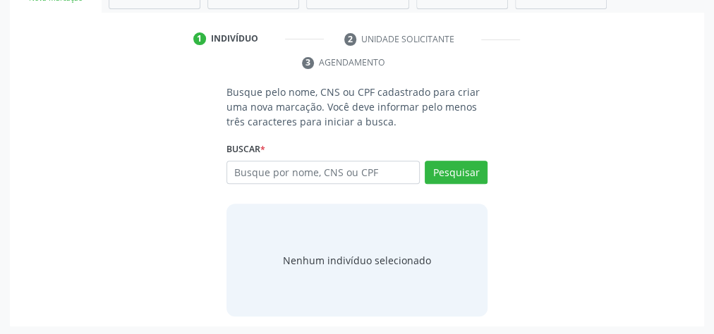
click at [384, 172] on input "text" at bounding box center [322, 173] width 193 height 24
type input "00670181498"
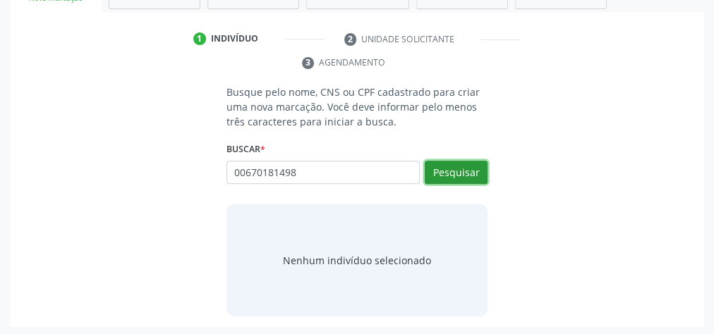
click at [461, 164] on button "Pesquisar" at bounding box center [456, 173] width 63 height 24
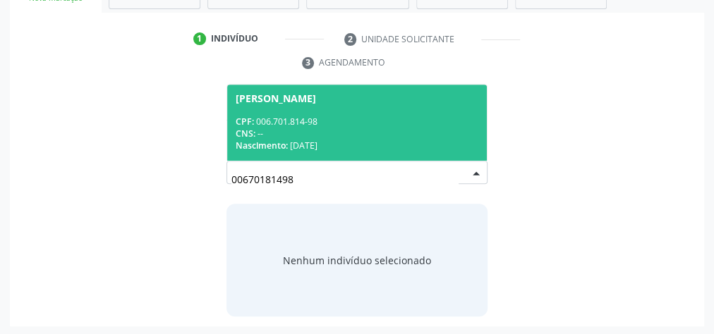
click at [381, 117] on div "CPF: 006.701.814-98" at bounding box center [357, 122] width 243 height 12
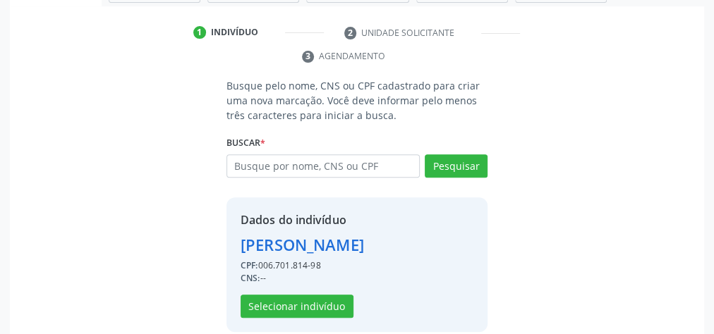
scroll to position [310, 0]
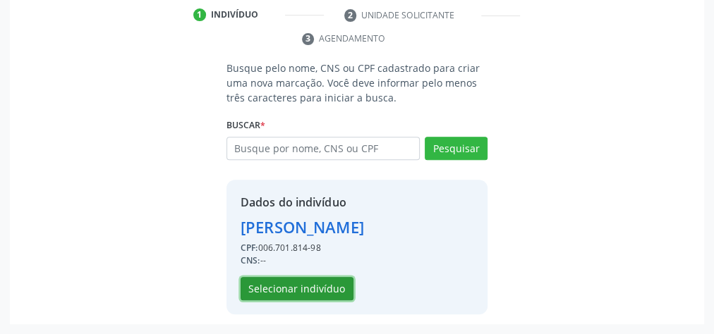
click at [287, 287] on button "Selecionar indivíduo" at bounding box center [296, 289] width 113 height 24
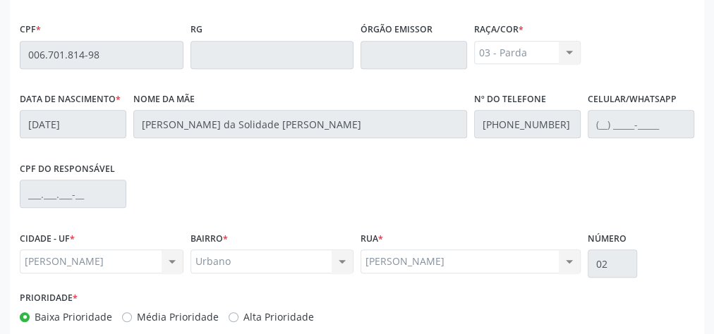
scroll to position [511, 0]
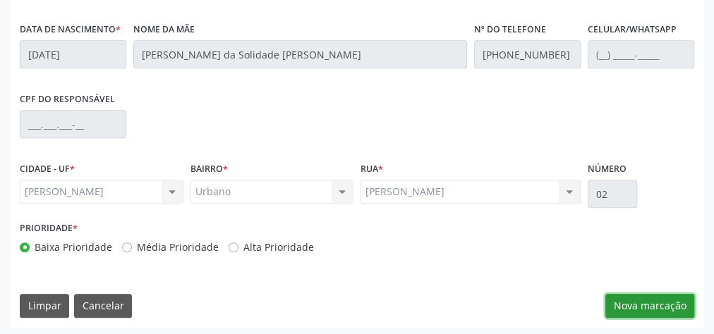
click at [669, 295] on button "Nova marcação" at bounding box center [649, 306] width 89 height 24
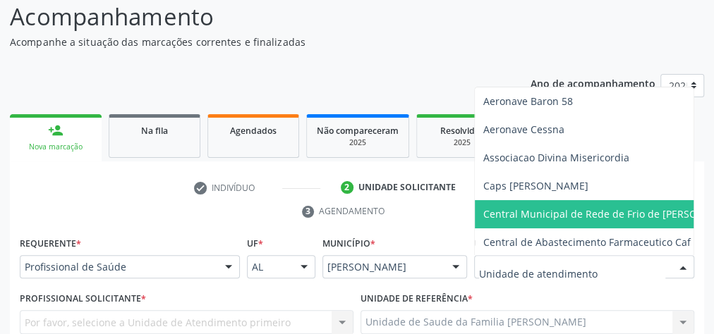
scroll to position [229, 0]
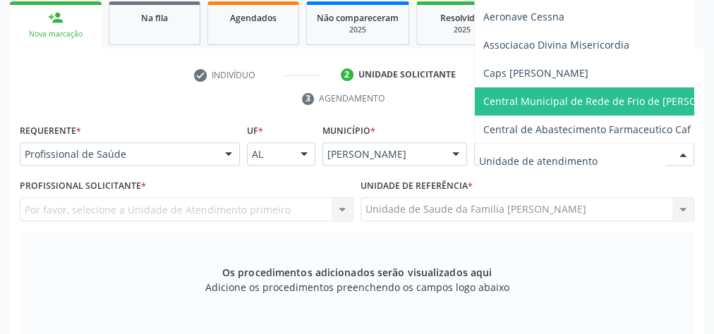
click at [232, 153] on div at bounding box center [228, 155] width 21 height 24
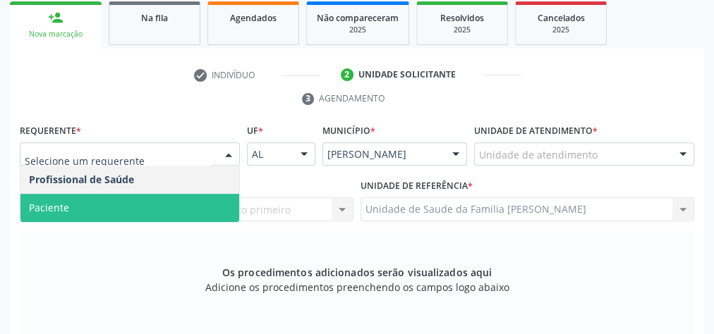
click at [131, 197] on span "Paciente" at bounding box center [129, 208] width 219 height 28
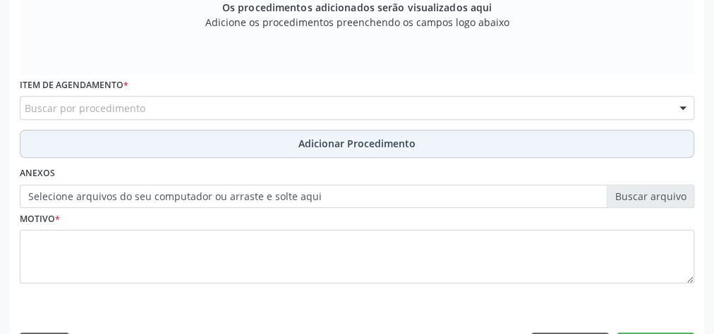
scroll to position [511, 0]
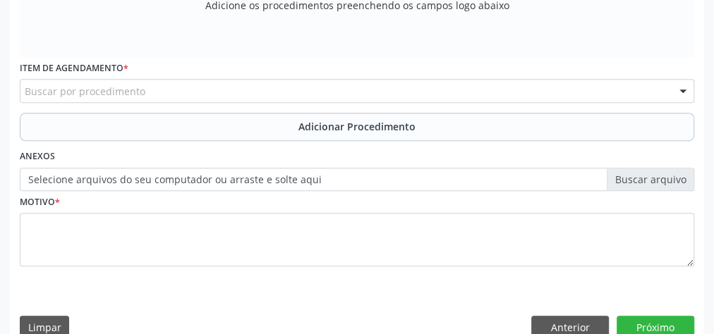
click at [528, 95] on div "Buscar por procedimento" at bounding box center [357, 91] width 674 height 24
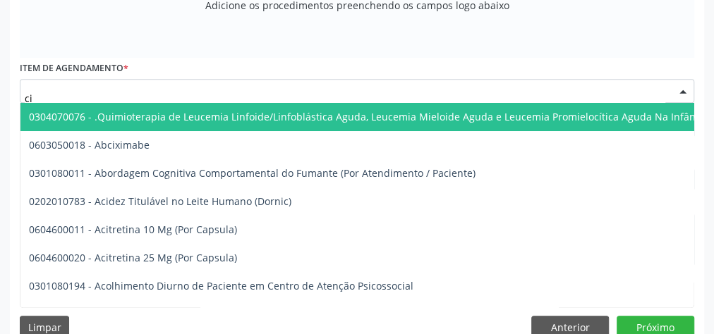
type input "c"
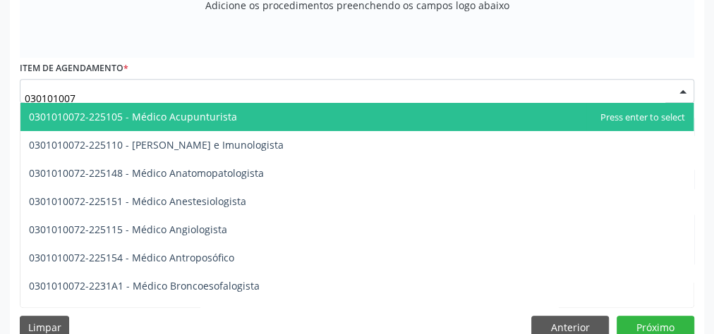
type input "0301010072"
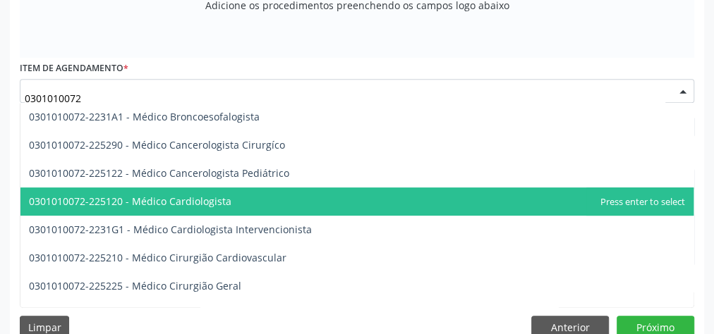
scroll to position [226, 0]
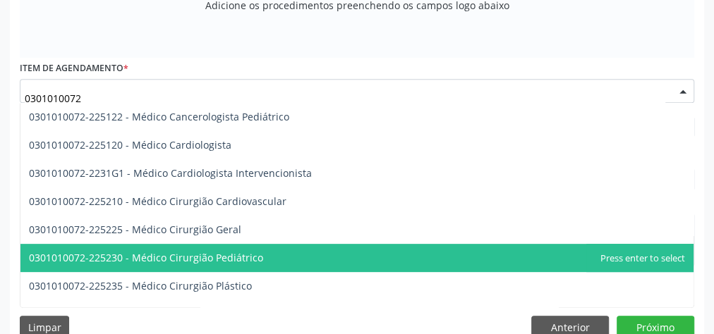
click at [261, 258] on span "0301010072-225230 - Médico Cirurgião Pediátrico" at bounding box center [356, 258] width 673 height 28
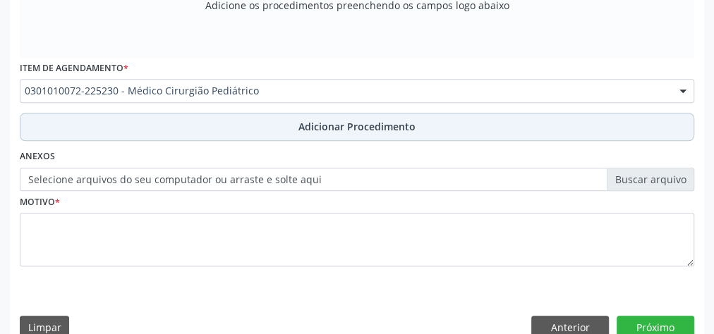
click at [328, 133] on button "Adicionar Procedimento" at bounding box center [357, 127] width 674 height 28
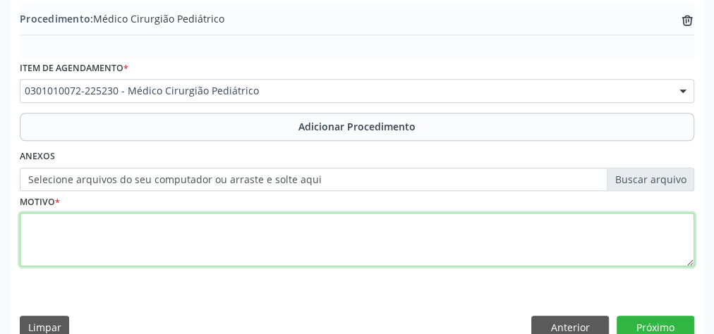
click at [280, 248] on textarea at bounding box center [357, 240] width 674 height 54
type textarea "c"
click at [54, 224] on textarea "cripartoquidia" at bounding box center [357, 240] width 674 height 54
click at [54, 224] on textarea "criptoquidia" at bounding box center [357, 240] width 674 height 54
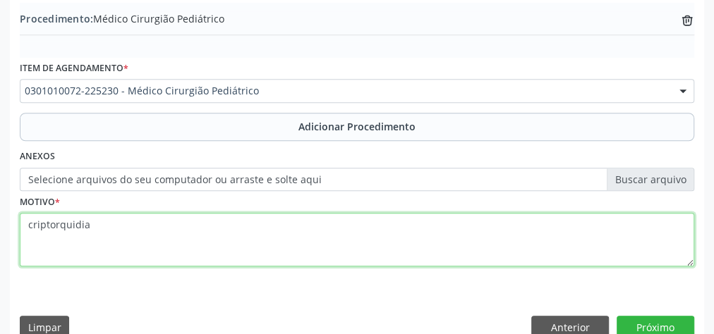
click at [98, 227] on textarea "criptorquidia" at bounding box center [357, 240] width 674 height 54
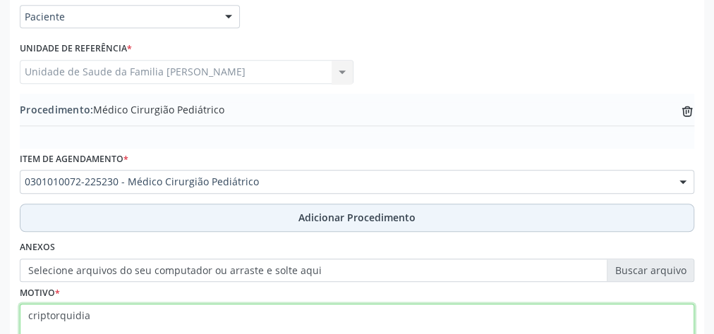
scroll to position [480, 0]
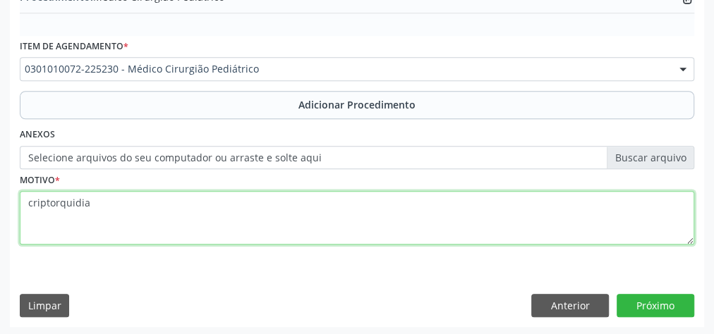
type textarea "criptorquidia"
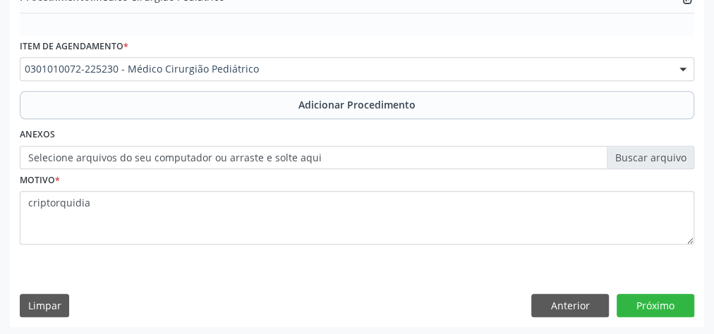
click at [656, 160] on label "Selecione arquivos do seu computador ou arraste e solte aqui" at bounding box center [357, 158] width 674 height 24
click at [656, 160] on input "Selecione arquivos do seu computador ou arraste e solte aqui" at bounding box center [357, 158] width 674 height 24
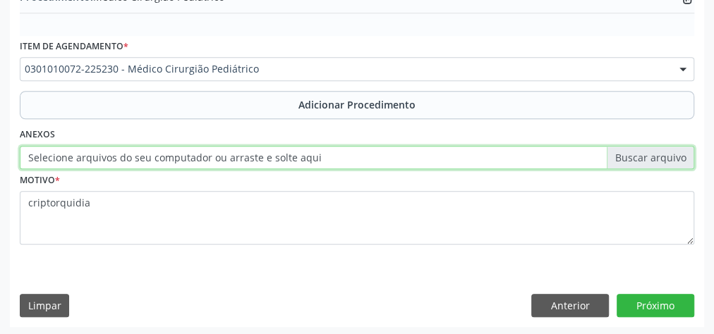
type input "C:\fakepath\psiquiatra.jpeg"
click at [20, 146] on input "psiquiatra.jpeg" at bounding box center [357, 158] width 674 height 24
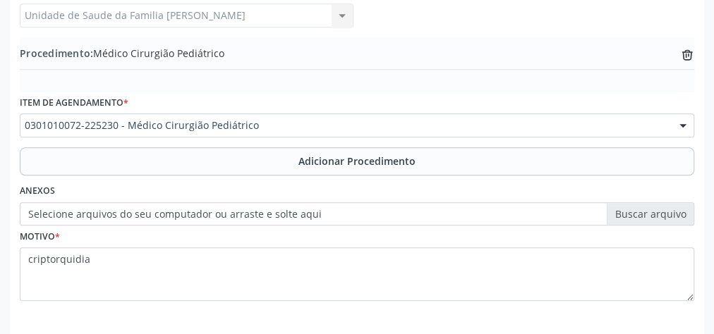
click at [660, 212] on label "Selecione arquivos do seu computador ou arraste e solte aqui" at bounding box center [357, 214] width 674 height 24
click at [660, 212] on input "Selecione arquivos do seu computador ou arraste e solte aqui" at bounding box center [357, 214] width 674 height 24
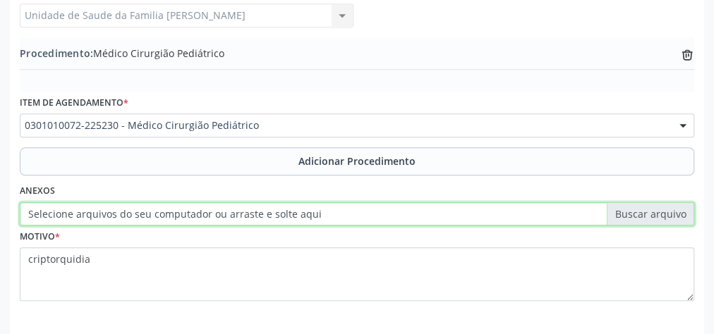
type input "C:\fakepath\psiquiatra.jpeg"
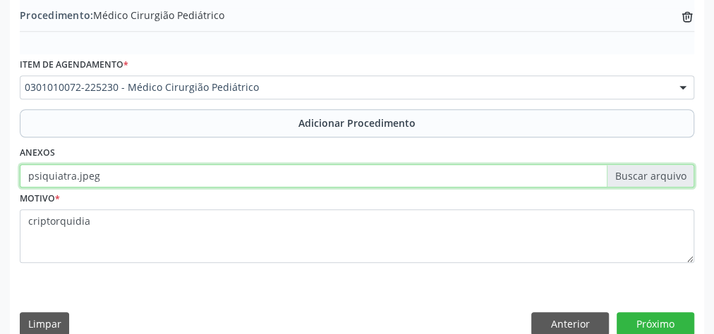
scroll to position [480, 0]
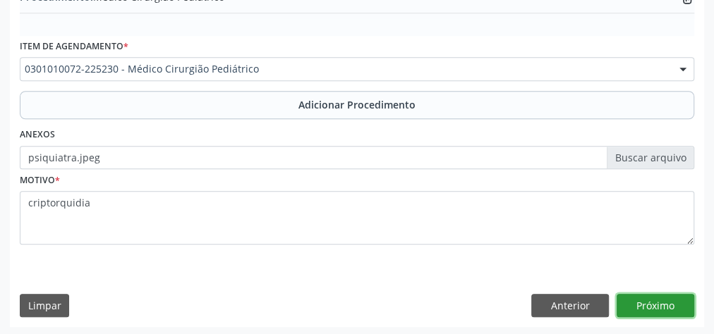
click at [659, 314] on button "Próximo" at bounding box center [655, 306] width 78 height 24
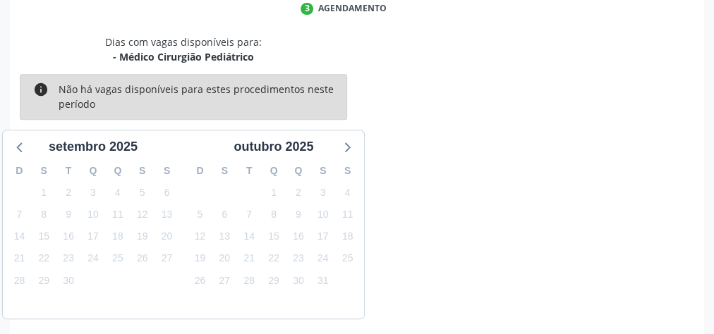
scroll to position [374, 0]
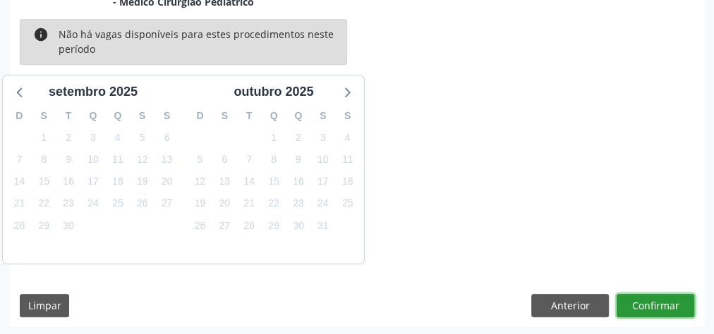
click at [662, 299] on button "Confirmar" at bounding box center [655, 306] width 78 height 24
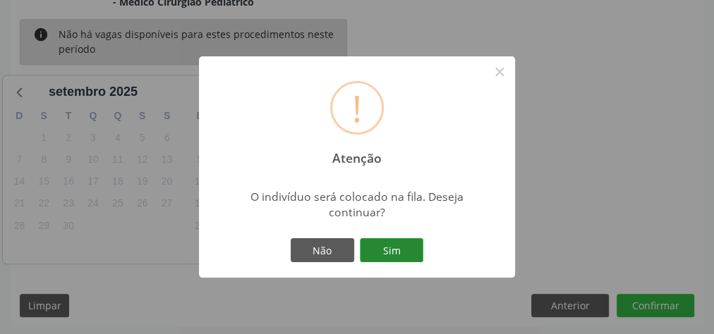
click at [388, 257] on button "Sim" at bounding box center [391, 250] width 63 height 24
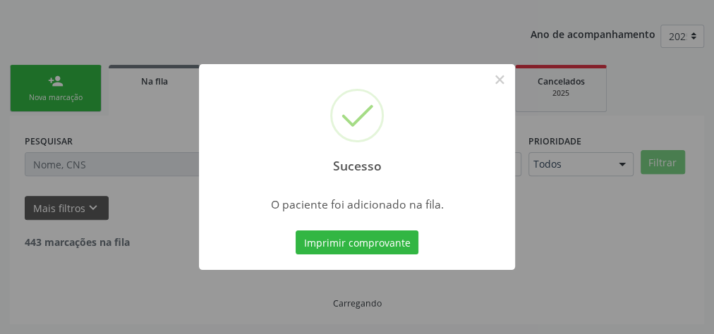
scroll to position [150, 0]
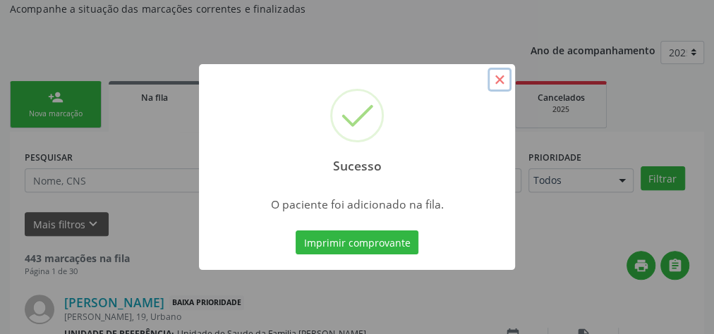
click at [501, 73] on button "×" at bounding box center [499, 80] width 24 height 24
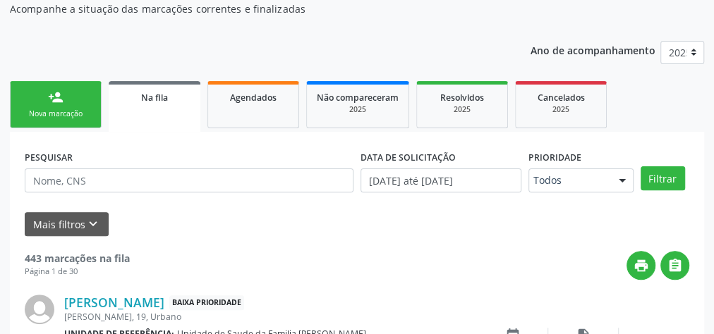
click at [66, 96] on link "person_add Nova marcação" at bounding box center [56, 104] width 92 height 47
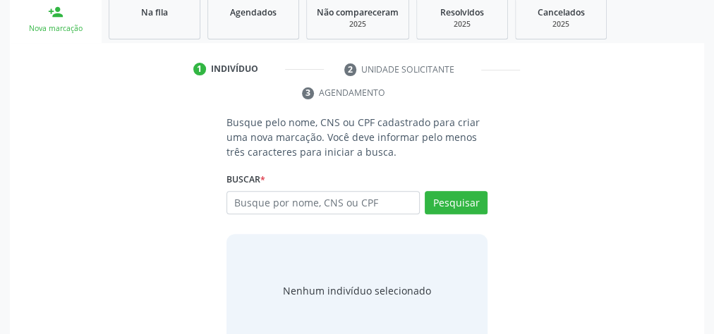
scroll to position [262, 0]
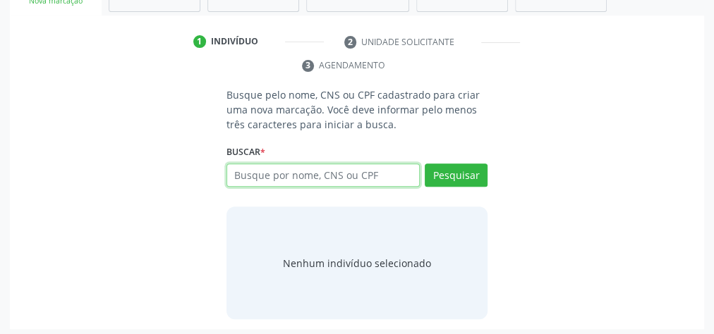
click at [274, 175] on input "text" at bounding box center [322, 176] width 193 height 24
type input "00670181498"
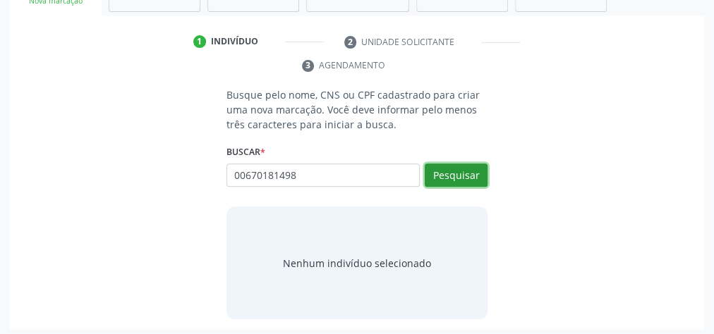
click at [455, 182] on button "Pesquisar" at bounding box center [456, 176] width 63 height 24
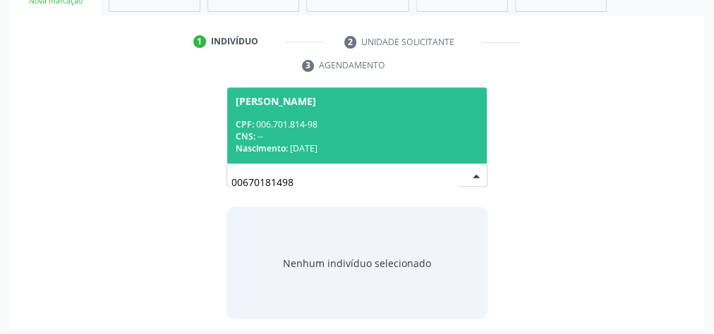
click at [412, 142] on div "Nascimento: 08/07/2025" at bounding box center [357, 148] width 243 height 12
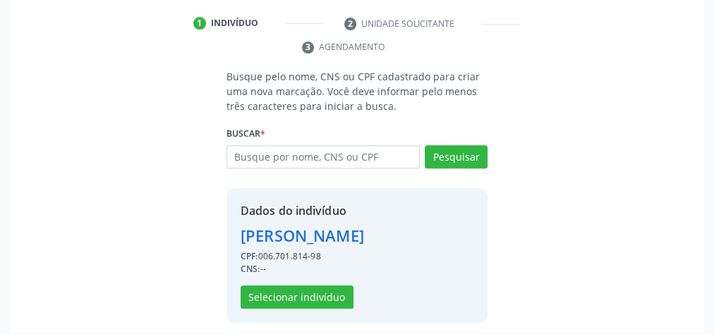
scroll to position [310, 0]
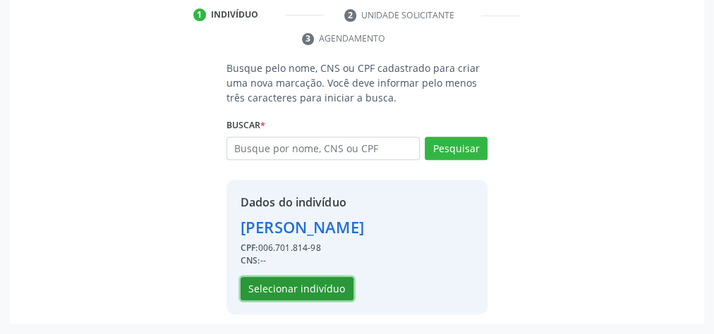
click at [329, 291] on button "Selecionar indivíduo" at bounding box center [296, 289] width 113 height 24
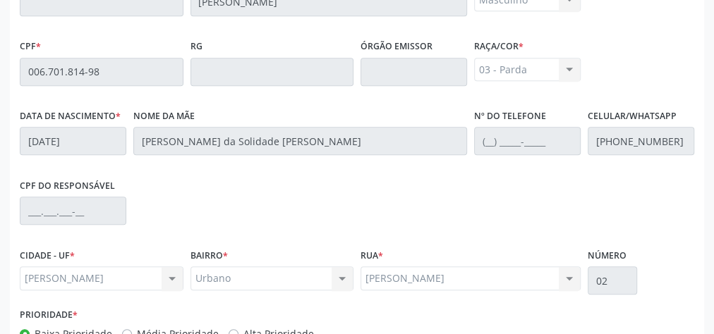
scroll to position [511, 0]
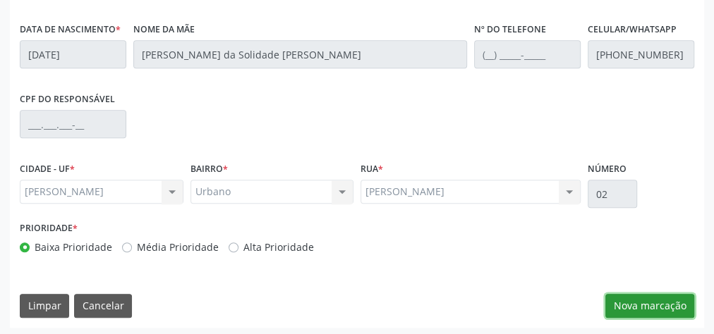
click at [650, 301] on button "Nova marcação" at bounding box center [649, 306] width 89 height 24
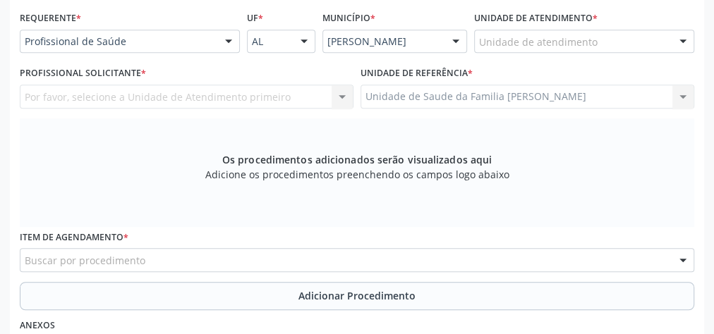
scroll to position [229, 0]
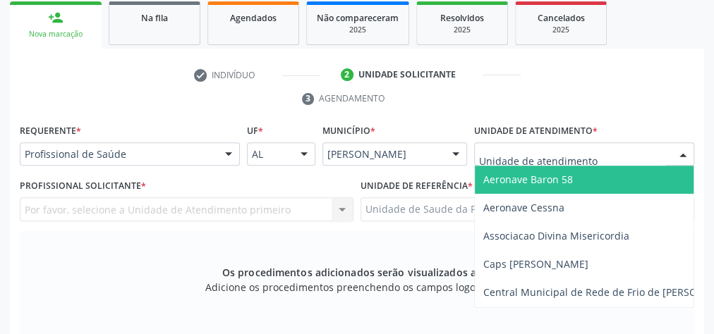
click at [230, 152] on div at bounding box center [228, 155] width 21 height 24
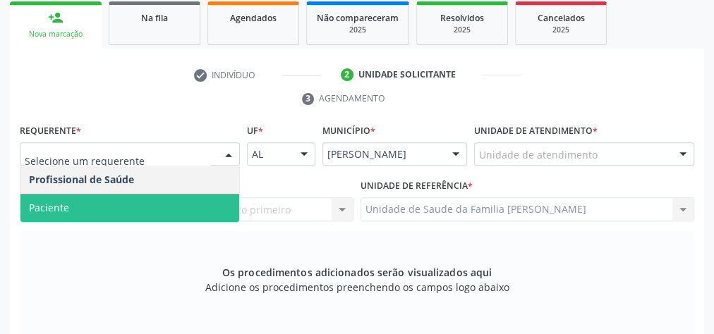
click at [87, 200] on span "Paciente" at bounding box center [129, 208] width 219 height 28
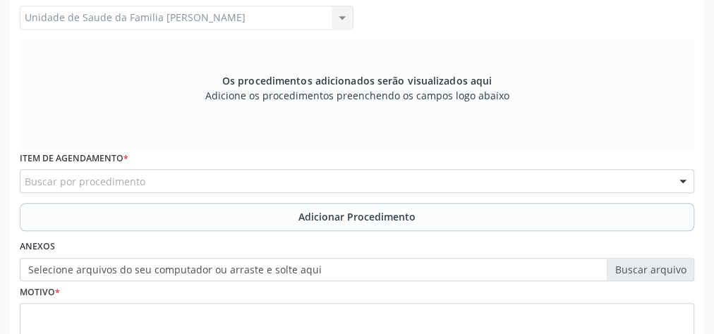
scroll to position [511, 0]
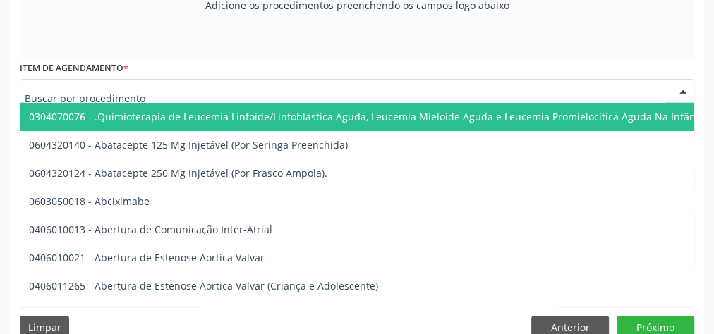
click at [356, 79] on div at bounding box center [357, 91] width 674 height 24
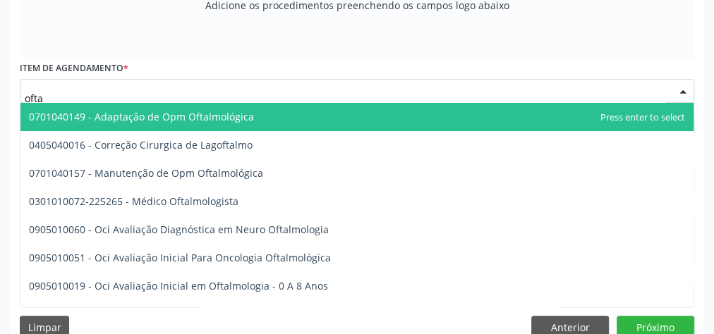
type input "oftal"
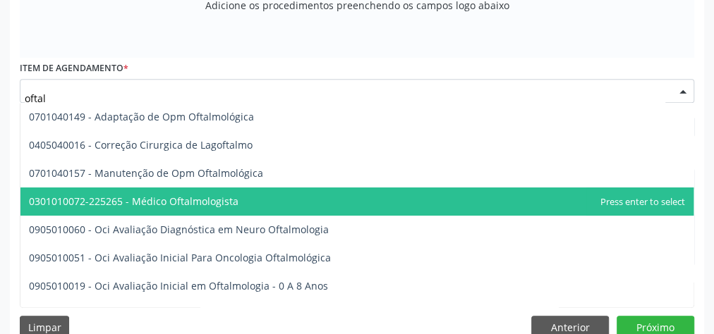
click at [209, 202] on span "0301010072-225265 - Médico Oftalmologista" at bounding box center [133, 201] width 209 height 13
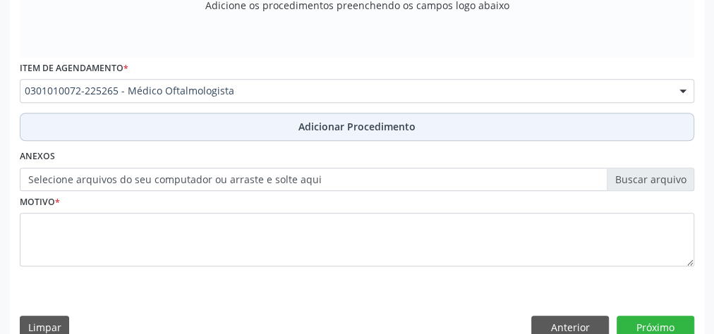
click at [392, 128] on span "Adicionar Procedimento" at bounding box center [356, 126] width 117 height 15
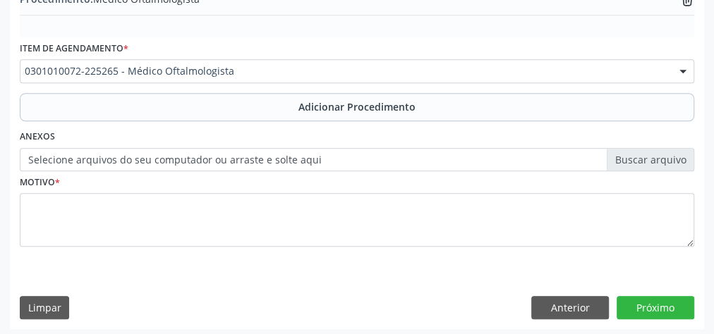
scroll to position [480, 0]
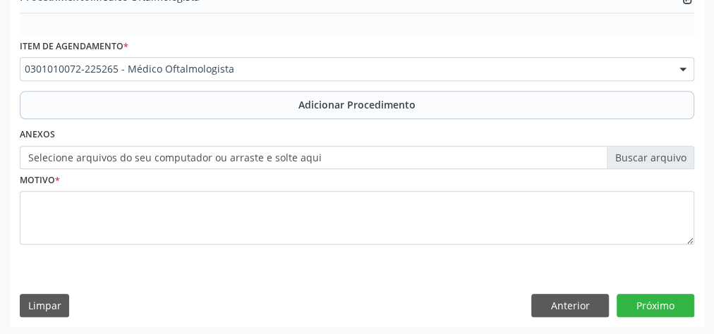
click at [666, 157] on label "Selecione arquivos do seu computador ou arraste e solte aqui" at bounding box center [357, 158] width 674 height 24
click at [666, 157] on input "Selecione arquivos do seu computador ou arraste e solte aqui" at bounding box center [357, 158] width 674 height 24
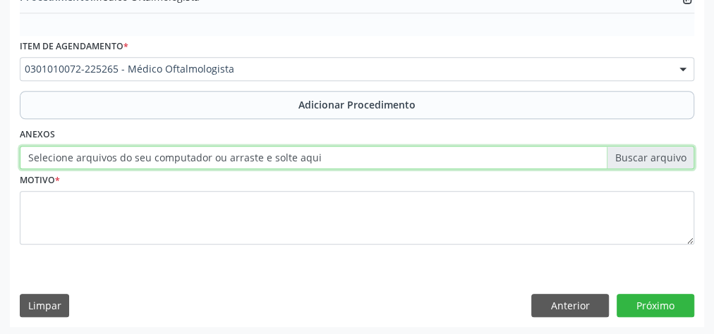
type input "C:\fakepath\oftalmologista.jpeg"
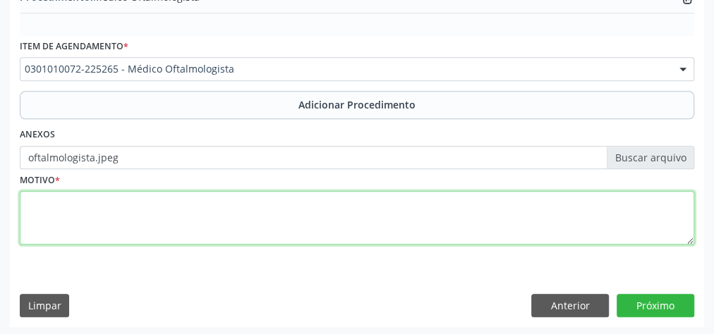
click at [331, 198] on textarea at bounding box center [357, 218] width 674 height 54
click at [331, 204] on textarea at bounding box center [357, 218] width 674 height 54
type textarea "teste do olhinho alterado."
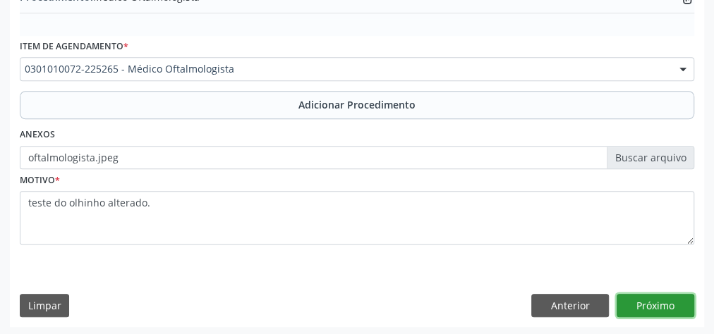
click at [650, 311] on button "Próximo" at bounding box center [655, 306] width 78 height 24
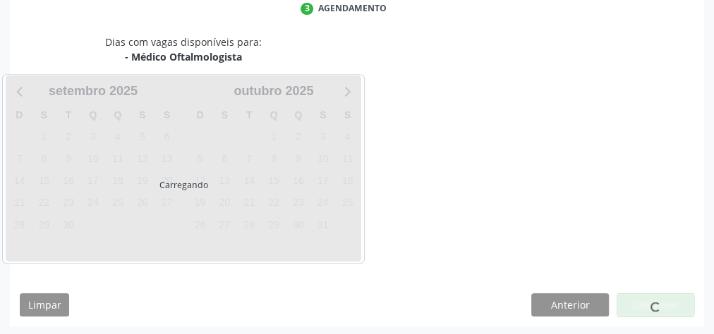
scroll to position [374, 0]
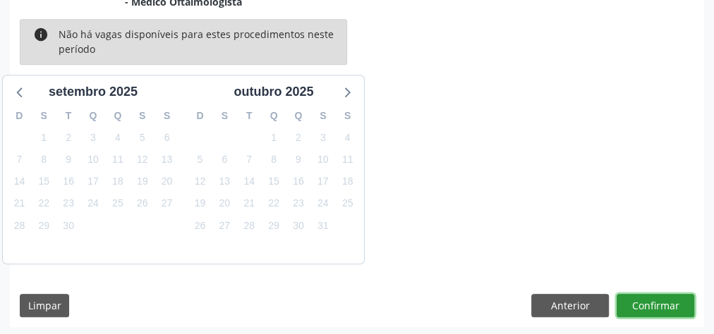
click at [650, 311] on button "Confirmar" at bounding box center [655, 306] width 78 height 24
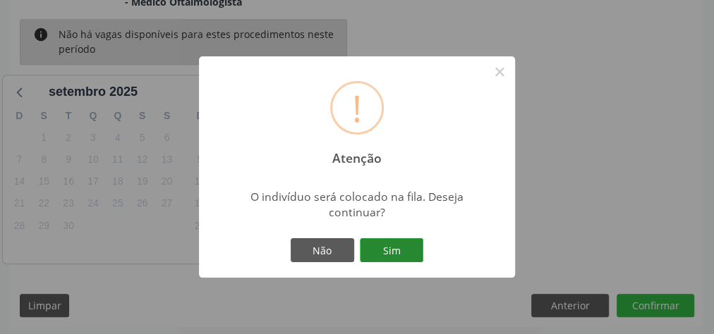
click at [407, 253] on button "Sim" at bounding box center [391, 250] width 63 height 24
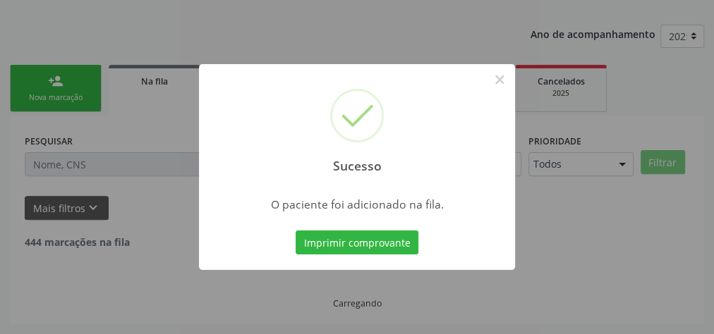
scroll to position [150, 0]
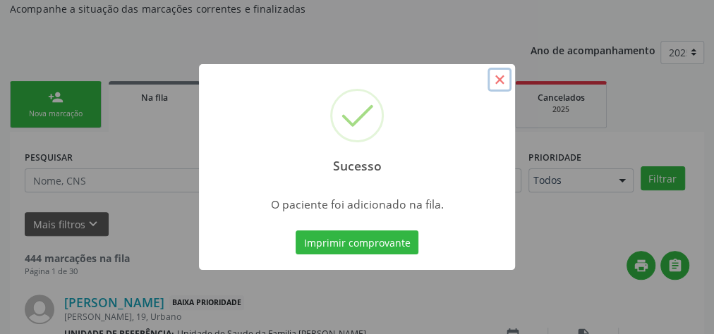
click at [503, 83] on button "×" at bounding box center [499, 80] width 24 height 24
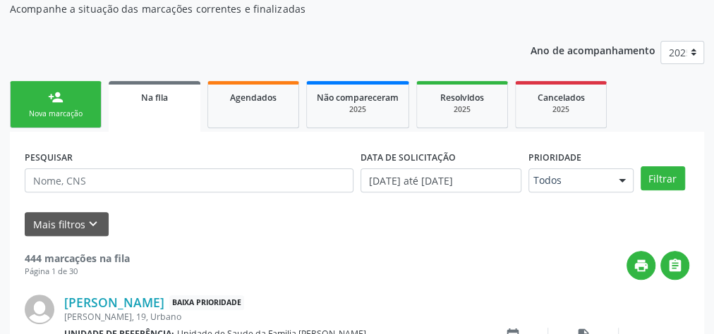
click at [73, 95] on link "person_add Nova marcação" at bounding box center [56, 104] width 92 height 47
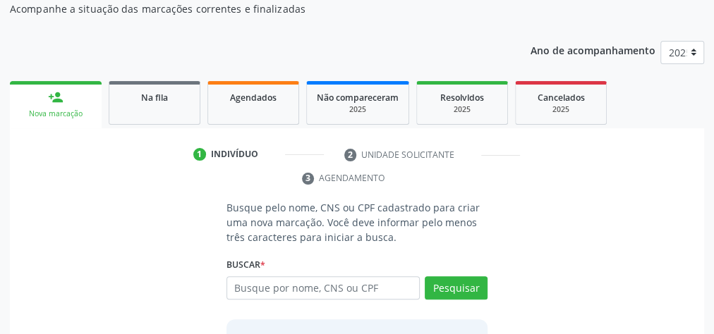
click at [73, 95] on link "person_add Nova marcação" at bounding box center [56, 104] width 92 height 47
click at [317, 288] on input "text" at bounding box center [322, 288] width 193 height 24
type input "x"
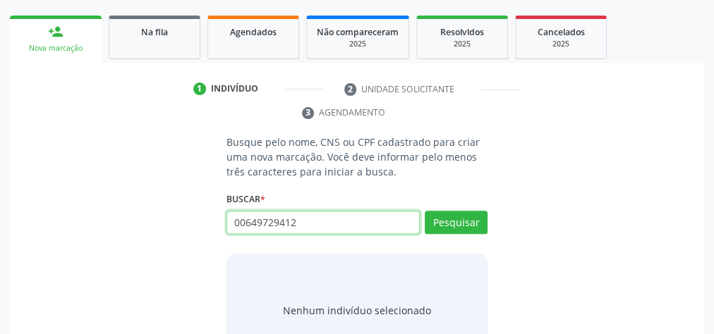
scroll to position [265, 0]
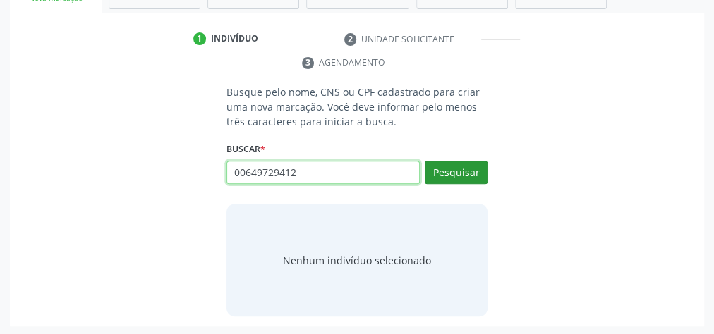
type input "00649729412"
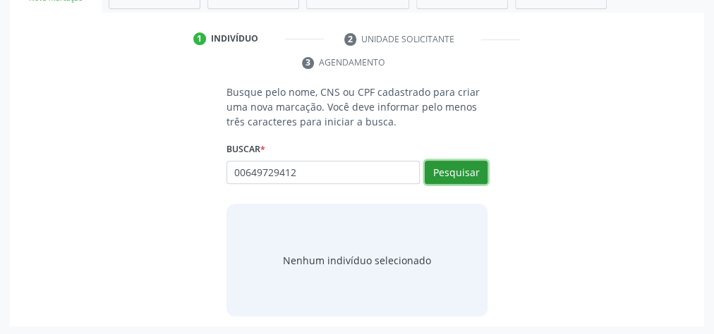
click at [467, 173] on button "Pesquisar" at bounding box center [456, 173] width 63 height 24
type input "00649729412"
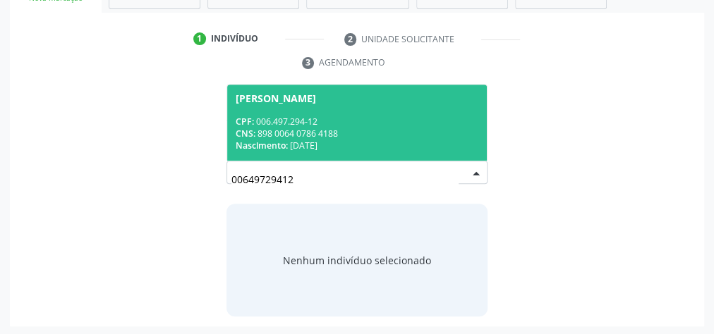
click at [312, 111] on span "David Gabriel Santos de Sousa CPF: 006.497.294-12 CNS: 898 0064 0786 4188 Nasci…" at bounding box center [357, 122] width 260 height 75
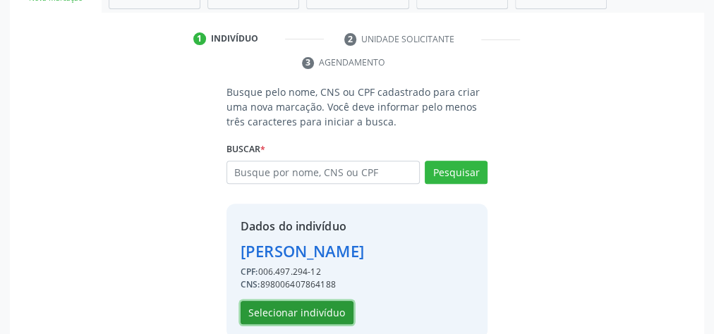
click at [304, 301] on button "Selecionar indivíduo" at bounding box center [296, 313] width 113 height 24
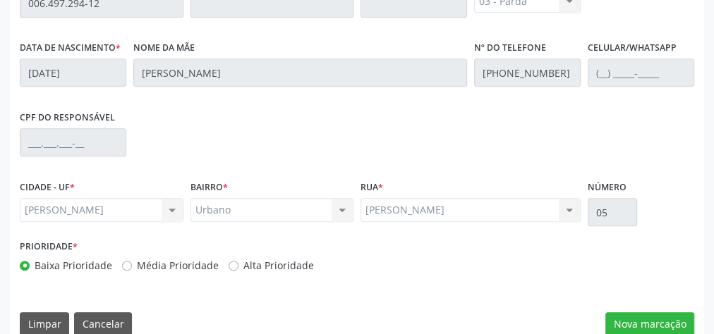
scroll to position [511, 0]
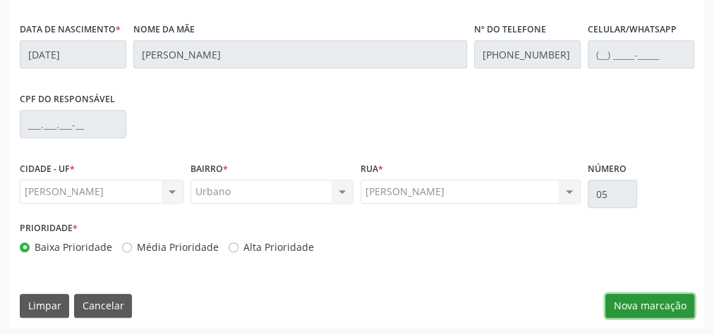
click at [666, 305] on button "Nova marcação" at bounding box center [649, 306] width 89 height 24
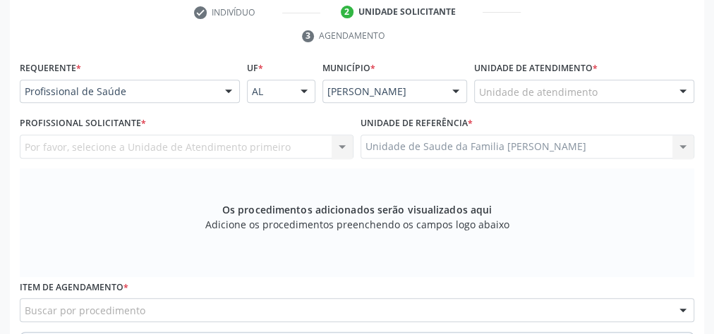
scroll to position [229, 0]
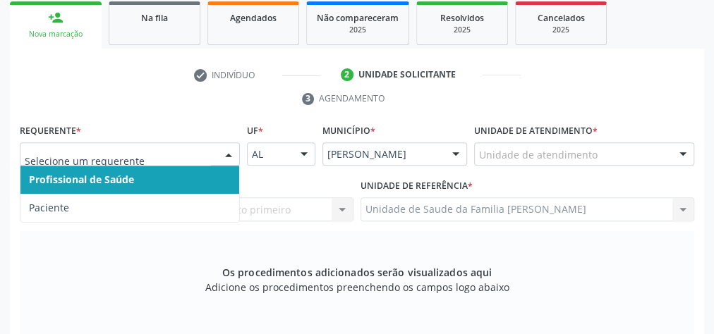
click at [226, 152] on div at bounding box center [228, 155] width 21 height 24
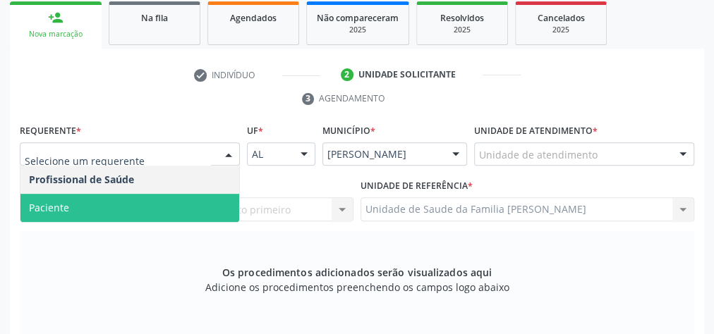
click at [179, 201] on span "Paciente" at bounding box center [129, 208] width 219 height 28
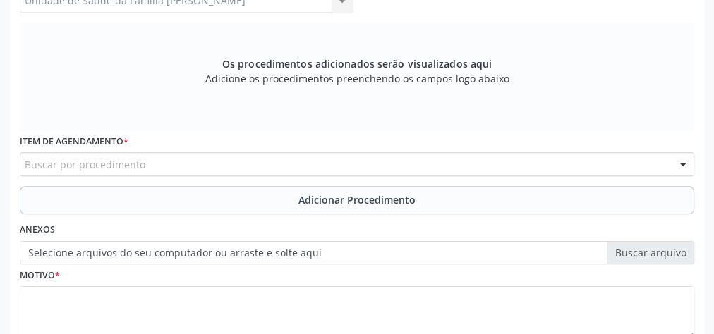
scroll to position [455, 0]
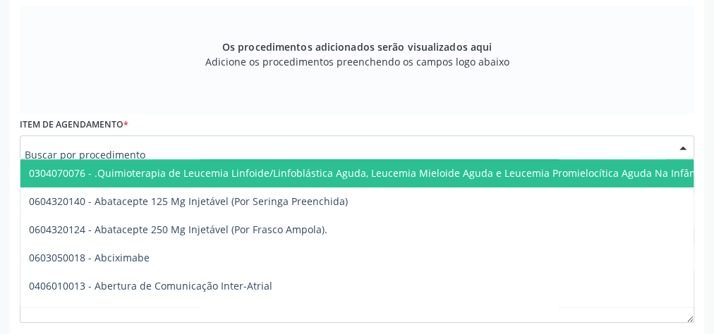
click at [267, 144] on div at bounding box center [357, 147] width 674 height 24
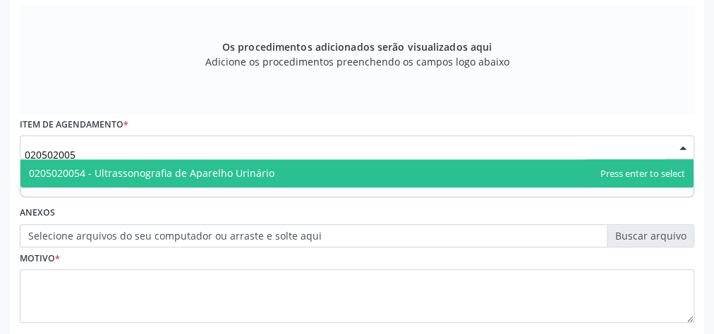
type input "0205020054"
click at [299, 169] on span "0205020054 - Ultrassonografia de Aparelho Urinário" at bounding box center [356, 173] width 673 height 28
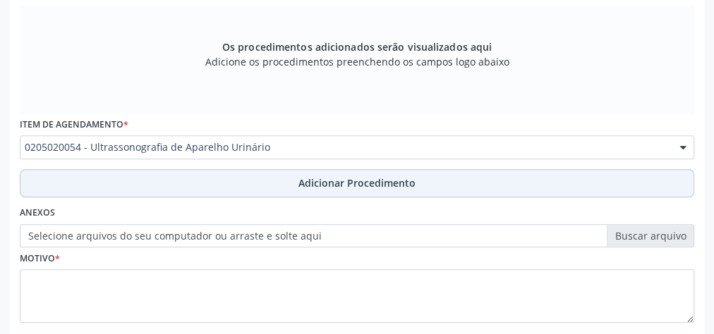
click at [333, 185] on span "Adicionar Procedimento" at bounding box center [356, 183] width 117 height 15
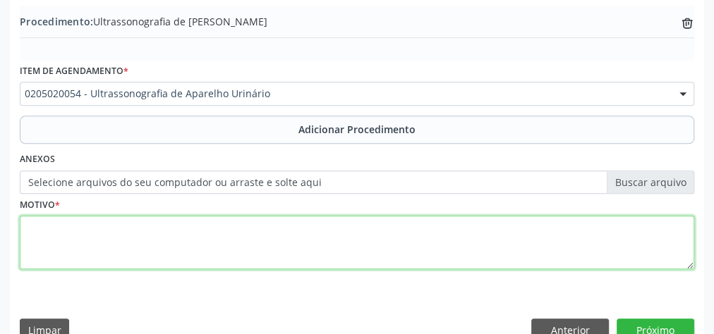
click at [295, 226] on textarea at bounding box center [357, 243] width 674 height 54
type textarea "dilatoca ureta disto"
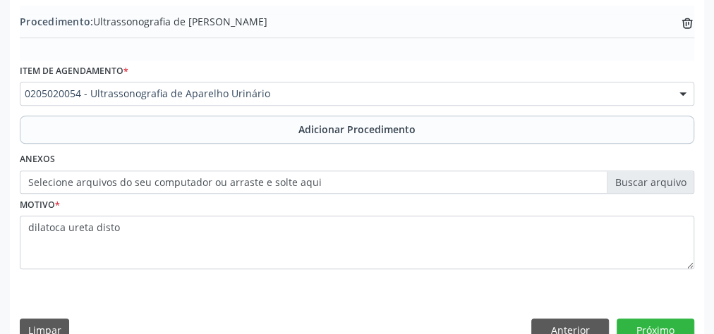
click at [650, 179] on label "Selecione arquivos do seu computador ou arraste e solte aqui" at bounding box center [357, 183] width 674 height 24
click at [650, 179] on input "Selecione arquivos do seu computador ou arraste e solte aqui" at bounding box center [357, 183] width 674 height 24
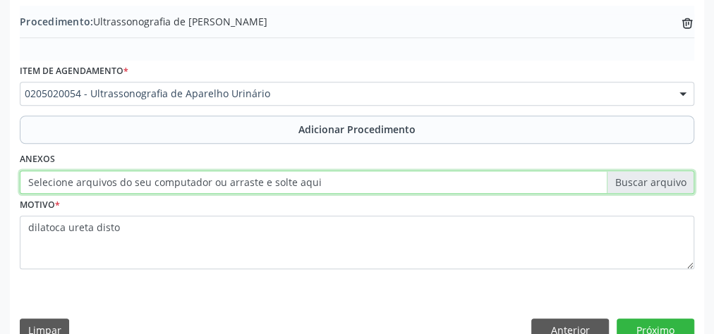
type input "C:\fakepath\aparelho urinario.jpeg"
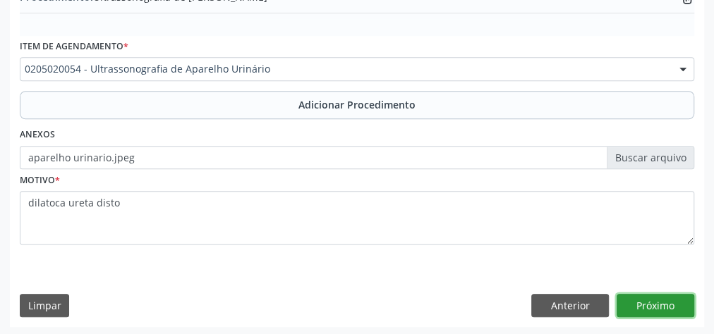
click at [674, 298] on button "Próximo" at bounding box center [655, 306] width 78 height 24
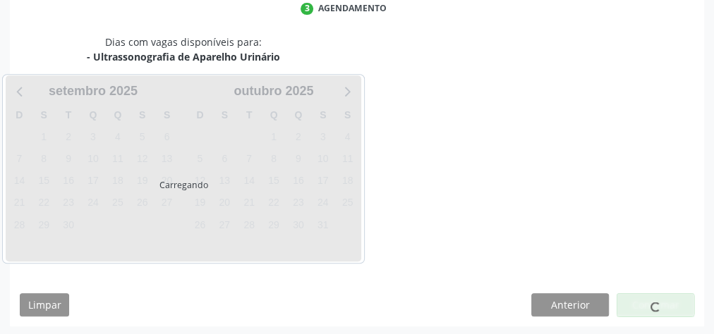
scroll to position [374, 0]
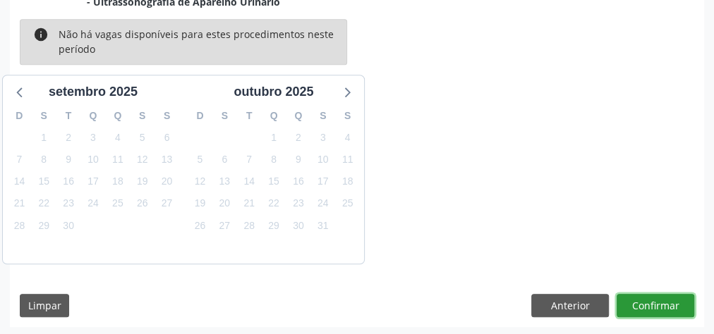
click at [674, 298] on button "Confirmar" at bounding box center [655, 306] width 78 height 24
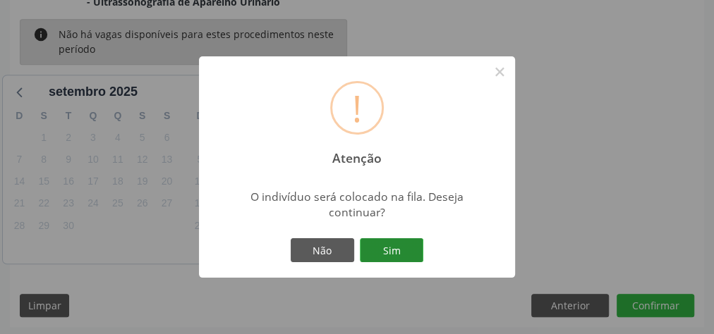
click at [405, 252] on button "Sim" at bounding box center [391, 250] width 63 height 24
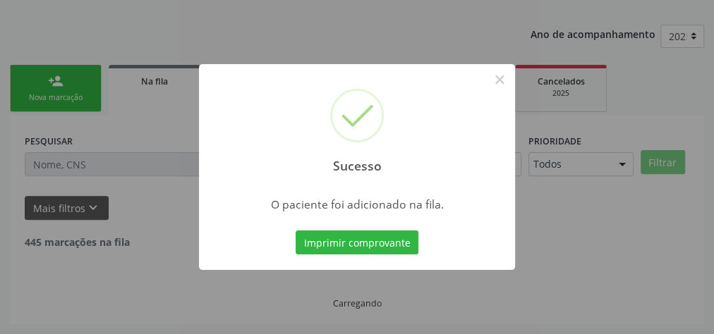
scroll to position [150, 0]
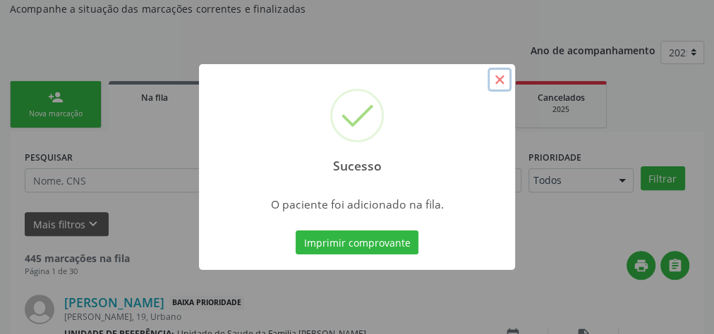
click at [495, 85] on button "×" at bounding box center [499, 80] width 24 height 24
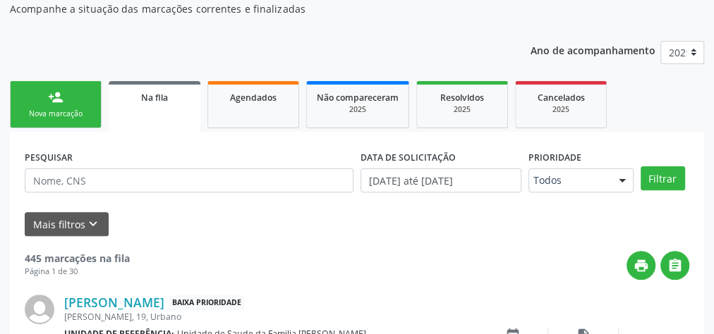
click at [71, 102] on link "person_add Nova marcação" at bounding box center [56, 104] width 92 height 47
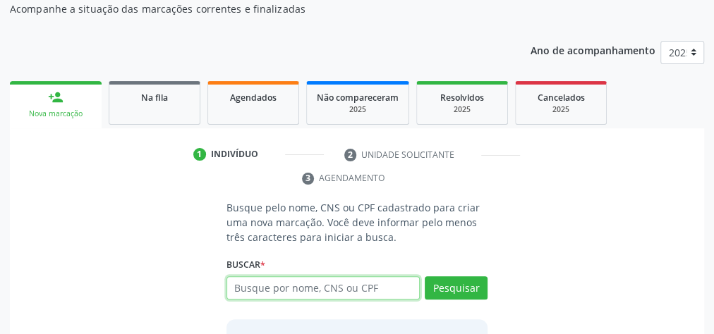
click at [320, 276] on input "text" at bounding box center [322, 288] width 193 height 24
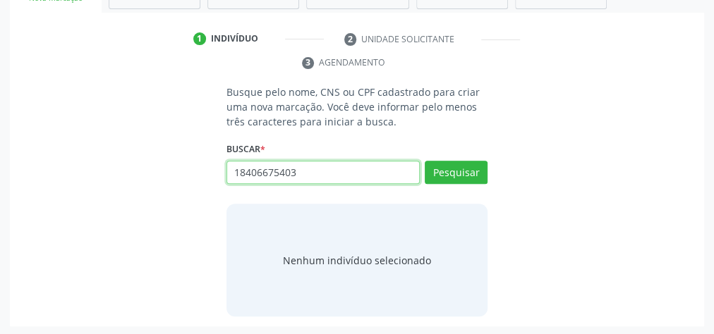
scroll to position [265, 0]
type input "18406675403"
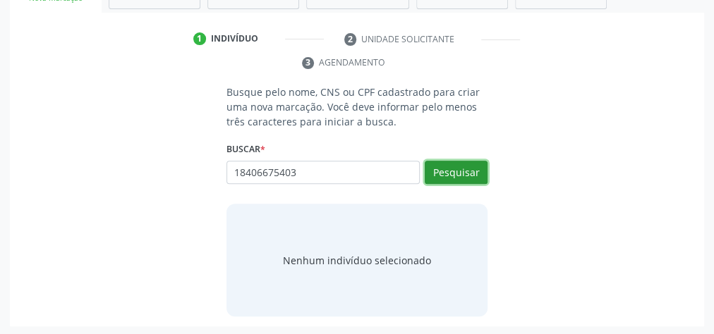
click at [449, 169] on button "Pesquisar" at bounding box center [456, 173] width 63 height 24
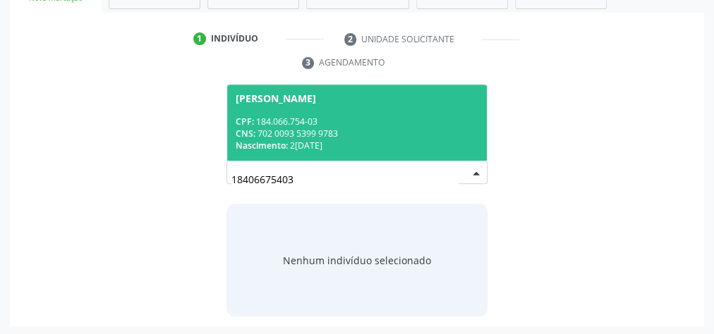
click at [384, 118] on div "CPF: 184.066.754-03" at bounding box center [357, 122] width 243 height 12
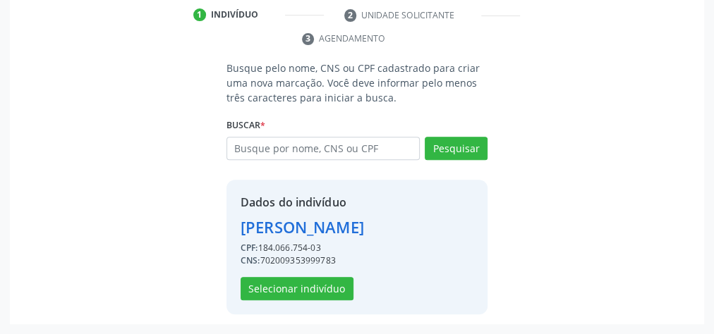
scroll to position [310, 0]
click at [322, 297] on button "Selecionar indivíduo" at bounding box center [296, 289] width 113 height 24
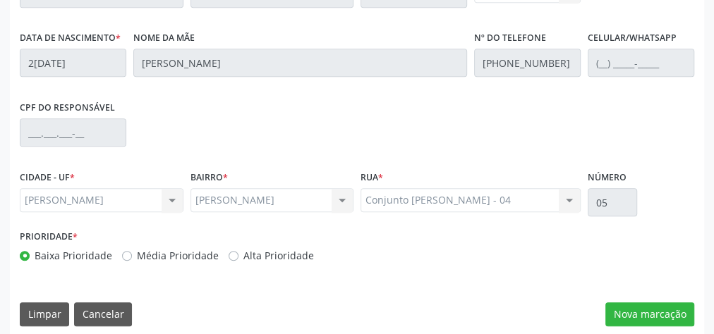
scroll to position [511, 0]
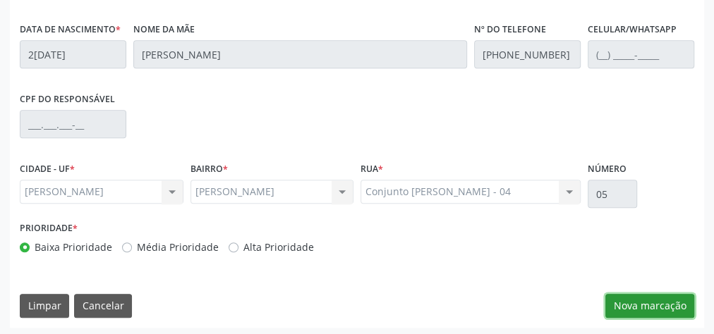
click at [664, 299] on button "Nova marcação" at bounding box center [649, 306] width 89 height 24
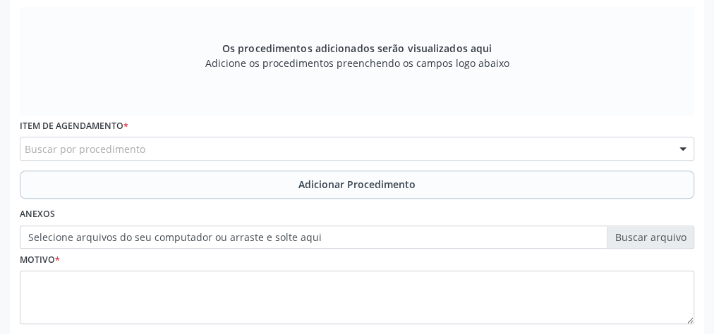
scroll to position [286, 0]
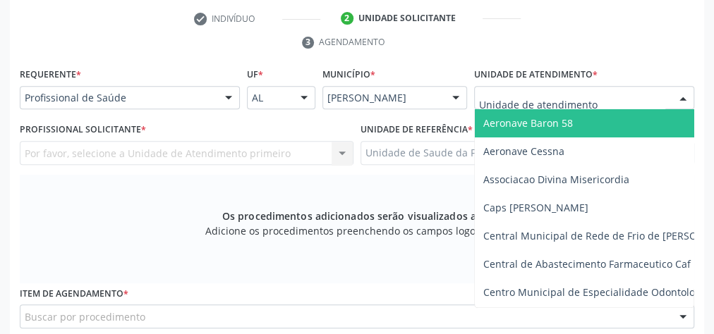
click at [619, 91] on div at bounding box center [584, 98] width 220 height 24
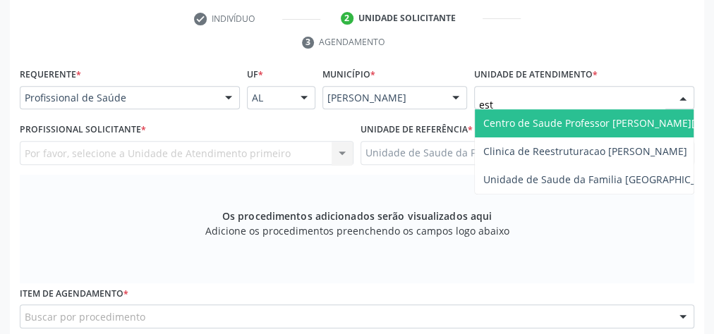
type input "esta"
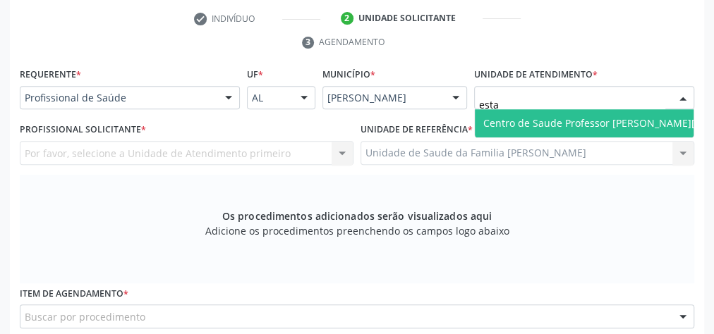
click at [627, 124] on span "Centro de Saude Professor [PERSON_NAME][GEOGRAPHIC_DATA]" at bounding box center [636, 122] width 307 height 13
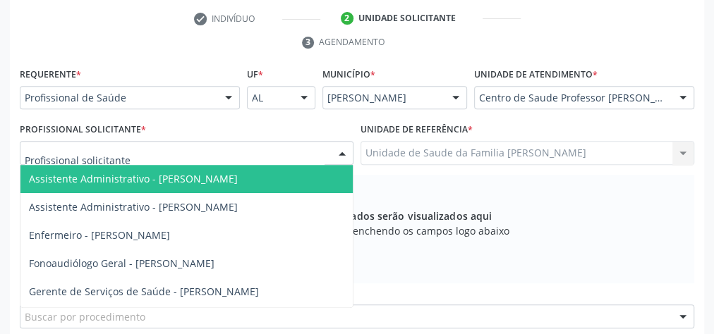
click at [342, 152] on div at bounding box center [341, 154] width 21 height 24
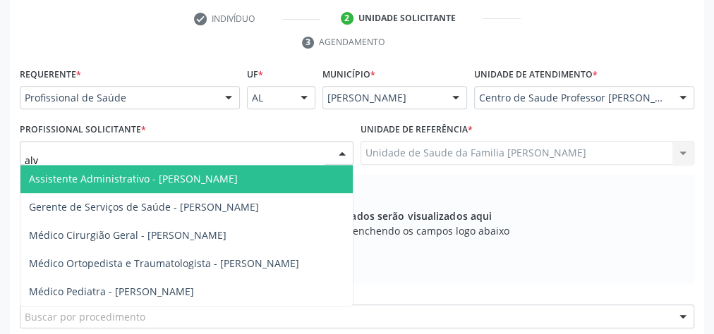
type input "alva"
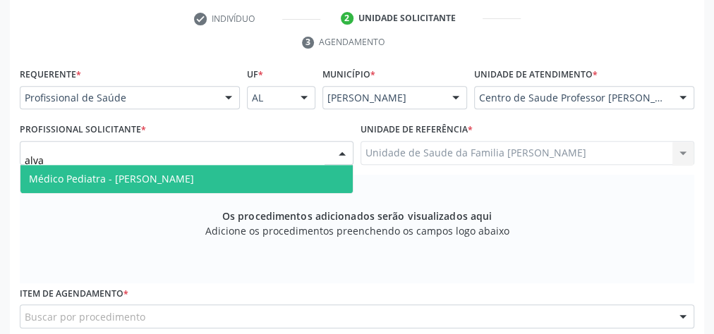
click at [239, 176] on span "Médico Pediatra - Alvaro Morais Medeiros" at bounding box center [186, 179] width 332 height 28
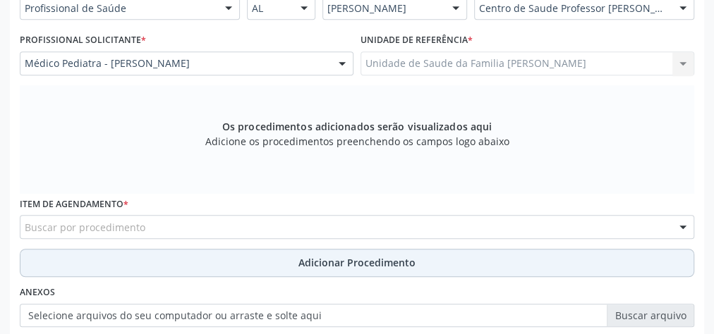
scroll to position [455, 0]
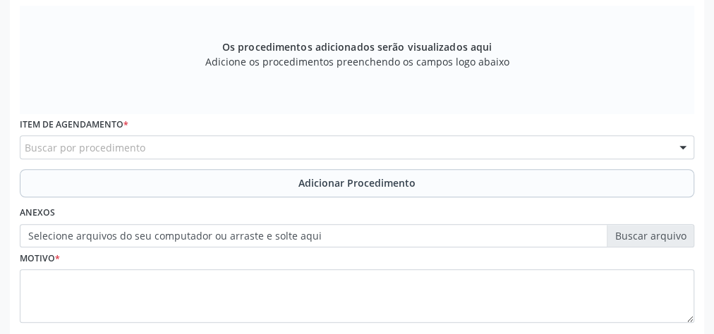
click at [277, 145] on div "Buscar por procedimento" at bounding box center [357, 147] width 674 height 24
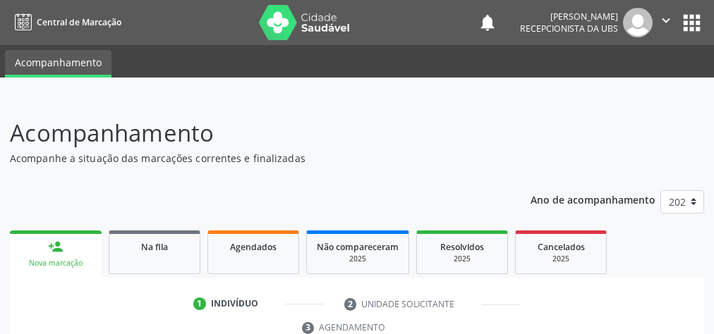
scroll to position [265, 0]
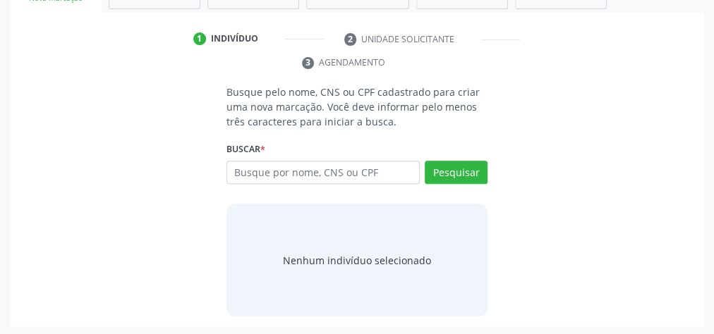
click at [326, 169] on input "text" at bounding box center [322, 173] width 193 height 24
type input "00649729412"
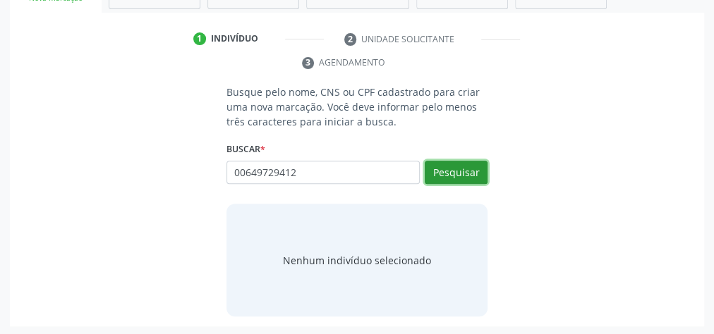
click at [476, 165] on button "Pesquisar" at bounding box center [456, 173] width 63 height 24
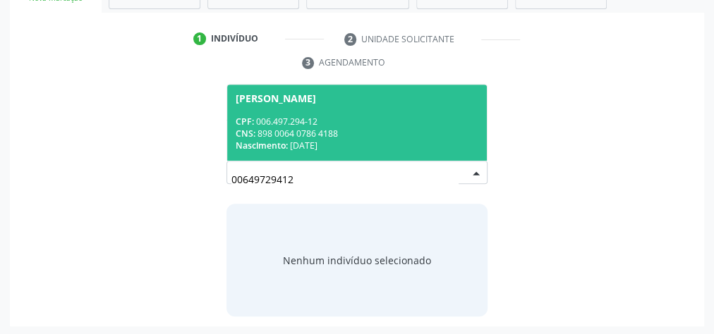
click at [403, 142] on div "Nascimento: [DATE]" at bounding box center [357, 146] width 243 height 12
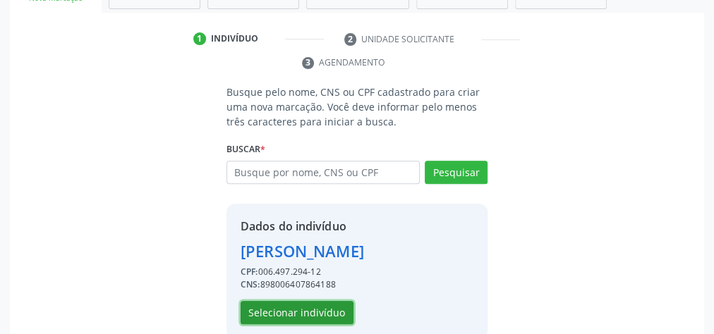
click at [315, 309] on button "Selecionar indivíduo" at bounding box center [296, 313] width 113 height 24
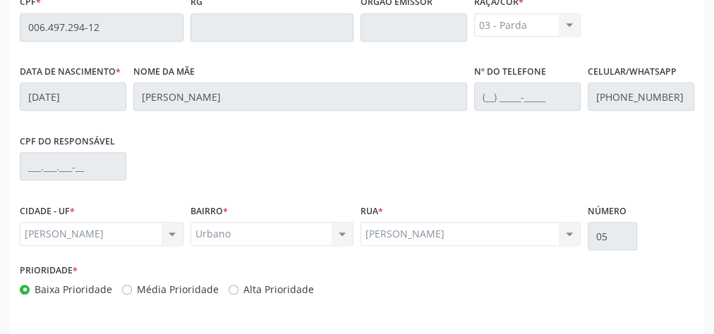
scroll to position [511, 0]
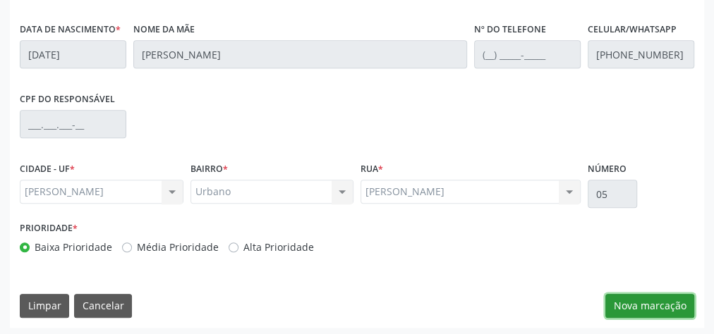
click at [674, 312] on button "Nova marcação" at bounding box center [649, 306] width 89 height 24
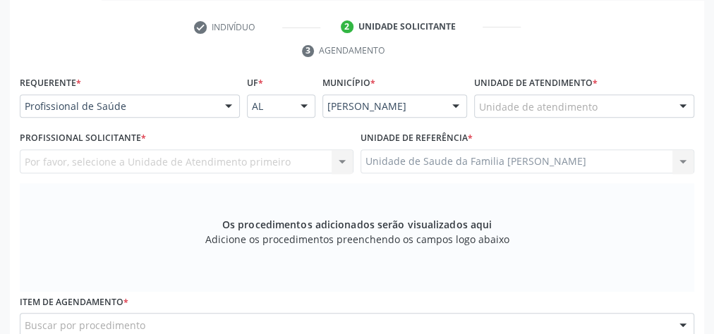
scroll to position [173, 0]
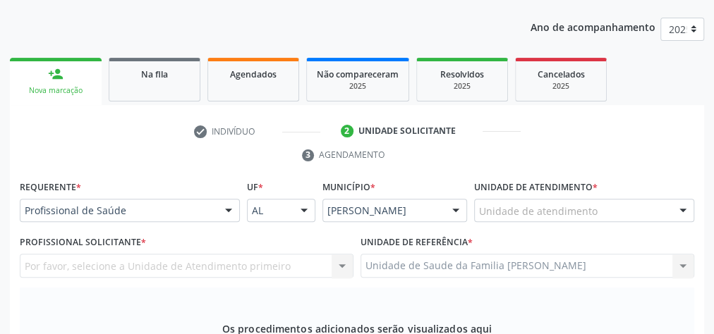
click at [229, 212] on div at bounding box center [228, 212] width 21 height 24
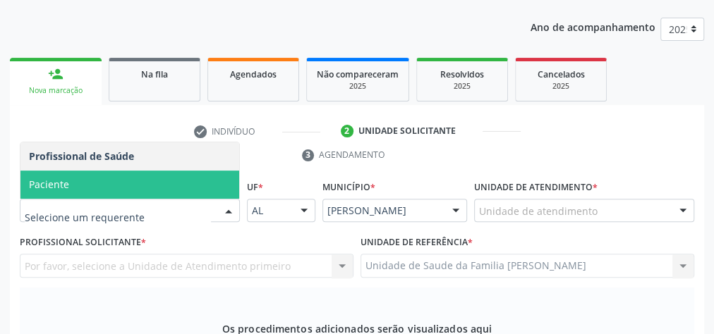
click at [114, 188] on span "Paciente" at bounding box center [129, 185] width 219 height 28
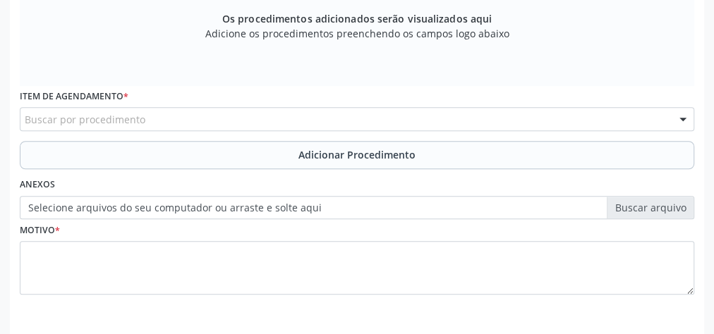
scroll to position [533, 0]
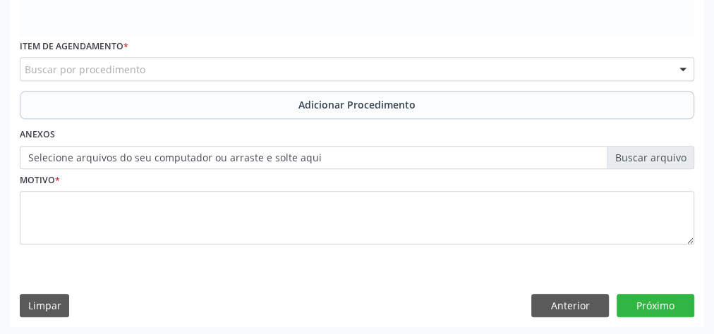
click at [245, 63] on div "Buscar por procedimento" at bounding box center [357, 69] width 674 height 24
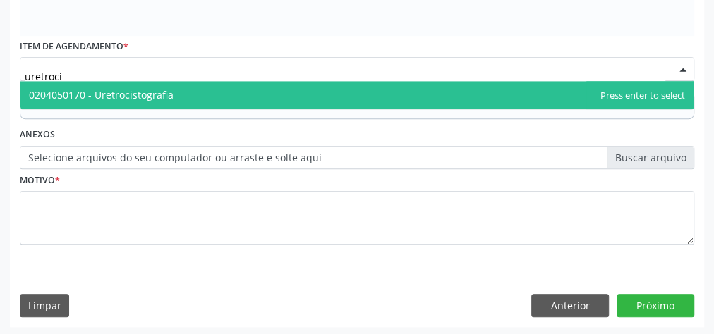
type input "uretrocis"
click at [195, 92] on span "0204050170 - Uretrocistografia" at bounding box center [356, 95] width 673 height 28
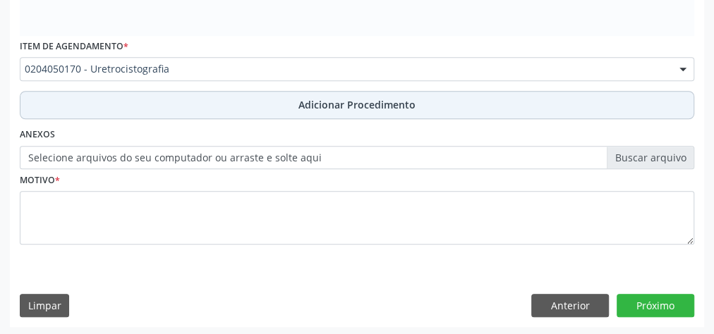
click at [391, 111] on button "Adicionar Procedimento" at bounding box center [357, 105] width 674 height 28
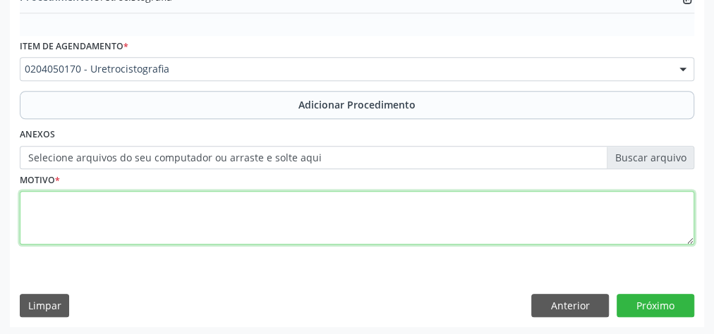
click at [320, 210] on textarea at bounding box center [357, 218] width 674 height 54
type textarea "dilataco ureta distal a direita."
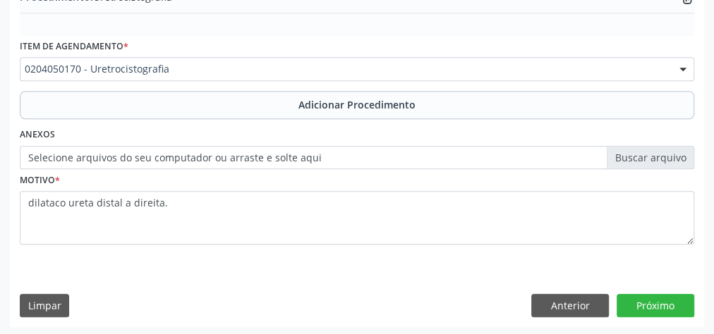
click at [652, 159] on label "Selecione arquivos do seu computador ou arraste e solte aqui" at bounding box center [357, 158] width 674 height 24
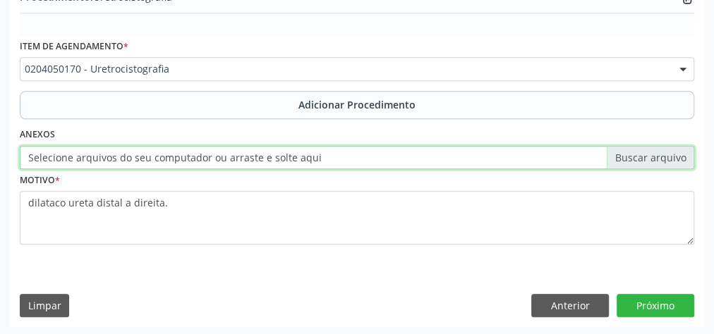
click at [652, 159] on input "Selecione arquivos do seu computador ou arraste e solte aqui" at bounding box center [357, 158] width 674 height 24
type input "C:\fakepath\uretro.jpeg"
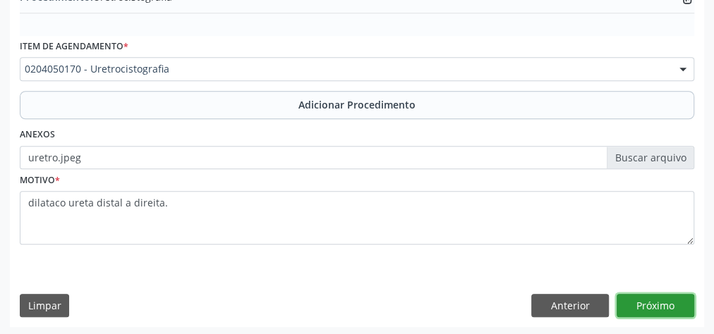
click at [645, 300] on button "Próximo" at bounding box center [655, 306] width 78 height 24
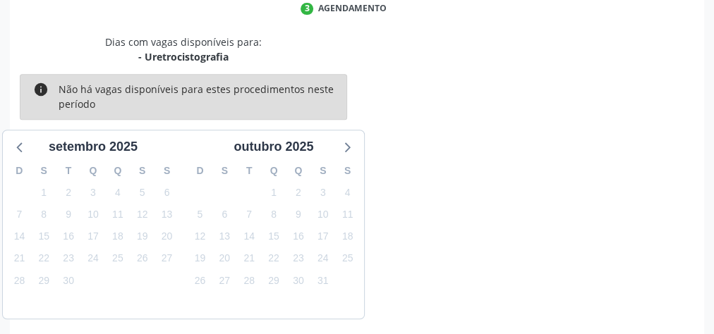
scroll to position [374, 0]
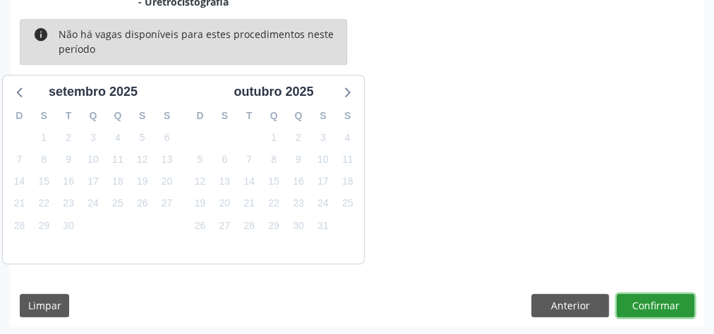
click at [645, 300] on button "Confirmar" at bounding box center [655, 306] width 78 height 24
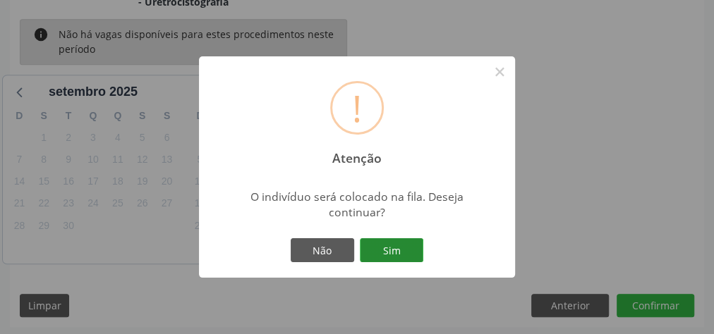
click at [407, 255] on button "Sim" at bounding box center [391, 250] width 63 height 24
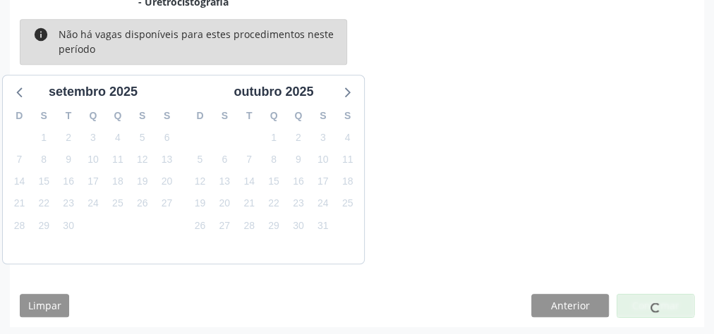
scroll to position [150, 0]
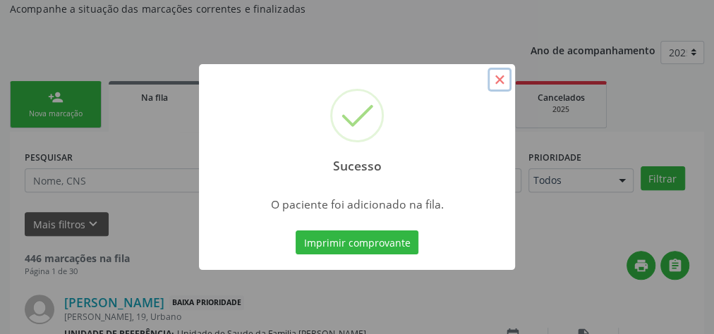
click at [497, 83] on button "×" at bounding box center [499, 80] width 24 height 24
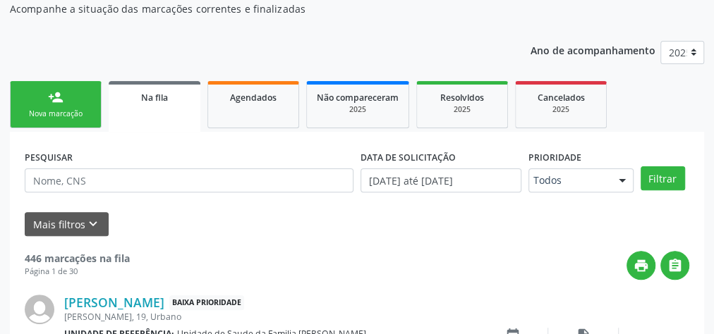
click at [57, 116] on div "Nova marcação" at bounding box center [55, 114] width 71 height 11
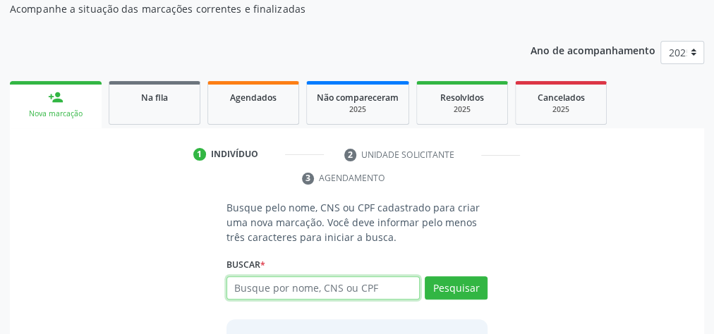
click at [329, 287] on input "text" at bounding box center [322, 288] width 193 height 24
type input "07012221402"
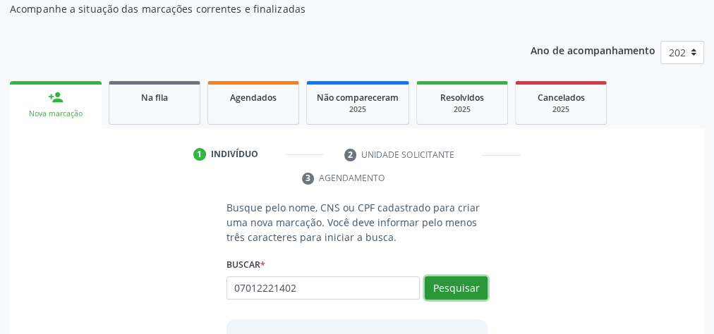
click at [469, 284] on button "Pesquisar" at bounding box center [456, 288] width 63 height 24
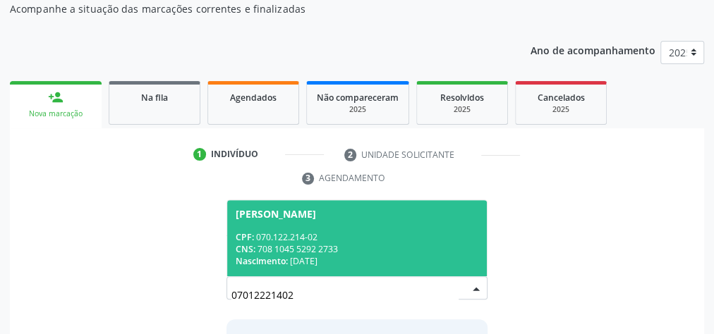
click at [444, 226] on span "[PERSON_NAME] CPF: 070.122.214-02 CNS: 708 1045 5292 2733 Nascimento: [DATE]" at bounding box center [357, 237] width 260 height 75
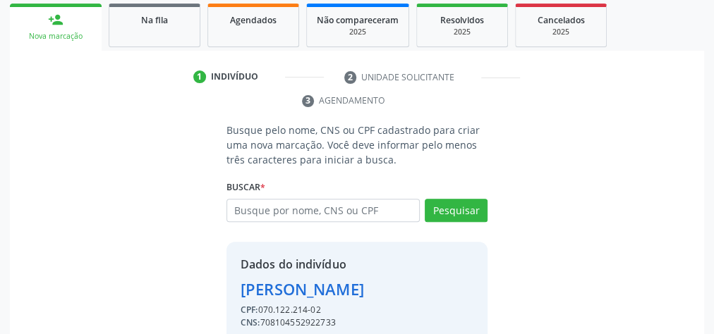
scroll to position [310, 0]
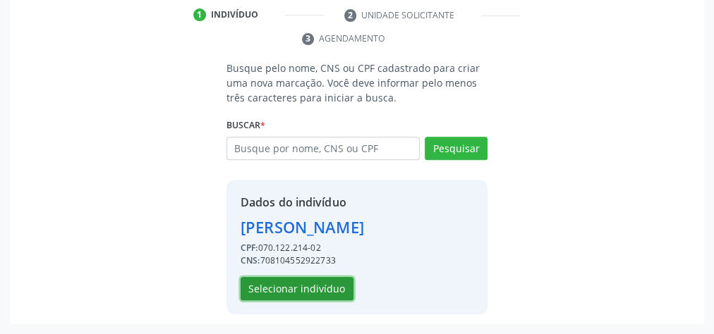
click at [335, 286] on button "Selecionar indivíduo" at bounding box center [296, 289] width 113 height 24
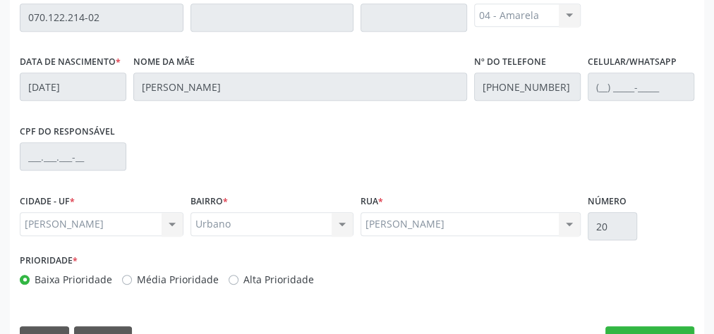
scroll to position [511, 0]
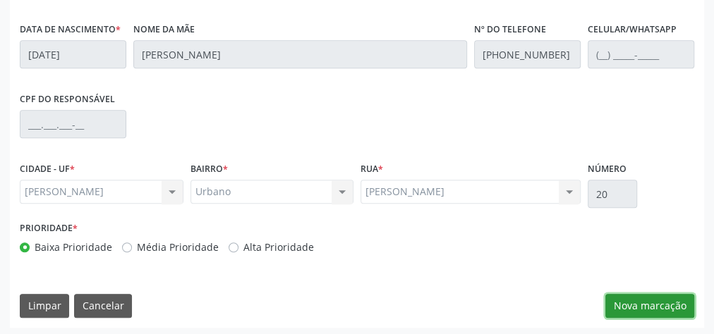
click at [635, 299] on button "Nova marcação" at bounding box center [649, 306] width 89 height 24
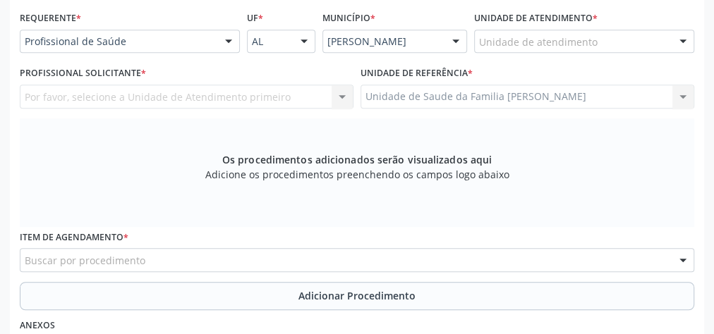
scroll to position [229, 0]
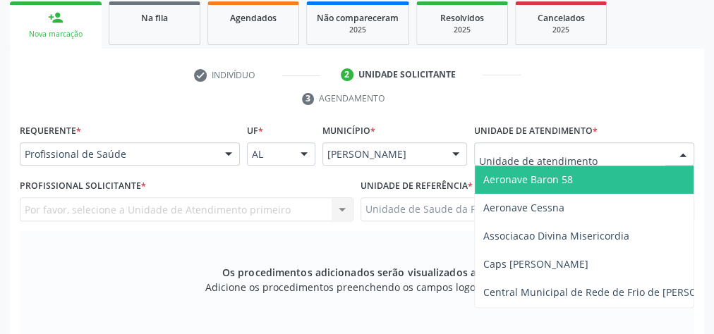
click at [608, 155] on div at bounding box center [584, 154] width 220 height 24
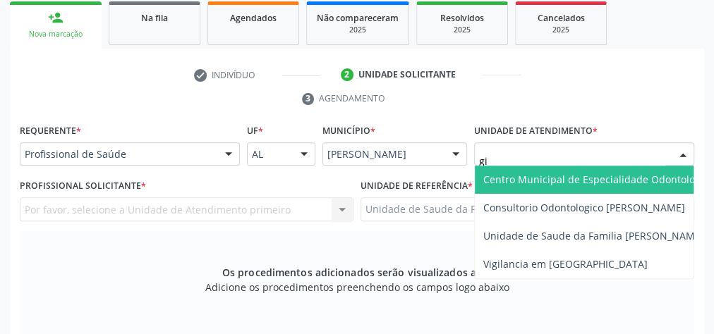
type input "gis"
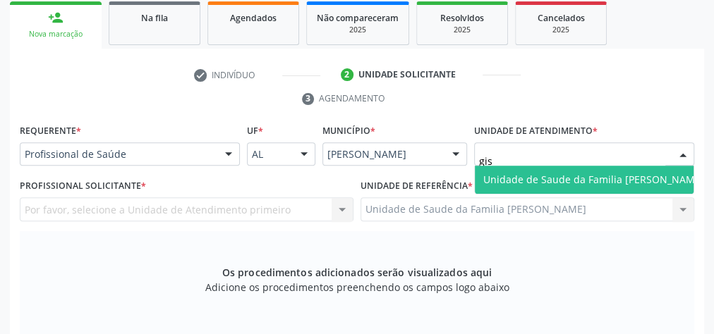
click at [597, 167] on span "Unidade de Saude da Familia [PERSON_NAME]" at bounding box center [594, 180] width 238 height 28
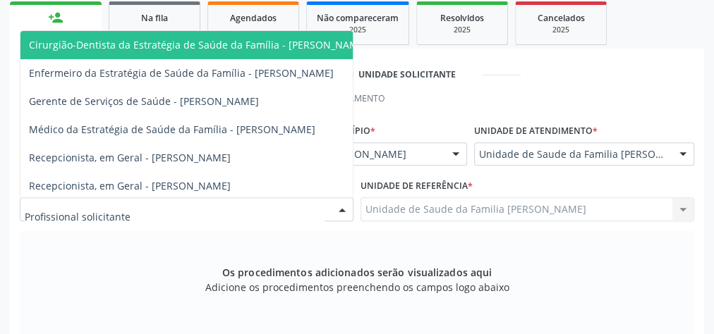
click at [346, 209] on div at bounding box center [341, 210] width 21 height 24
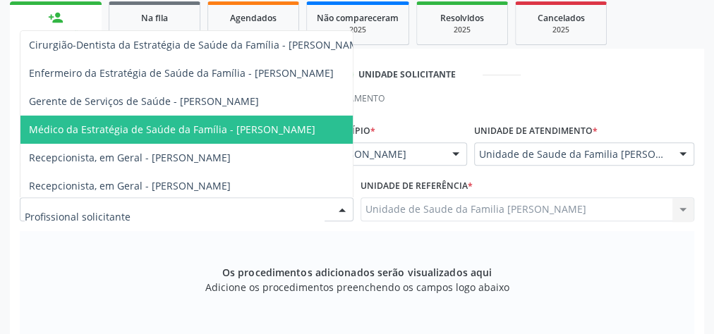
click at [274, 128] on span "Médico da Estratégia de Saúde da Família - [PERSON_NAME]" at bounding box center [172, 129] width 286 height 13
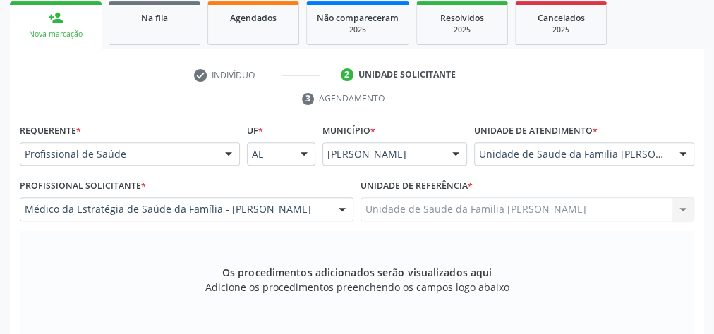
scroll to position [398, 0]
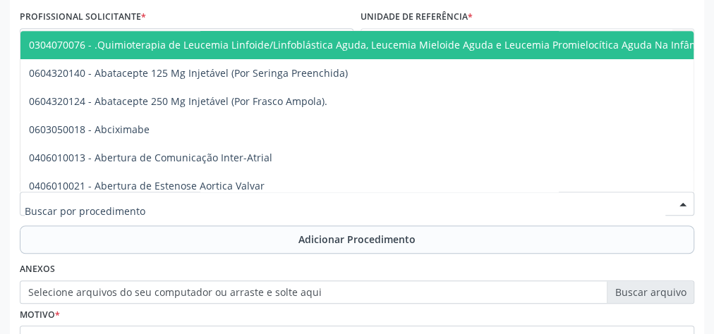
click at [286, 196] on div at bounding box center [357, 204] width 674 height 24
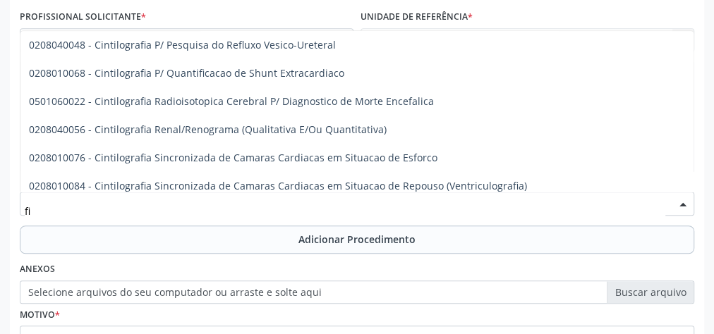
scroll to position [3667, 0]
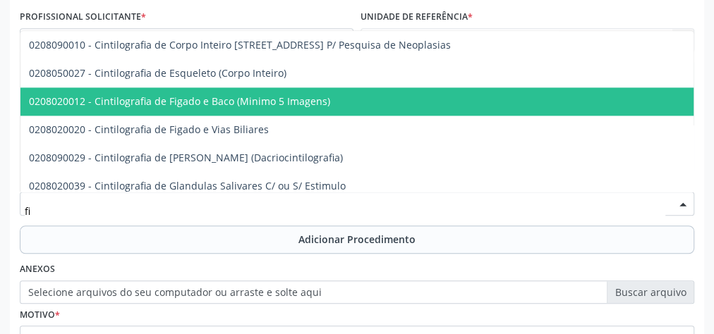
type input "f"
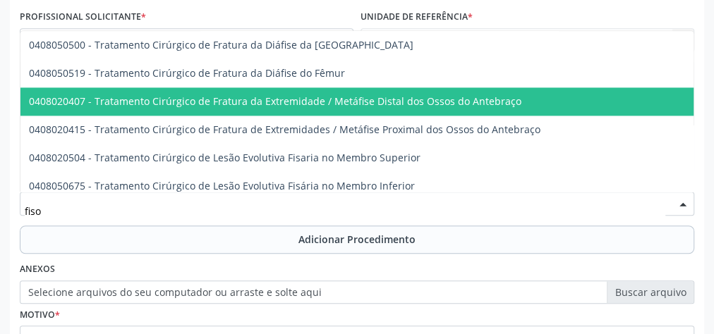
scroll to position [0, 0]
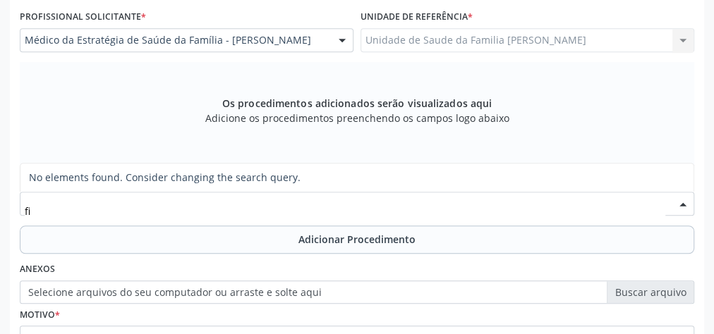
type input "f"
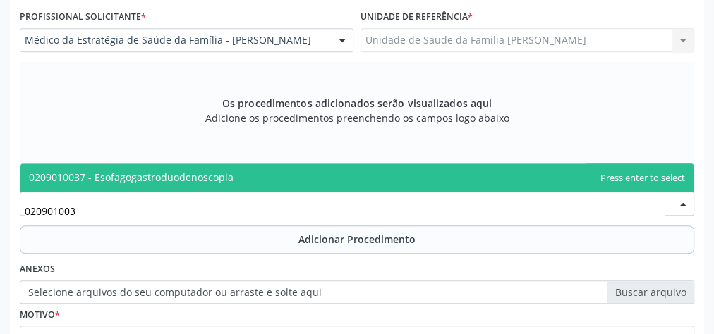
type input "0209010037"
click at [188, 176] on span "0209010037 - Esofagogastroduodenoscopia" at bounding box center [131, 177] width 205 height 13
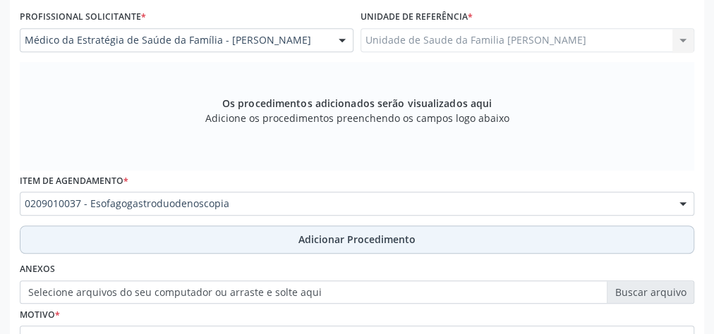
click at [329, 237] on span "Adicionar Procedimento" at bounding box center [356, 239] width 117 height 15
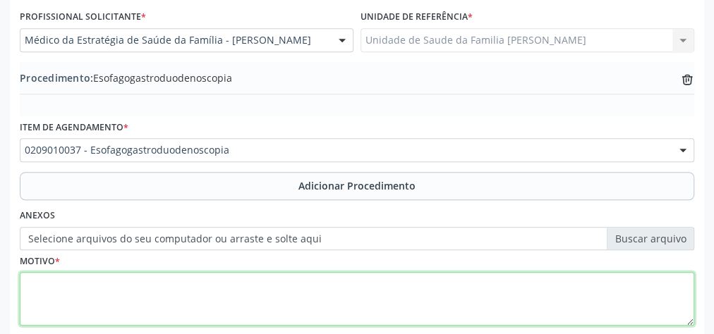
click at [193, 293] on textarea at bounding box center [357, 299] width 674 height 54
type textarea "dor abdominal e vomitos frequentes."
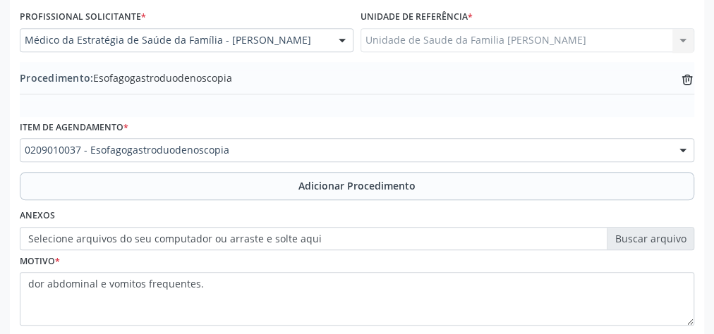
click at [682, 242] on label "Selecione arquivos do seu computador ou arraste e solte aqui" at bounding box center [357, 239] width 674 height 24
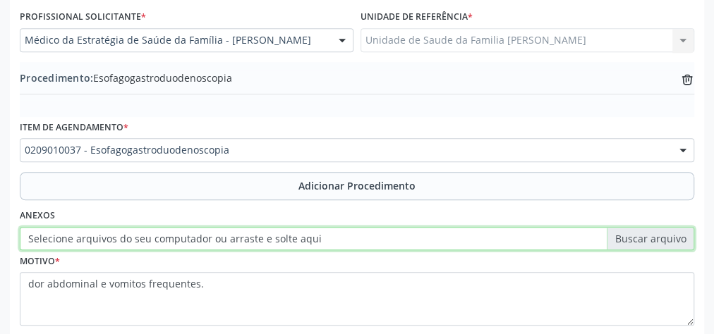
click at [682, 242] on input "Selecione arquivos do seu computador ou arraste e solte aqui" at bounding box center [357, 239] width 674 height 24
type input "C:\fakepath\esofgtrcp.jpeg"
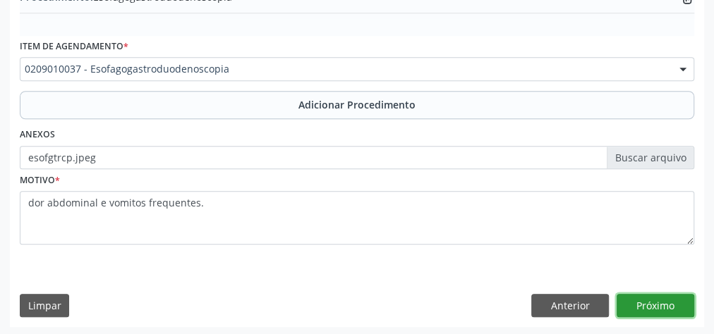
click at [650, 300] on button "Próximo" at bounding box center [655, 306] width 78 height 24
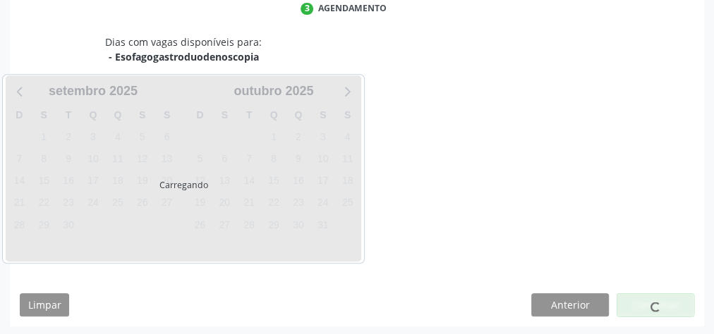
scroll to position [374, 0]
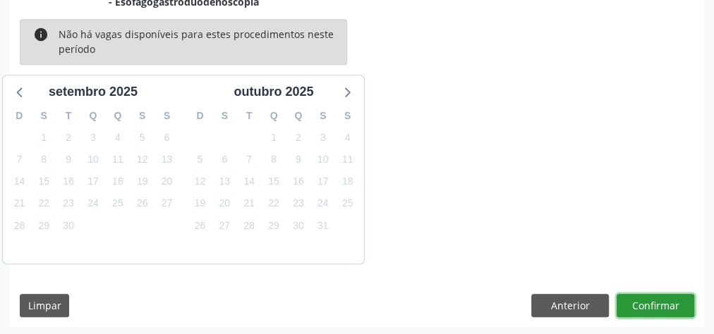
click at [650, 300] on button "Confirmar" at bounding box center [655, 306] width 78 height 24
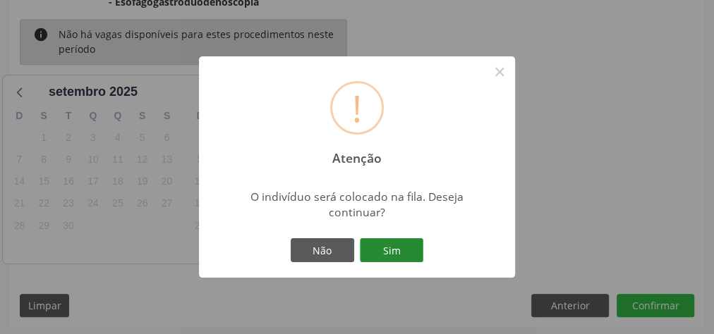
click at [408, 241] on button "Sim" at bounding box center [391, 250] width 63 height 24
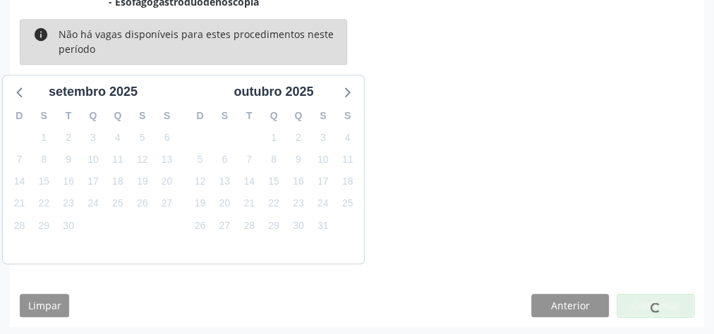
scroll to position [150, 0]
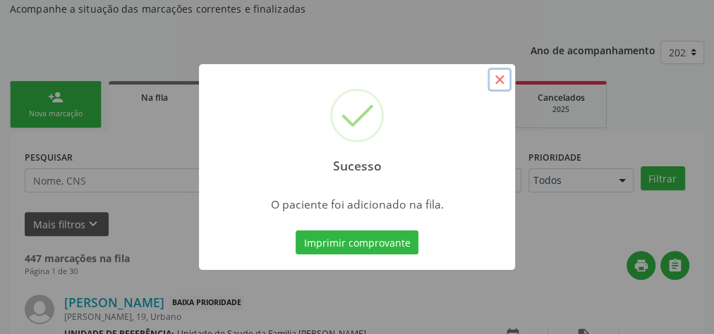
click at [496, 74] on button "×" at bounding box center [499, 80] width 24 height 24
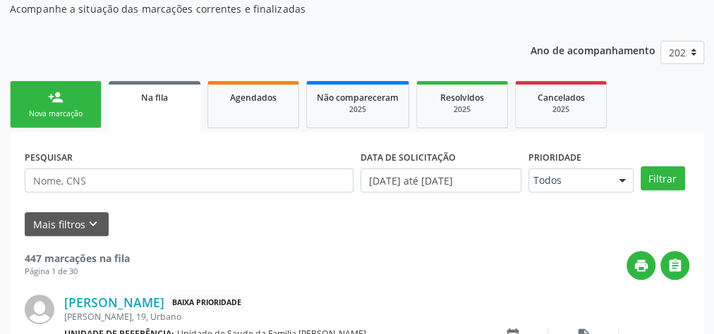
click at [47, 109] on div "Nova marcação" at bounding box center [55, 114] width 71 height 11
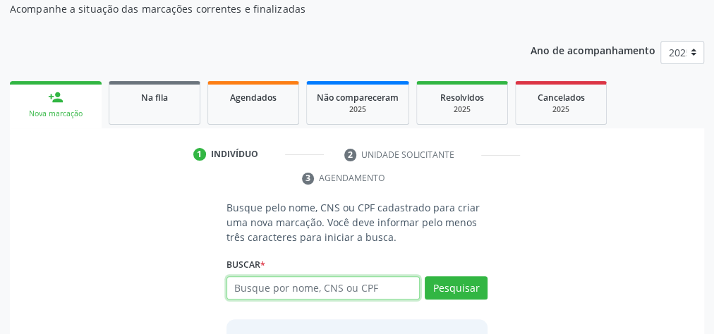
click at [318, 293] on input "text" at bounding box center [322, 288] width 193 height 24
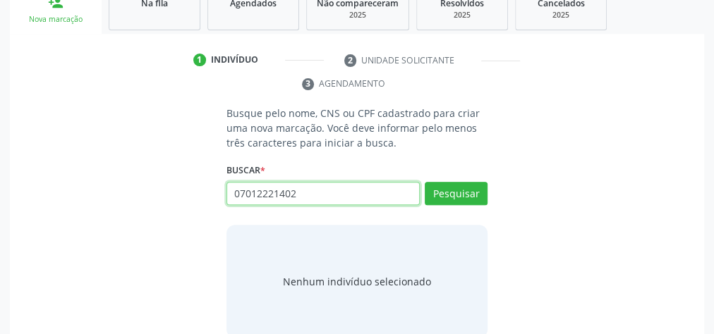
scroll to position [262, 0]
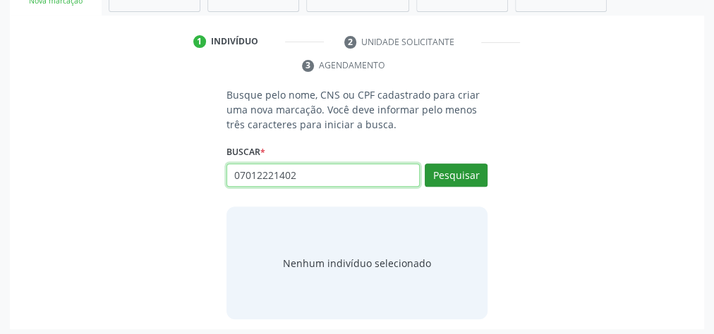
type input "07012221402"
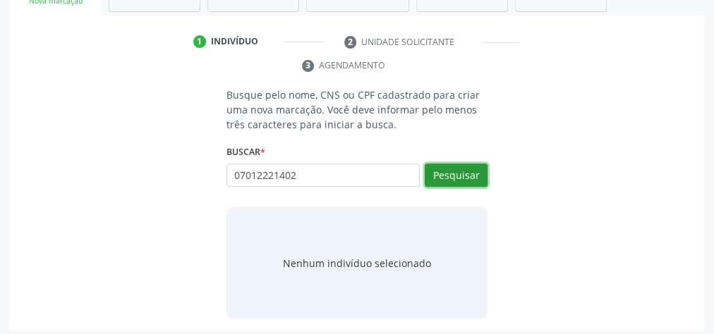
click at [446, 172] on button "Pesquisar" at bounding box center [456, 176] width 63 height 24
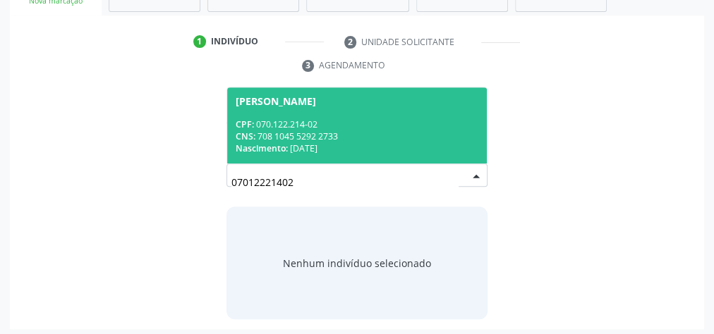
click at [386, 133] on div "CNS: 708 1045 5292 2733" at bounding box center [357, 136] width 243 height 12
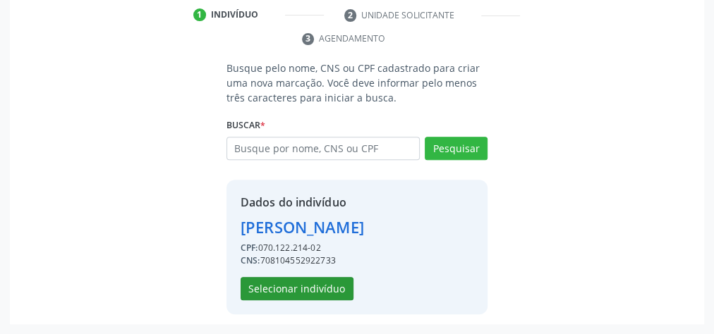
scroll to position [310, 0]
click at [314, 284] on button "Selecionar indivíduo" at bounding box center [296, 289] width 113 height 24
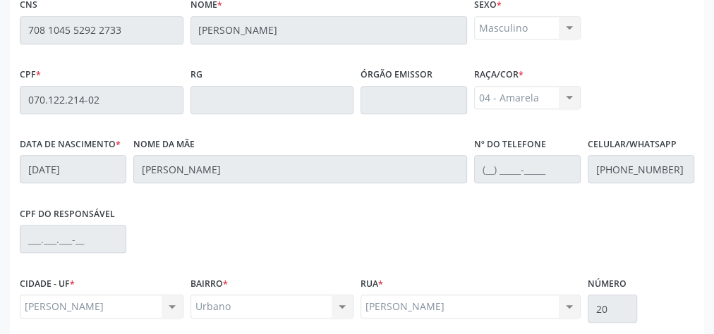
scroll to position [511, 0]
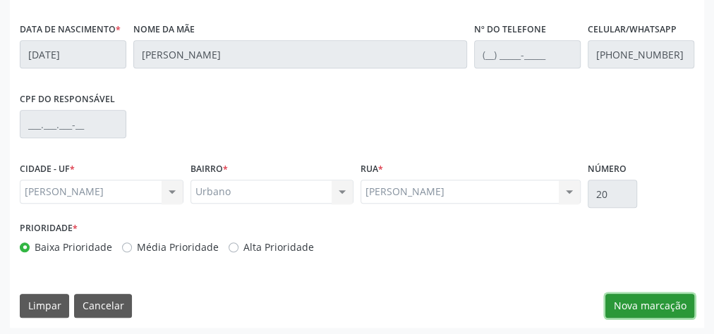
click at [683, 307] on button "Nova marcação" at bounding box center [649, 306] width 89 height 24
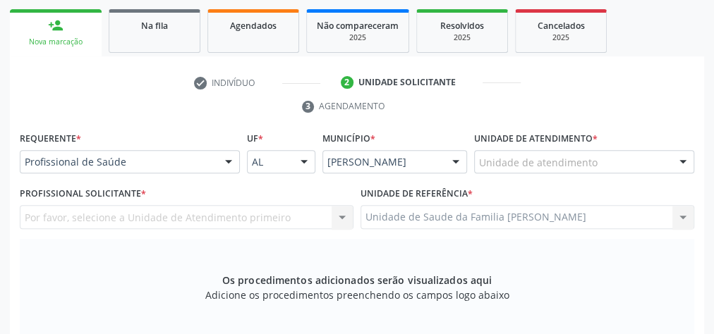
scroll to position [173, 0]
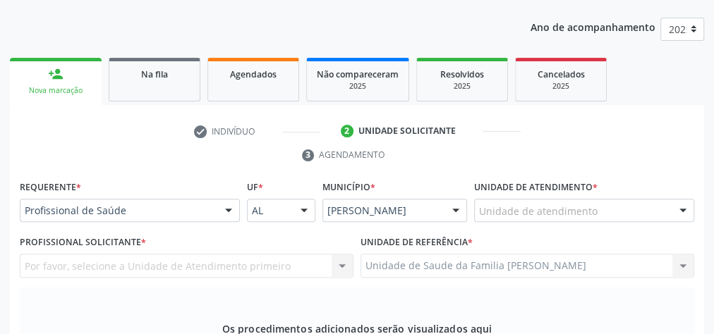
click at [621, 200] on div "Unidade de atendimento" at bounding box center [584, 211] width 220 height 24
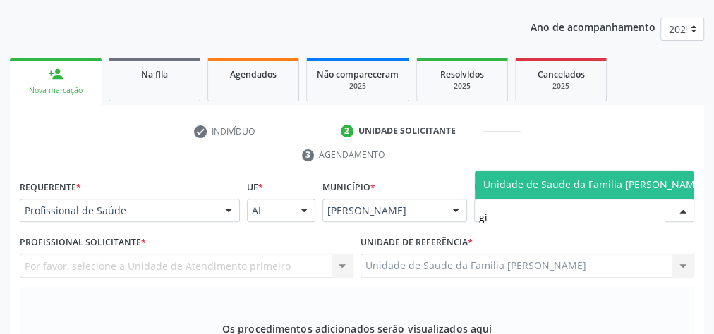
type input "gis"
click at [619, 178] on span "Unidade de Saude da Familia [PERSON_NAME]" at bounding box center [593, 184] width 221 height 13
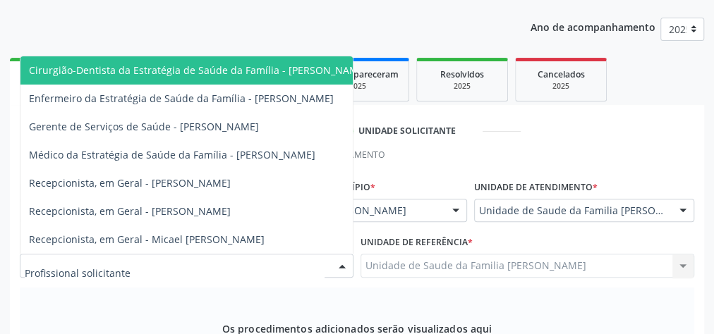
click at [336, 264] on div at bounding box center [341, 267] width 21 height 24
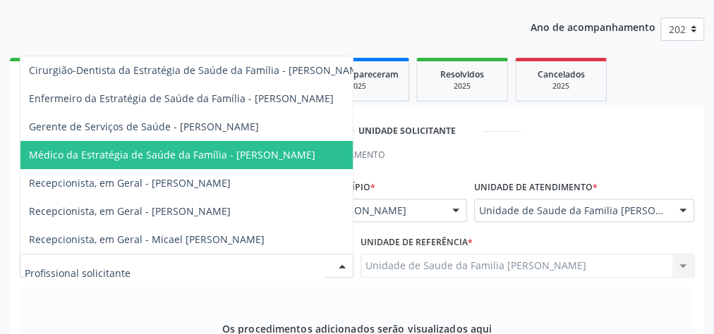
click at [307, 148] on span "Médico da Estratégia de Saúde da Família - Elenice Leite Alves Gomes" at bounding box center [172, 154] width 286 height 13
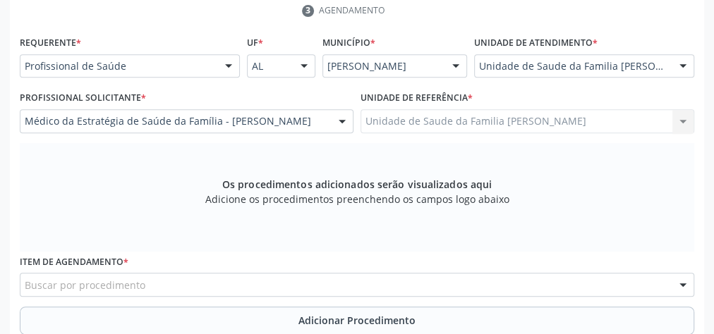
scroll to position [342, 0]
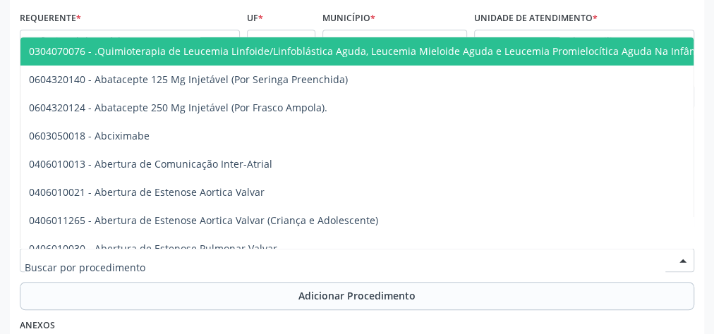
click at [331, 253] on div at bounding box center [357, 260] width 674 height 24
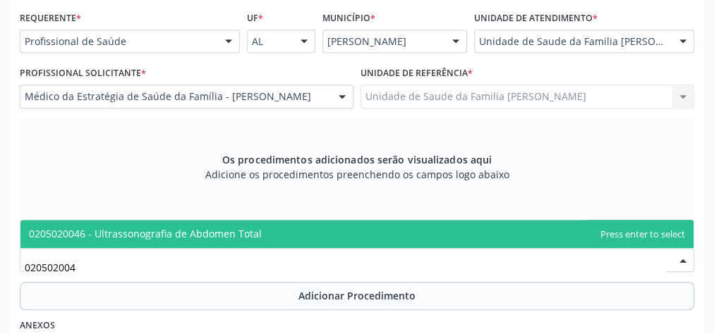
type input "0205020046"
click at [238, 238] on span "0205020046 - Ultrassonografia de Abdomen Total" at bounding box center [145, 233] width 233 height 13
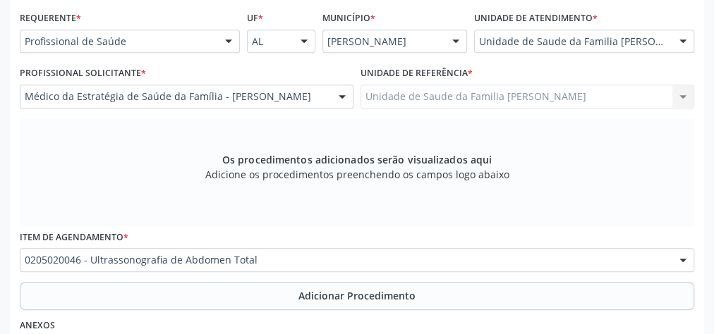
scroll to position [455, 0]
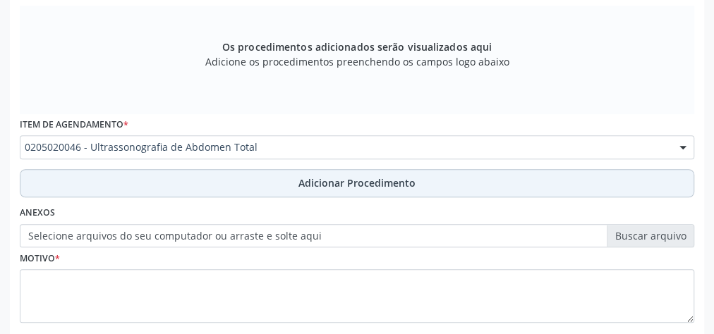
click at [346, 181] on span "Adicionar Procedimento" at bounding box center [356, 183] width 117 height 15
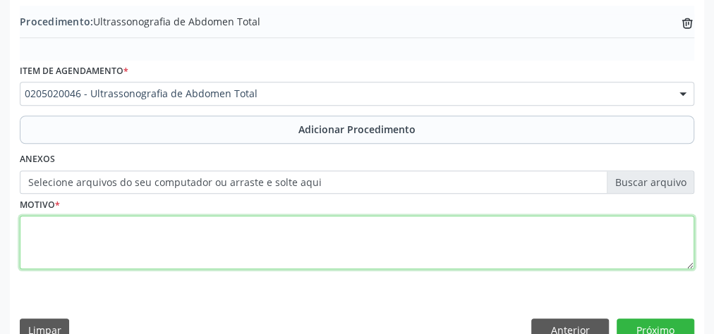
click at [335, 244] on textarea at bounding box center [357, 243] width 674 height 54
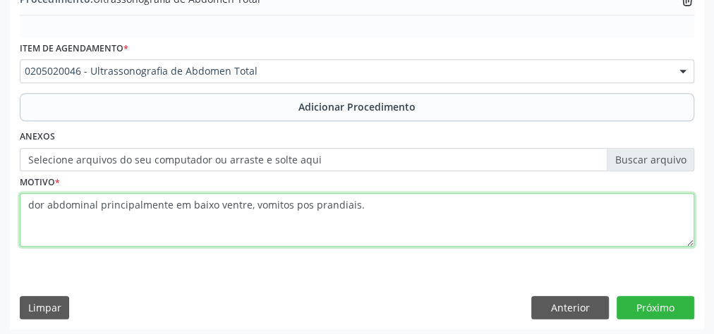
scroll to position [480, 0]
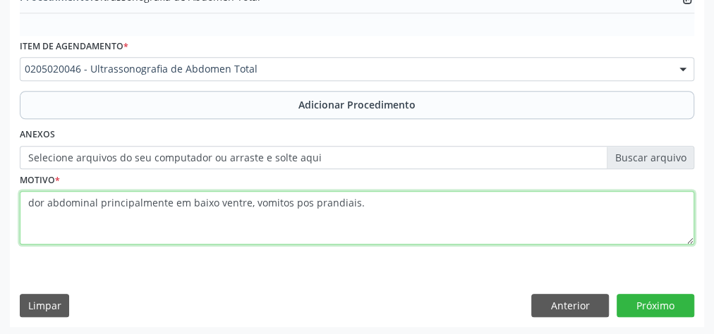
type textarea "dor abdominal principalmente em baixo ventre, vomitos pos prandiais."
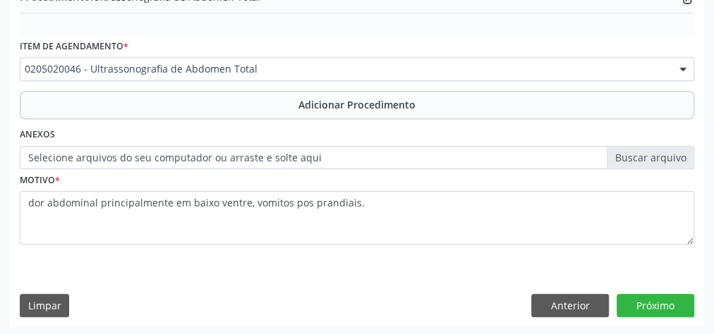
click at [669, 153] on label "Selecione arquivos do seu computador ou arraste e solte aqui" at bounding box center [357, 158] width 674 height 24
click at [669, 153] on input "Selecione arquivos do seu computador ou arraste e solte aqui" at bounding box center [357, 158] width 674 height 24
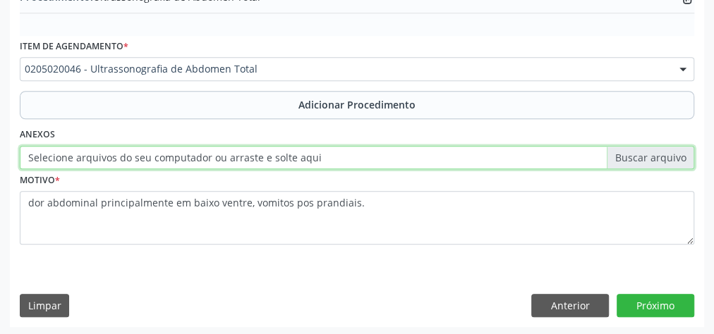
type input "C:\fakepath\abdm.jpeg"
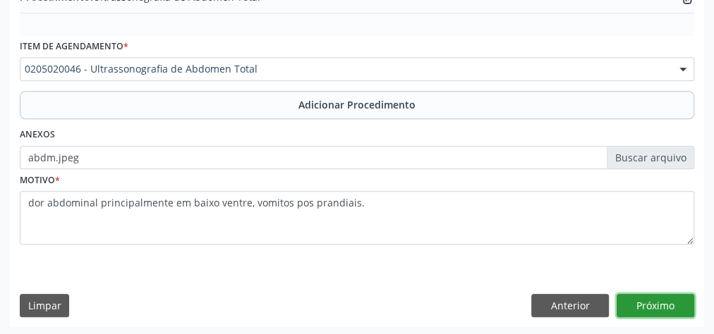
click at [671, 308] on button "Próximo" at bounding box center [655, 306] width 78 height 24
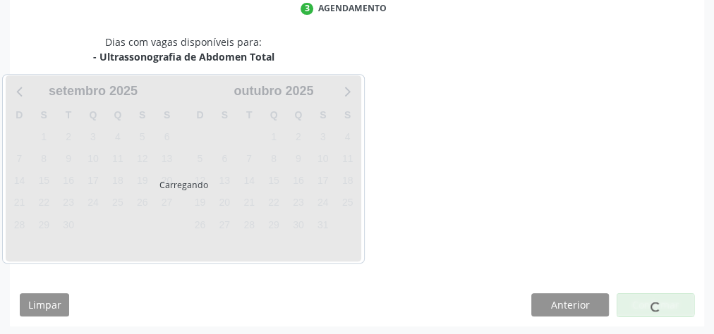
scroll to position [374, 0]
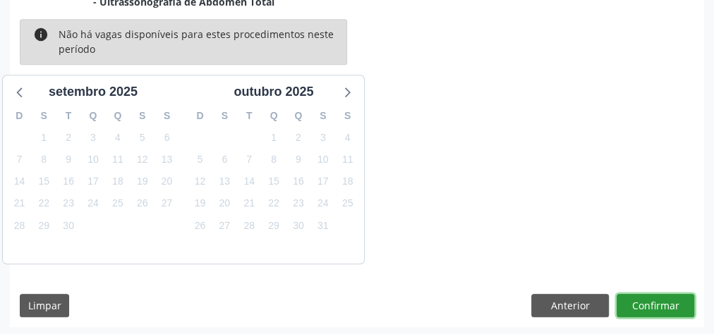
click at [671, 308] on button "Confirmar" at bounding box center [655, 306] width 78 height 24
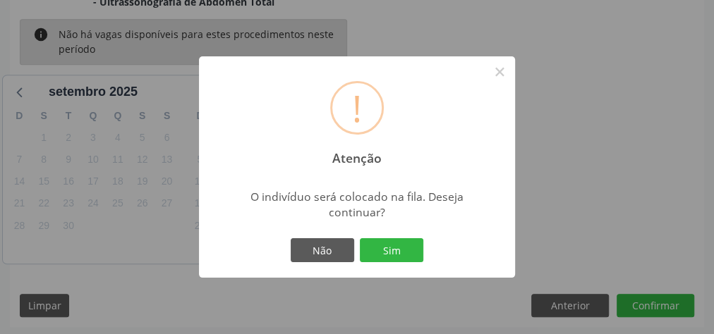
click at [427, 254] on div "! Atenção × O indivíduo será colocado na fila. Deseja continuar? Não Sim" at bounding box center [357, 166] width 316 height 221
click at [406, 252] on button "Sim" at bounding box center [391, 250] width 63 height 24
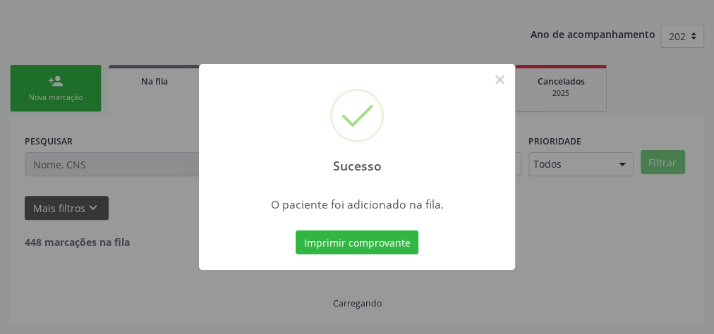
scroll to position [150, 0]
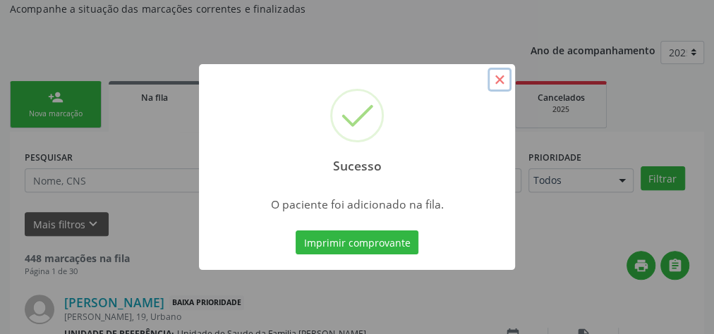
click at [503, 85] on button "×" at bounding box center [499, 80] width 24 height 24
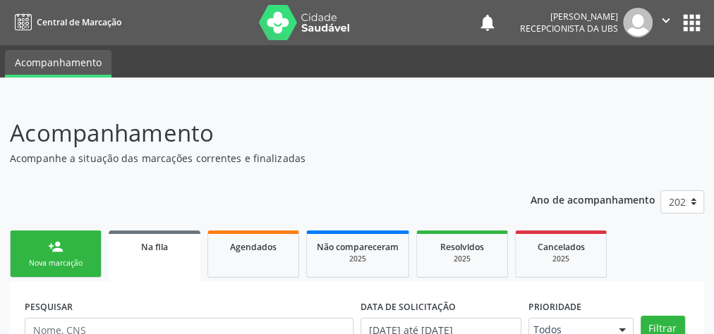
scroll to position [0, 0]
click at [56, 245] on div "person_add" at bounding box center [56, 247] width 16 height 16
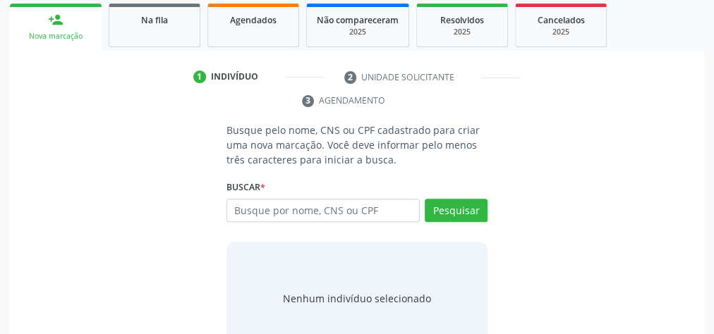
scroll to position [265, 0]
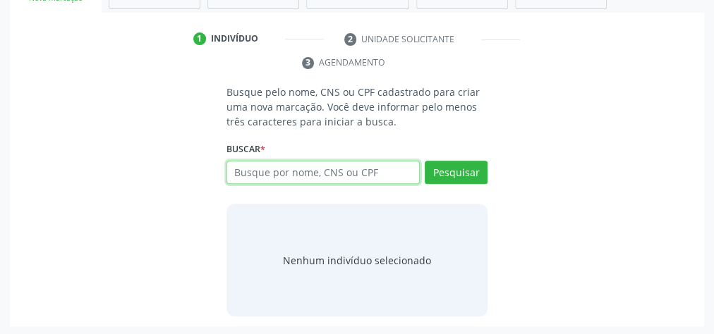
click at [356, 171] on input "text" at bounding box center [322, 173] width 193 height 24
type input "07012221402"
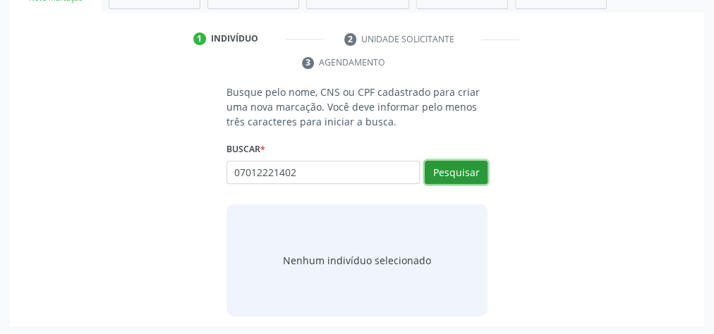
click at [449, 170] on button "Pesquisar" at bounding box center [456, 173] width 63 height 24
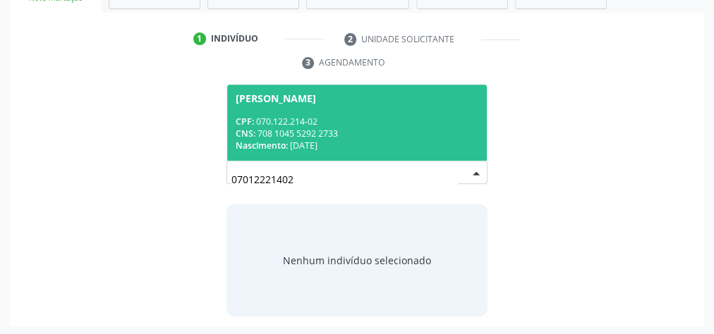
click at [406, 148] on div "Nascimento: 02/10/1987" at bounding box center [357, 146] width 243 height 12
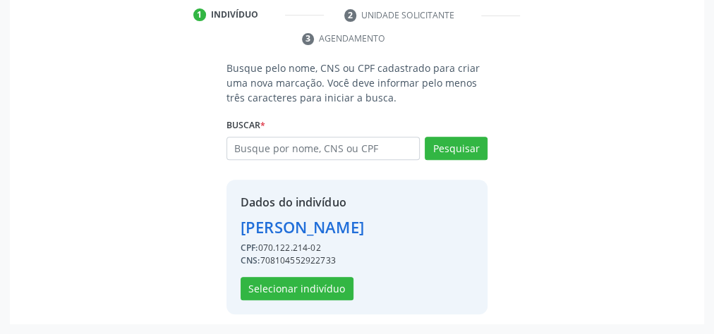
scroll to position [310, 0]
click at [301, 286] on button "Selecionar indivíduo" at bounding box center [296, 289] width 113 height 24
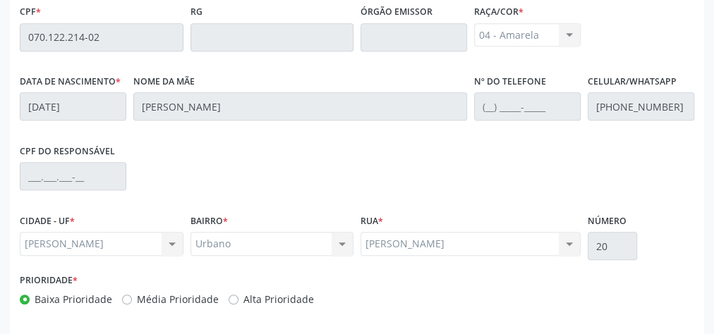
scroll to position [511, 0]
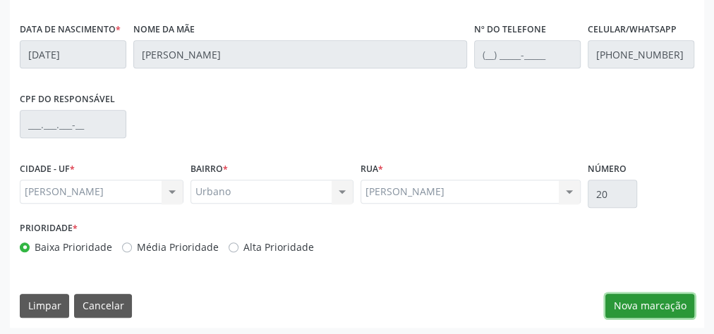
click at [645, 300] on button "Nova marcação" at bounding box center [649, 306] width 89 height 24
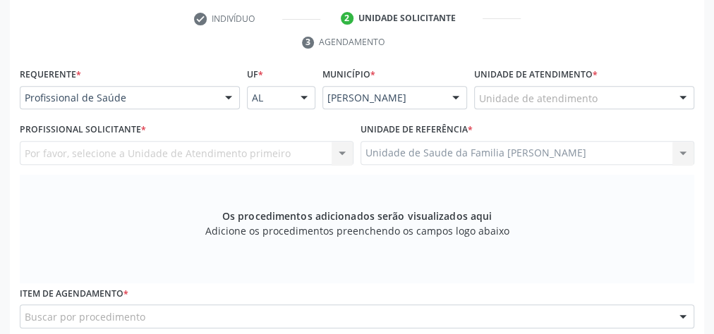
scroll to position [229, 0]
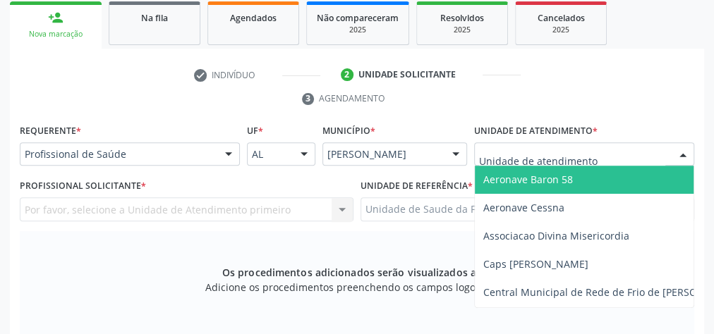
click at [634, 147] on div at bounding box center [584, 154] width 220 height 24
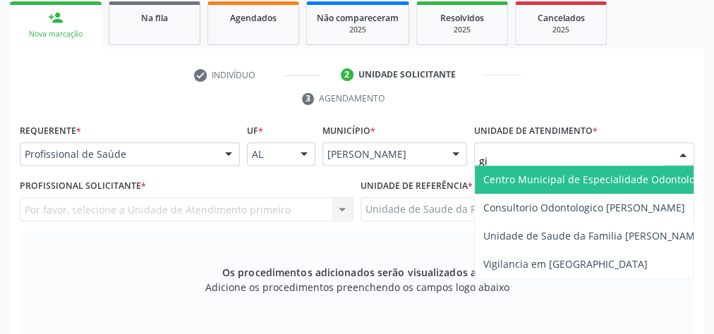
type input "gis"
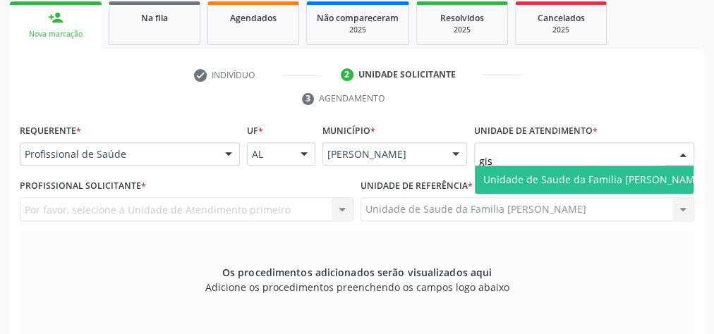
click at [623, 178] on span "Unidade de Saude da Familia [PERSON_NAME]" at bounding box center [593, 179] width 221 height 13
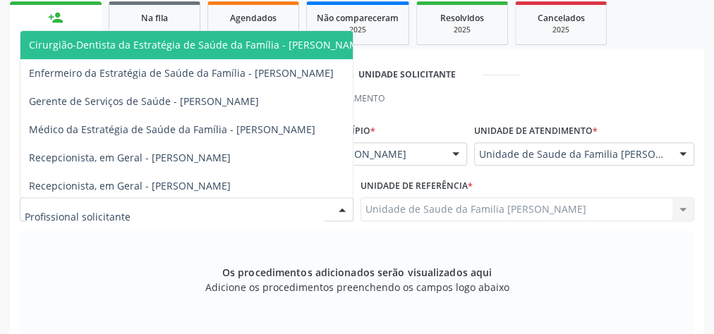
click at [342, 209] on div at bounding box center [341, 210] width 21 height 24
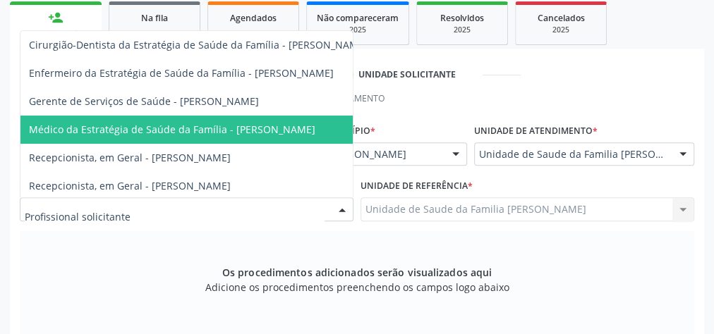
click at [264, 130] on span "Médico da Estratégia de Saúde da Família - Elenice Leite Alves Gomes" at bounding box center [172, 129] width 286 height 13
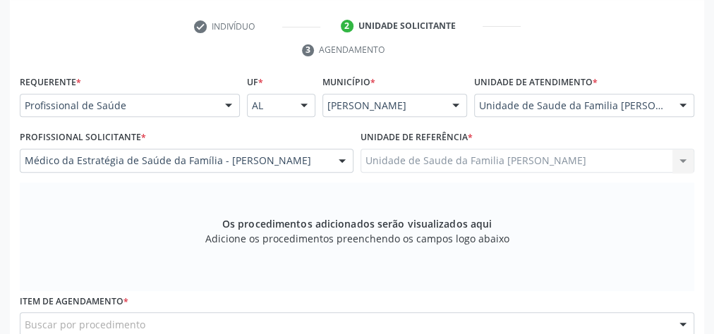
scroll to position [398, 0]
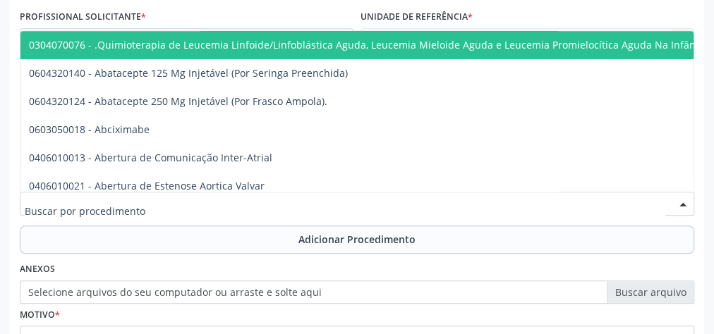
click at [252, 206] on div at bounding box center [357, 204] width 674 height 24
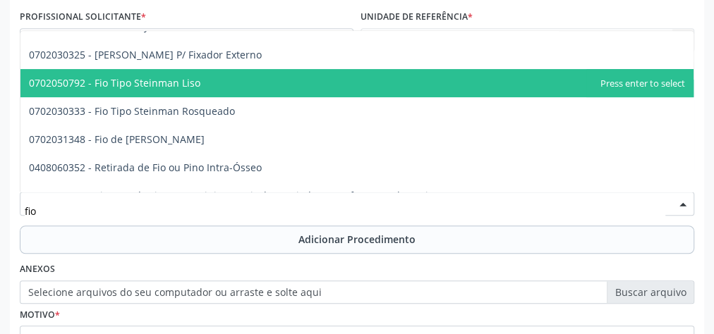
scroll to position [149, 0]
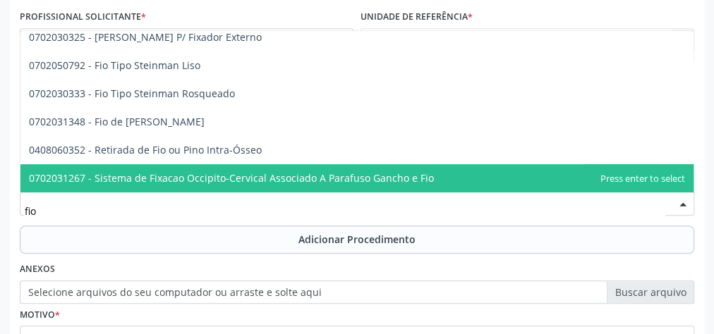
click at [188, 212] on input "fio" at bounding box center [345, 211] width 640 height 28
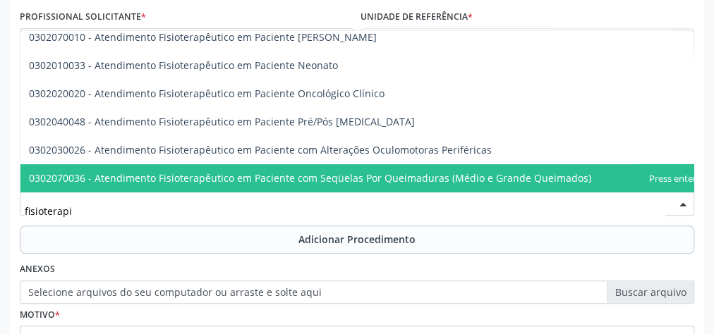
scroll to position [0, 0]
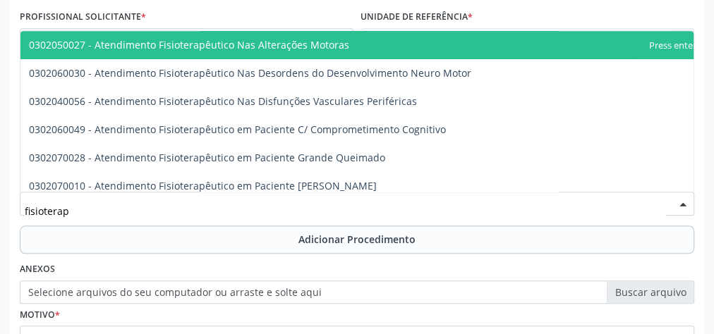
type input "fisiotera"
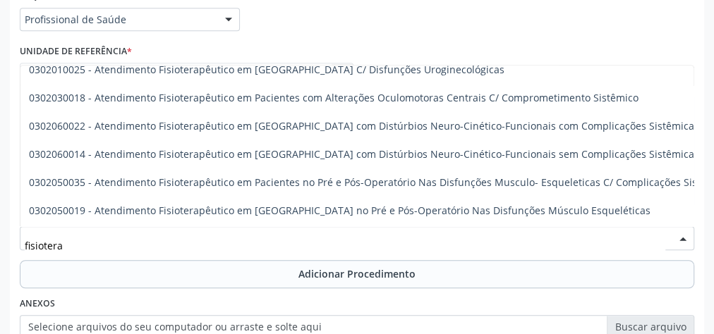
scroll to position [439, 0]
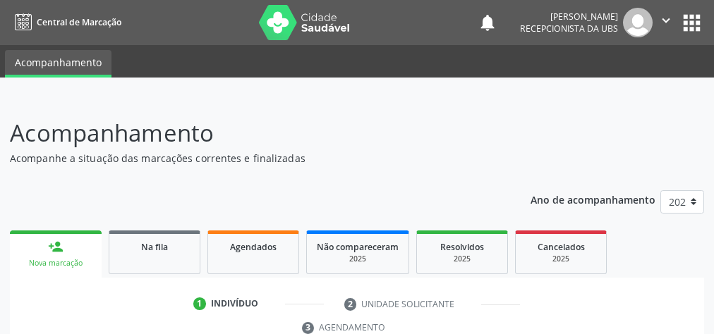
scroll to position [265, 0]
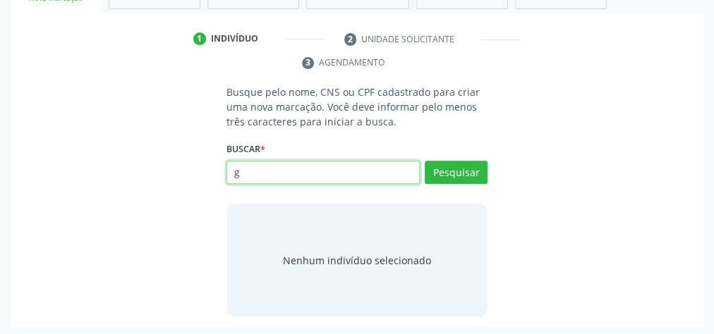
type input "g"
